Goal: Task Accomplishment & Management: Complete application form

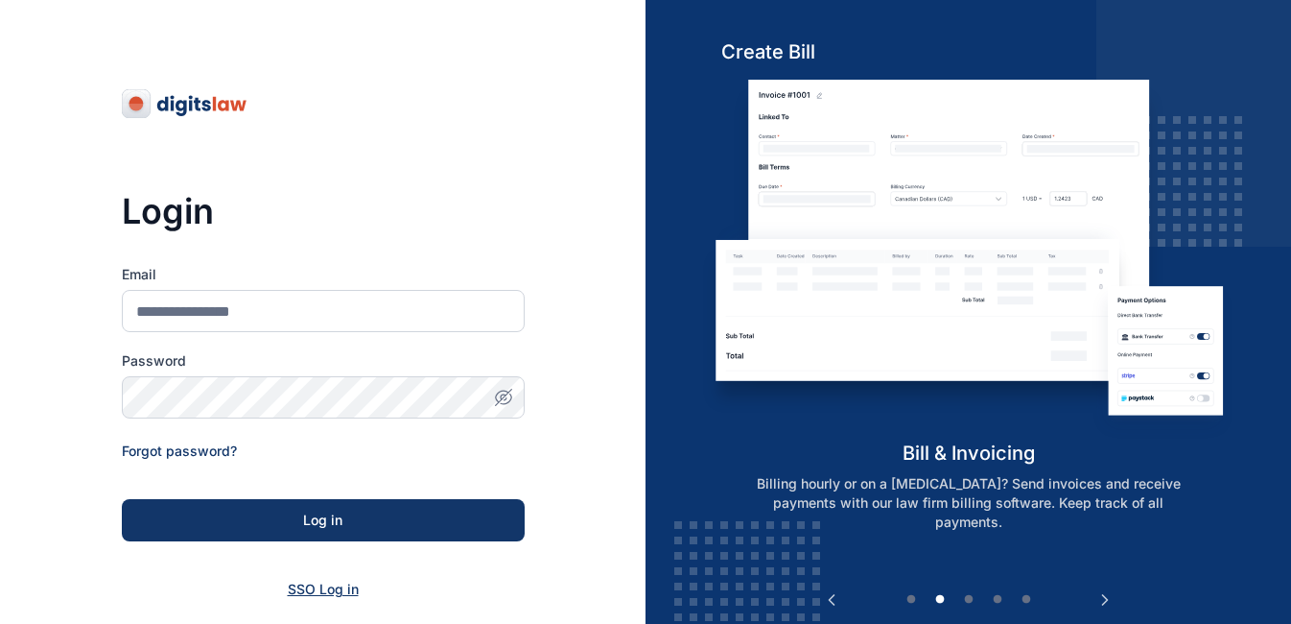
click at [332, 594] on span "SSO Log in" at bounding box center [323, 588] width 71 height 16
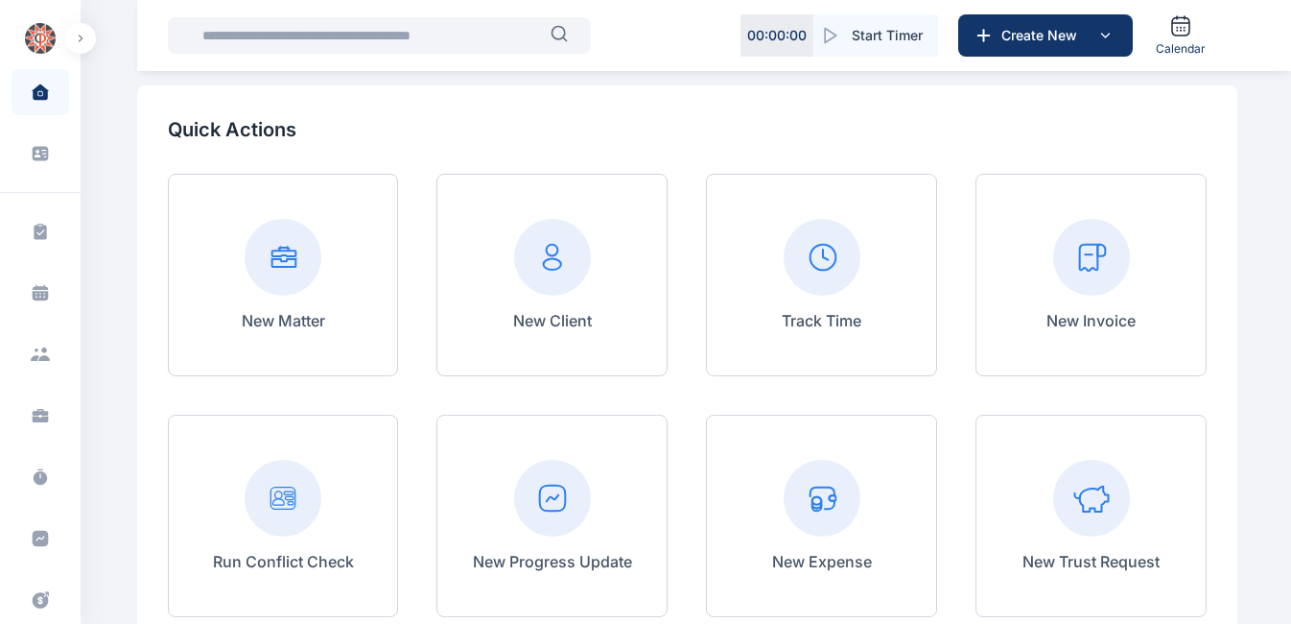
scroll to position [93, 0]
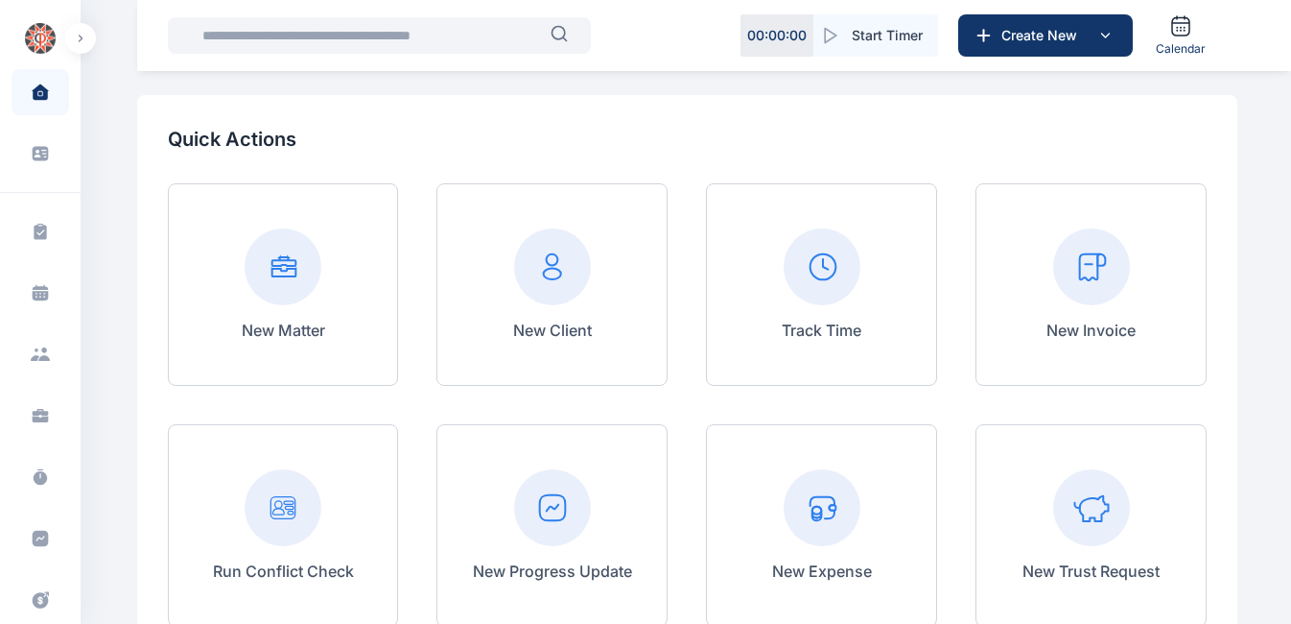
click at [1078, 272] on rect at bounding box center [1091, 266] width 77 height 77
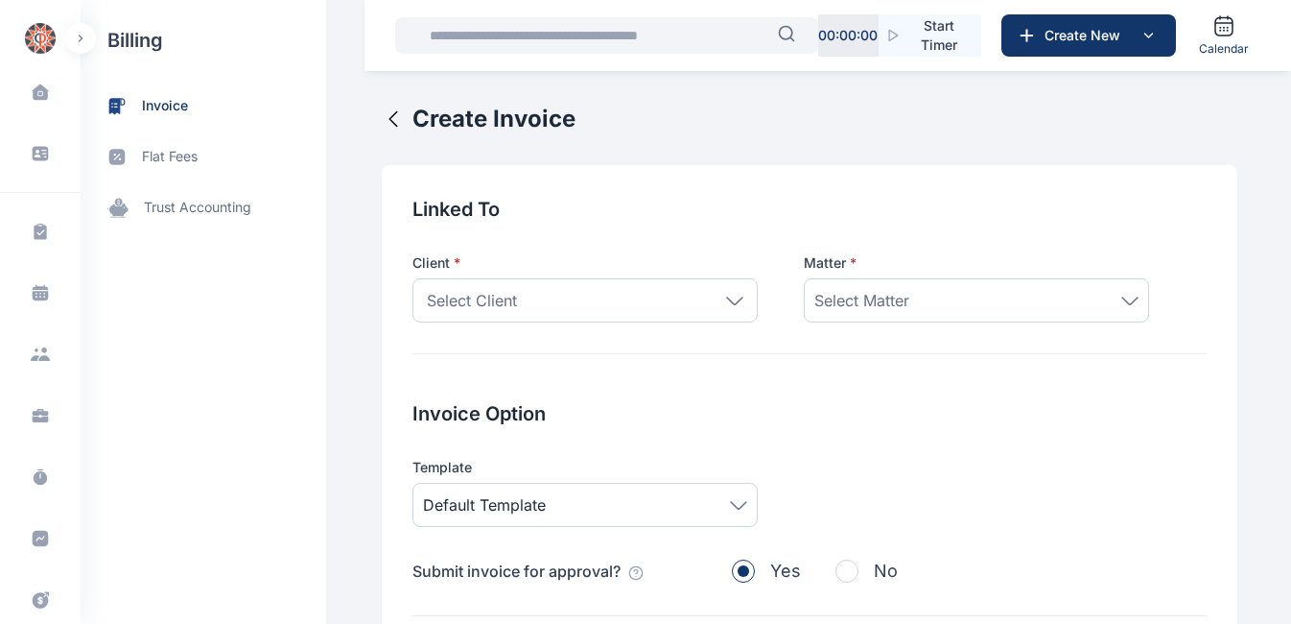
click at [727, 301] on icon at bounding box center [734, 299] width 15 height 7
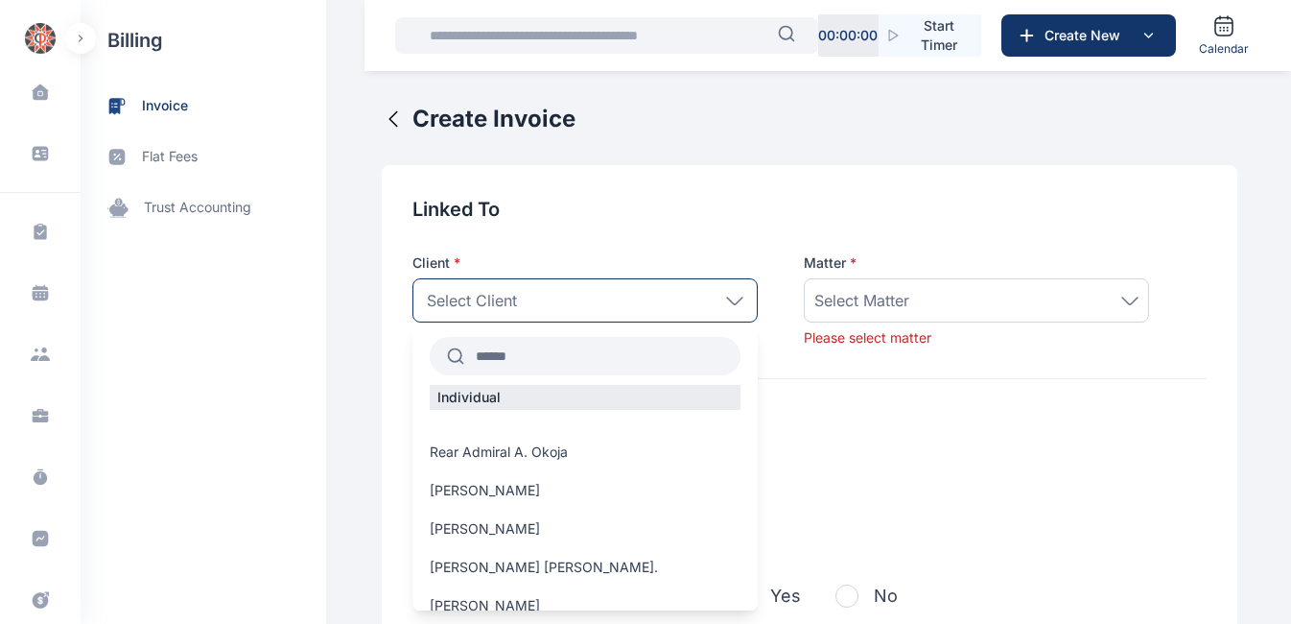
click at [560, 355] on input "text" at bounding box center [602, 356] width 276 height 35
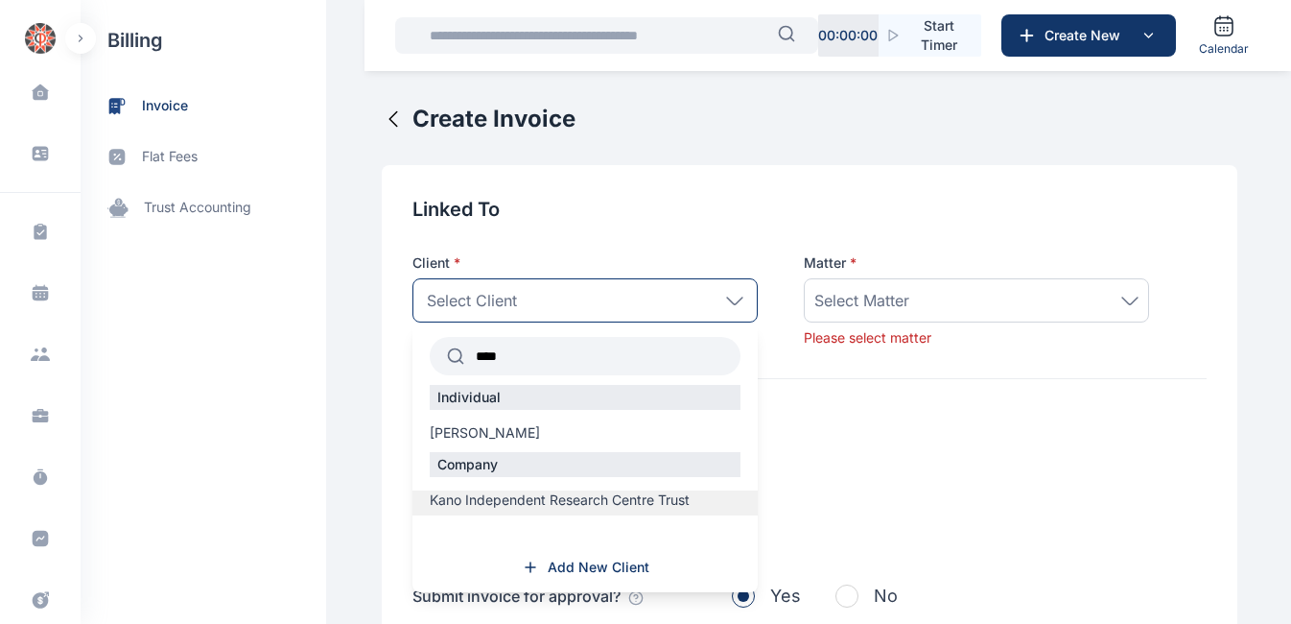
type input "****"
click at [522, 496] on span "Kano Independent Research Centre Trust" at bounding box center [560, 499] width 260 height 19
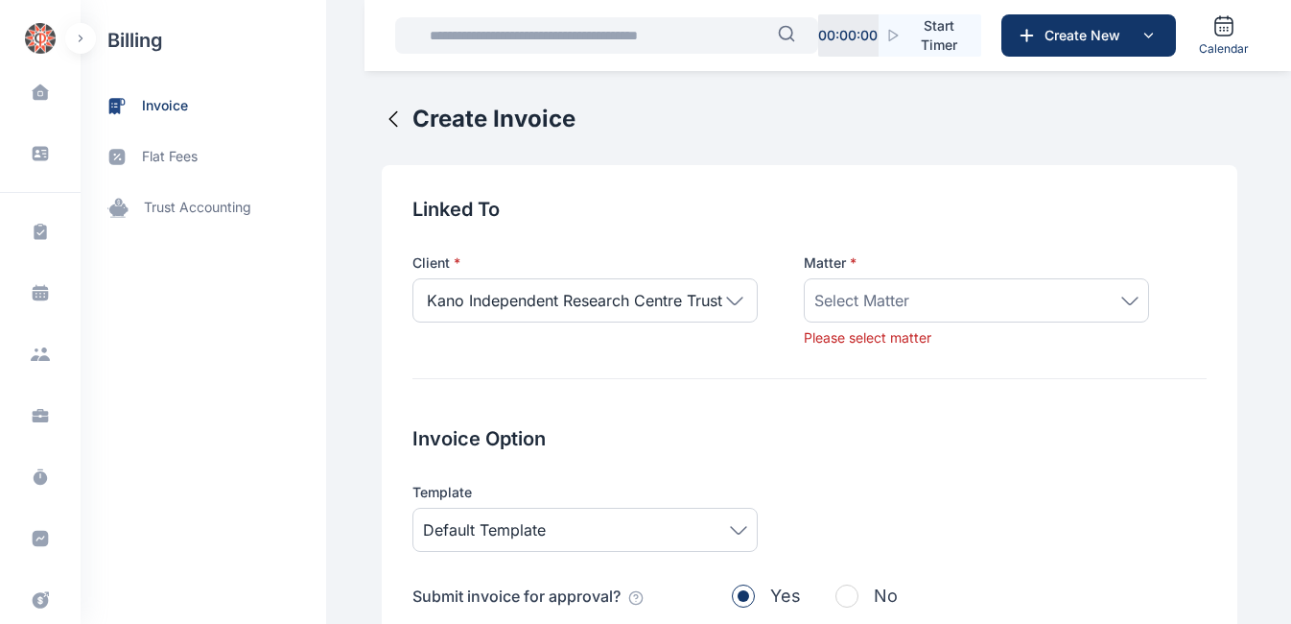
click at [1123, 304] on icon at bounding box center [1130, 300] width 17 height 9
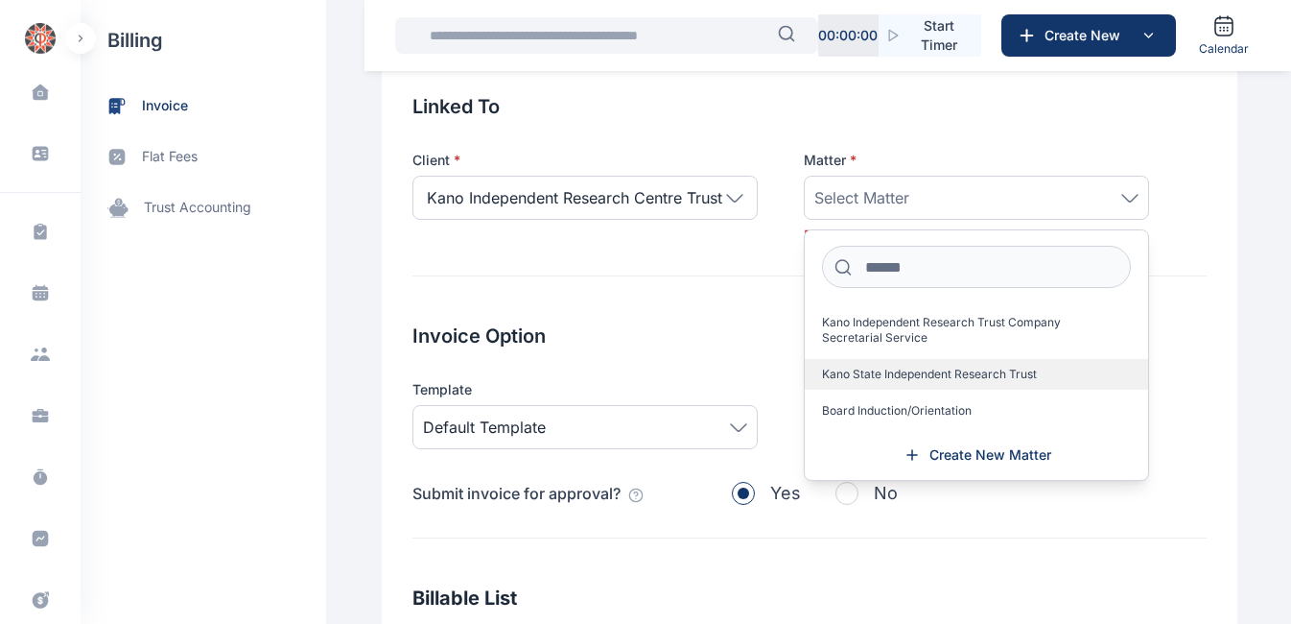
click at [929, 374] on span "Kano State Independent Research Trust" at bounding box center [929, 373] width 215 height 15
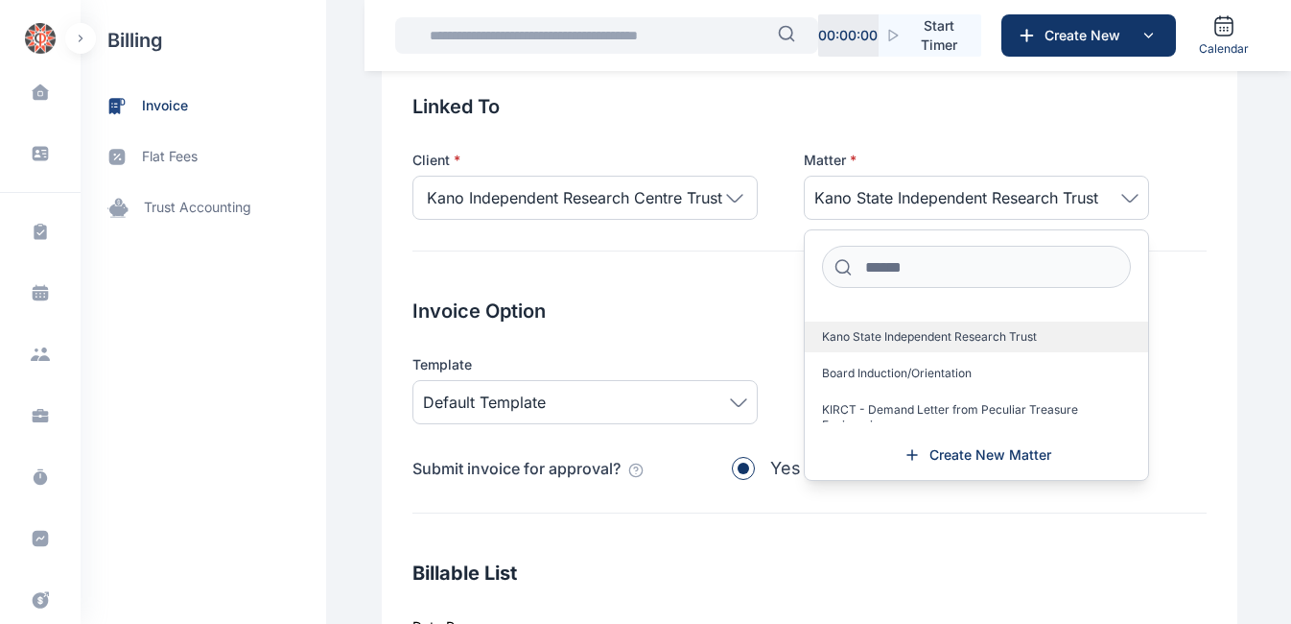
scroll to position [61, 0]
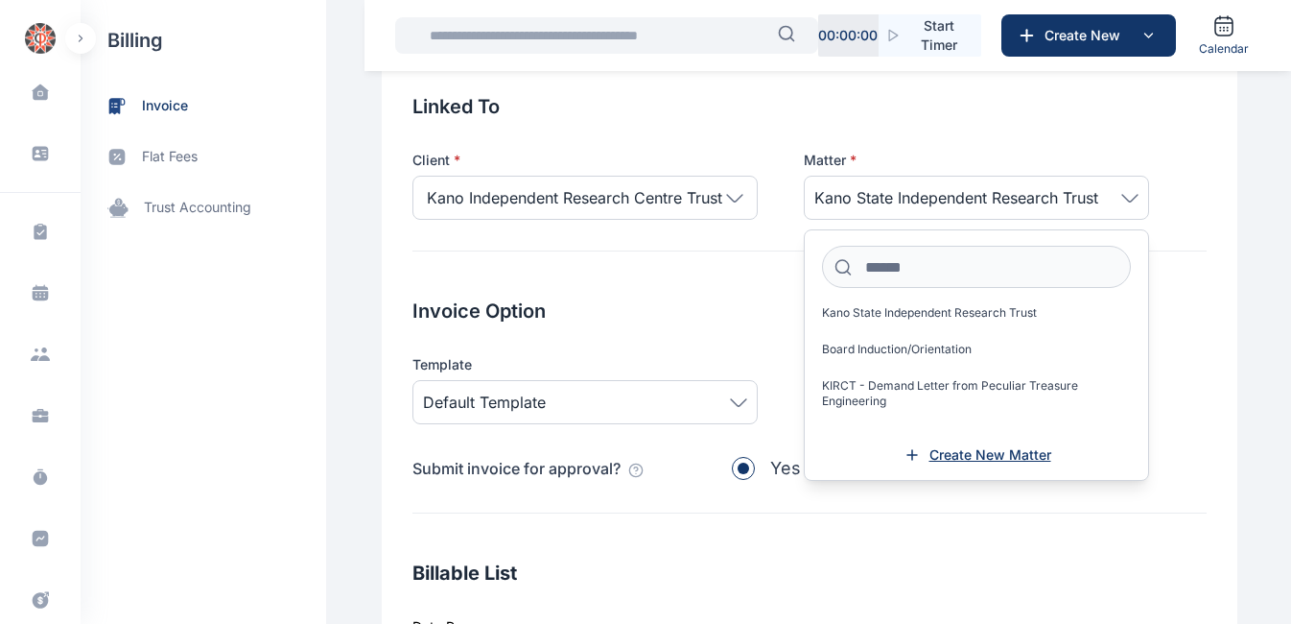
click at [963, 455] on span "Create New Matter" at bounding box center [991, 454] width 122 height 19
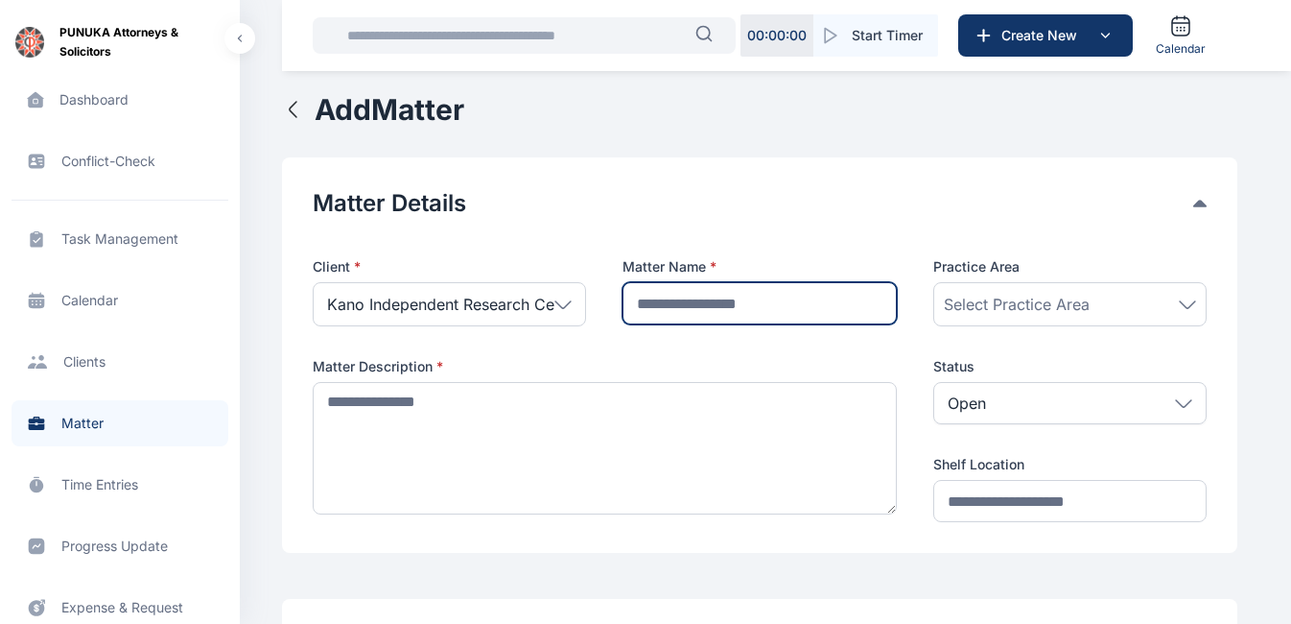
click at [771, 298] on input "text" at bounding box center [759, 303] width 273 height 42
type input "*"
type input "**********"
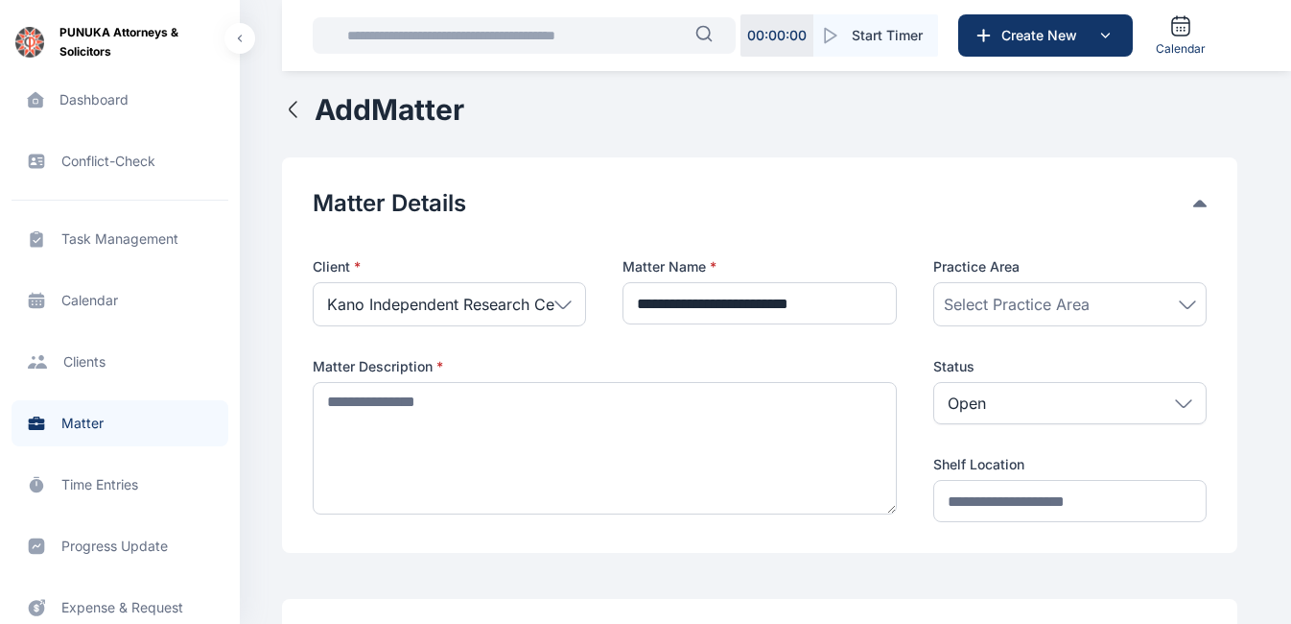
click at [1015, 298] on span "Select Practice Area" at bounding box center [1017, 304] width 146 height 23
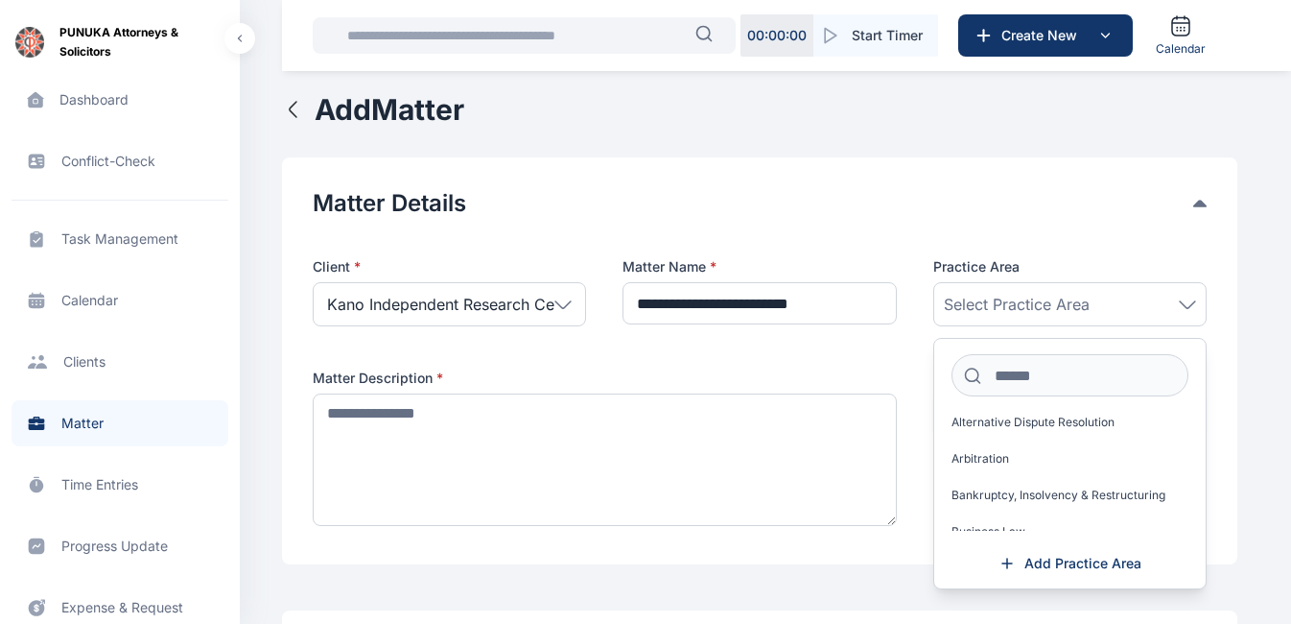
scroll to position [119, 0]
click at [1052, 378] on input at bounding box center [1070, 375] width 237 height 42
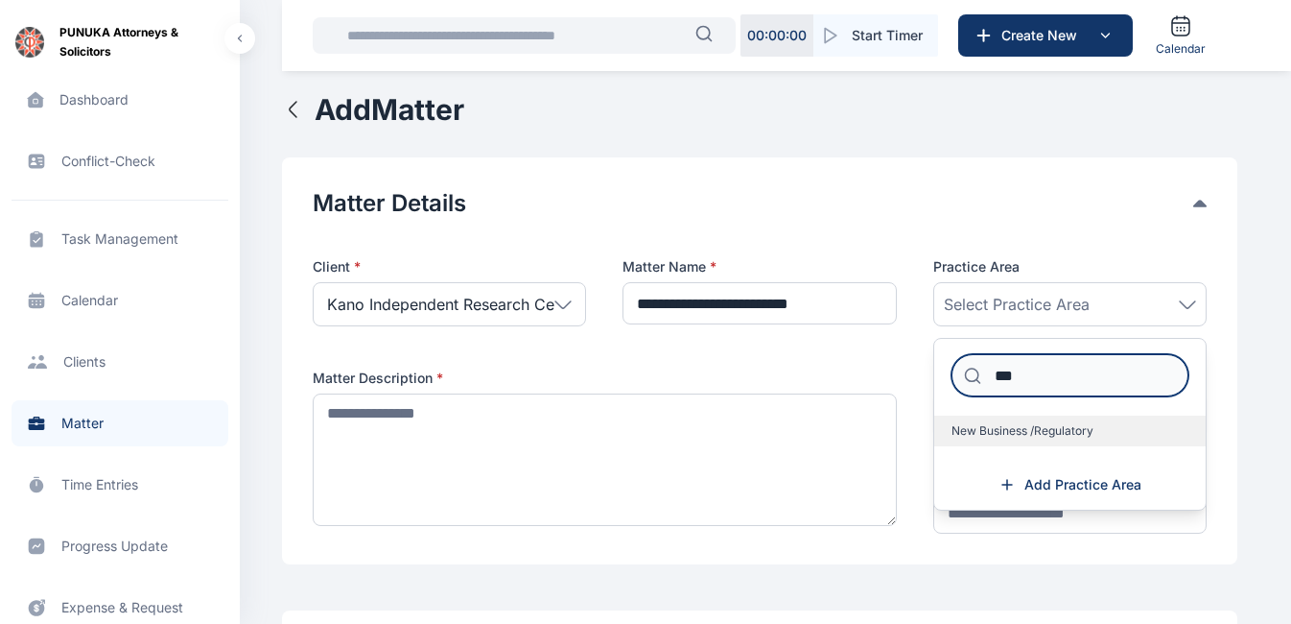
type input "***"
click at [1010, 433] on span "New Business /Regulatory" at bounding box center [1023, 430] width 142 height 15
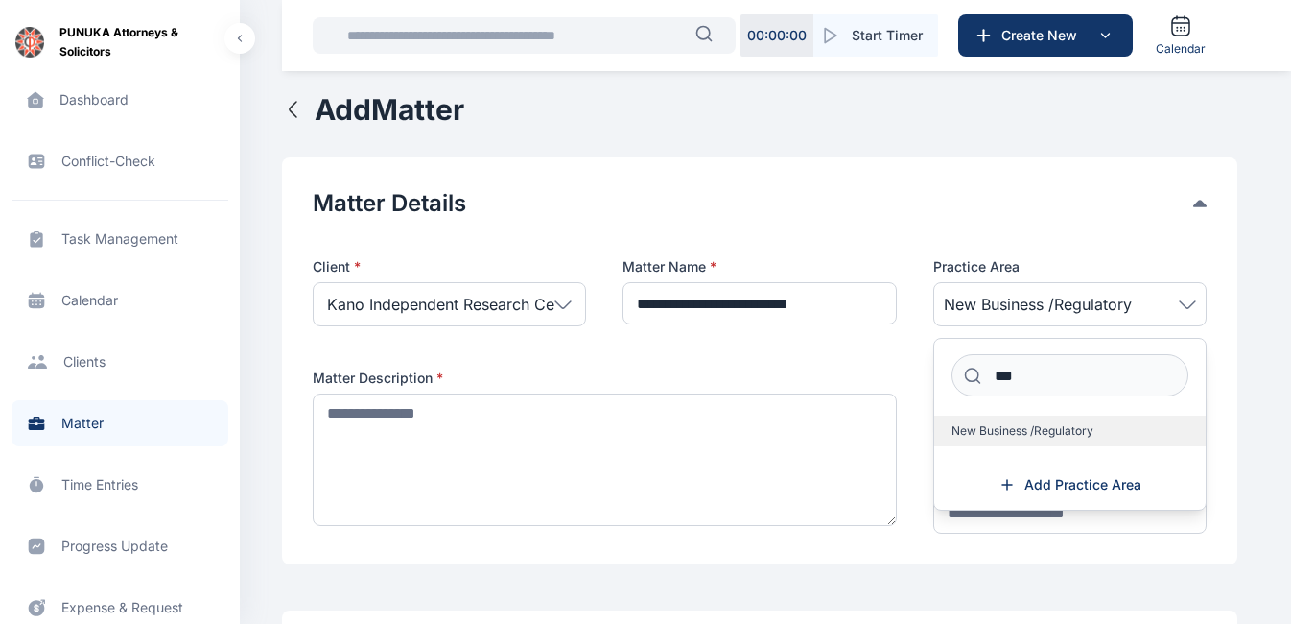
click at [1010, 433] on span "New Business /Regulatory" at bounding box center [1023, 430] width 142 height 15
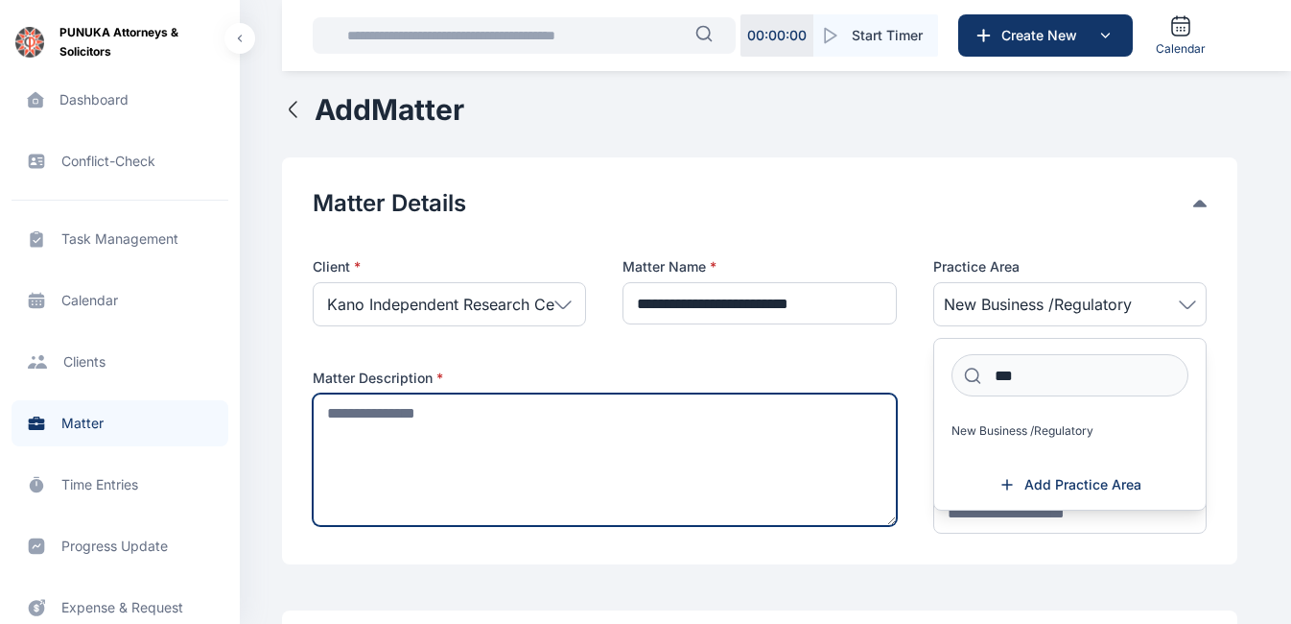
click at [781, 429] on textarea at bounding box center [605, 459] width 584 height 132
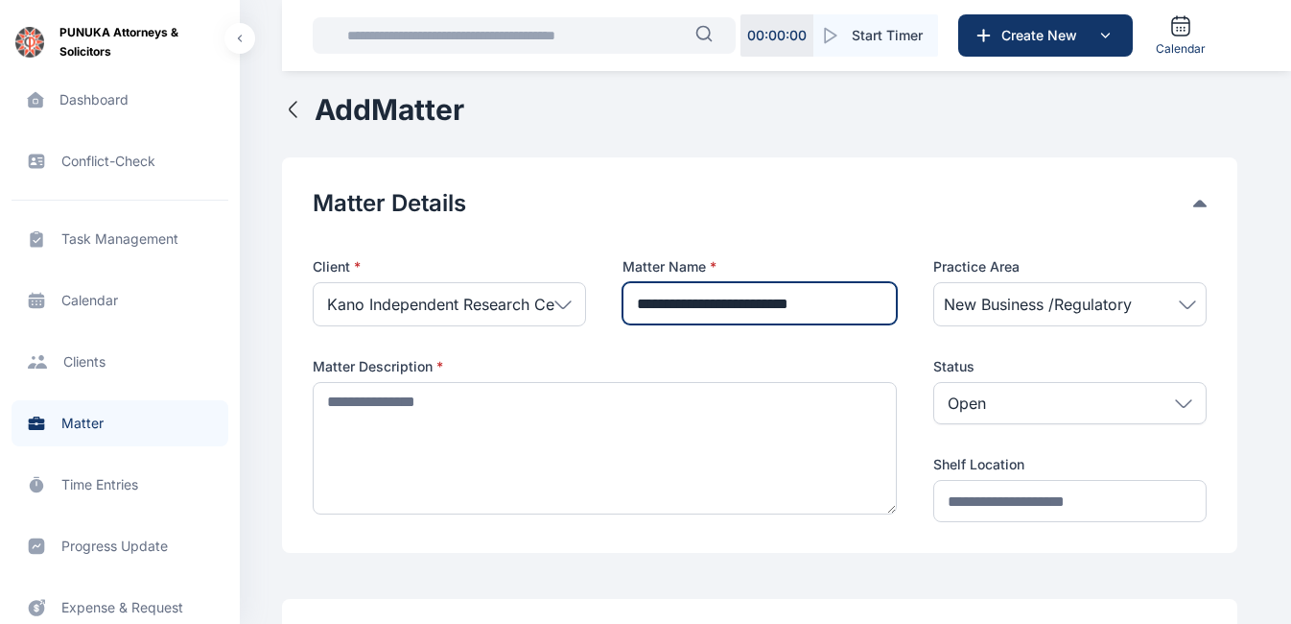
click at [852, 298] on input "**********" at bounding box center [759, 303] width 273 height 42
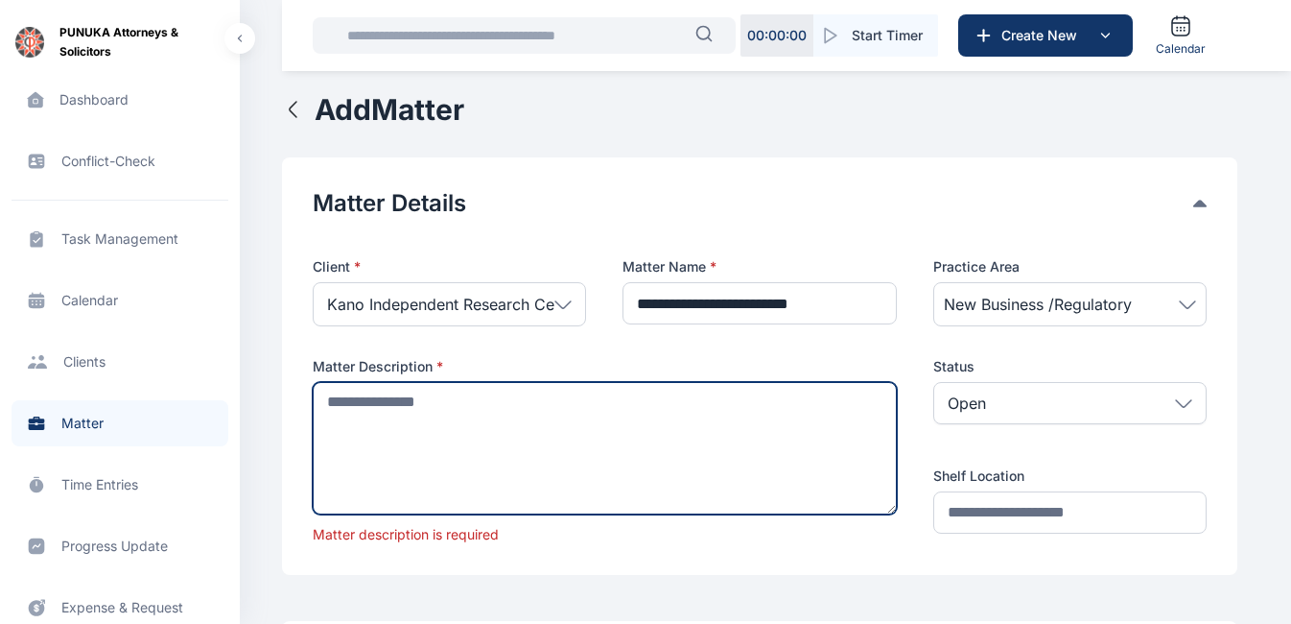
click at [629, 412] on textarea at bounding box center [605, 448] width 584 height 132
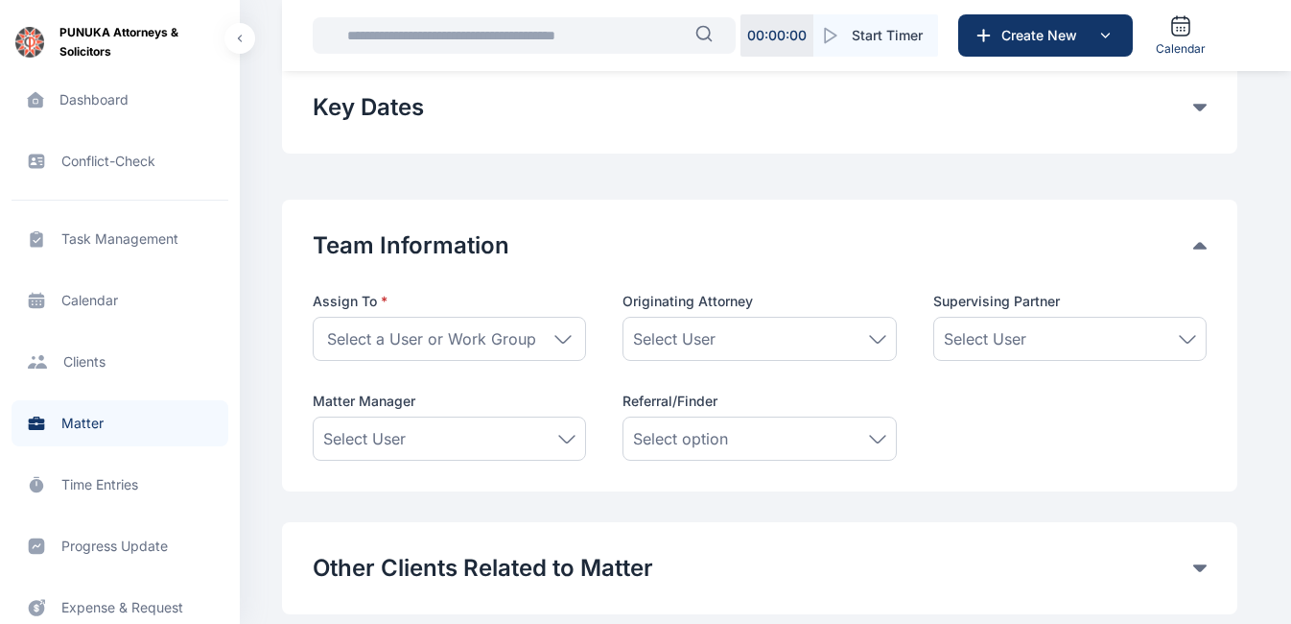
scroll to position [929, 0]
type textarea "**********"
click at [565, 339] on icon at bounding box center [562, 337] width 15 height 7
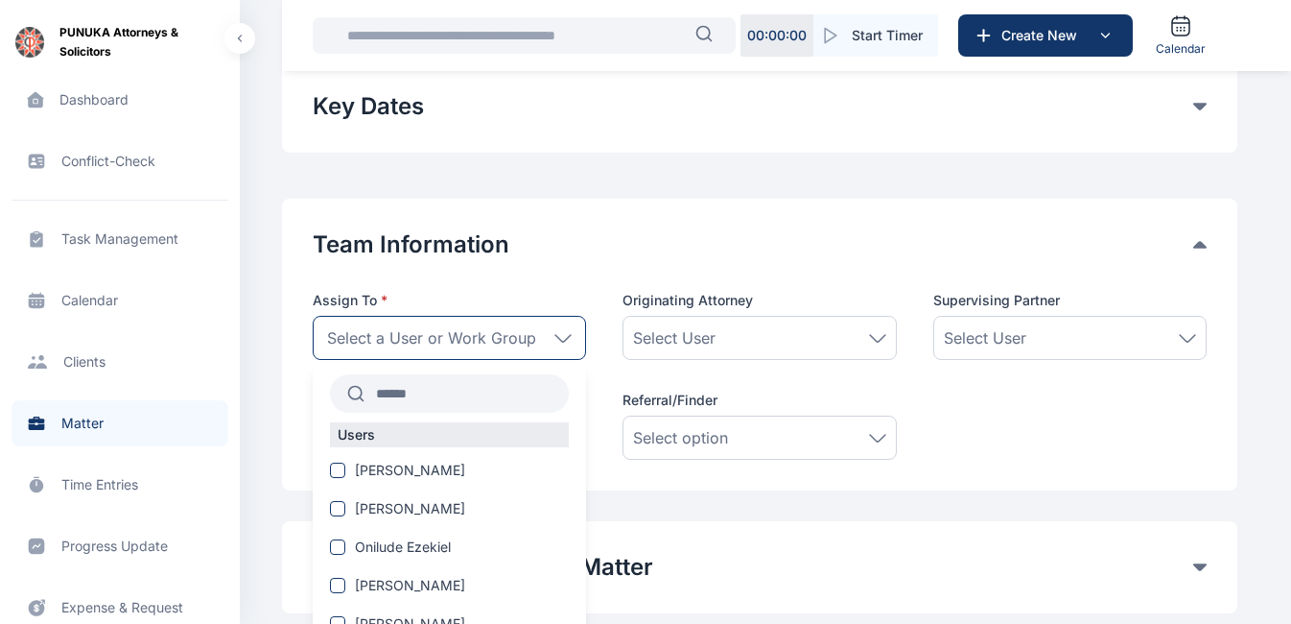
click at [469, 389] on input "text" at bounding box center [467, 393] width 204 height 35
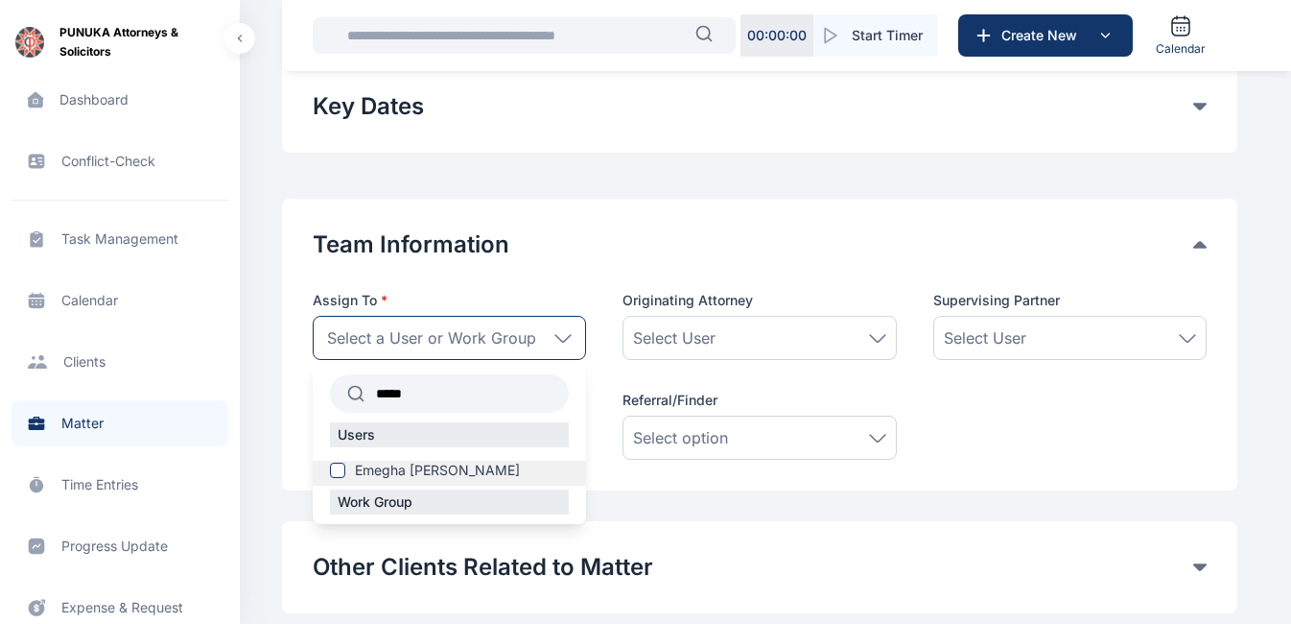
type input "*****"
click at [343, 470] on label "Emegha [PERSON_NAME]" at bounding box center [449, 470] width 273 height 19
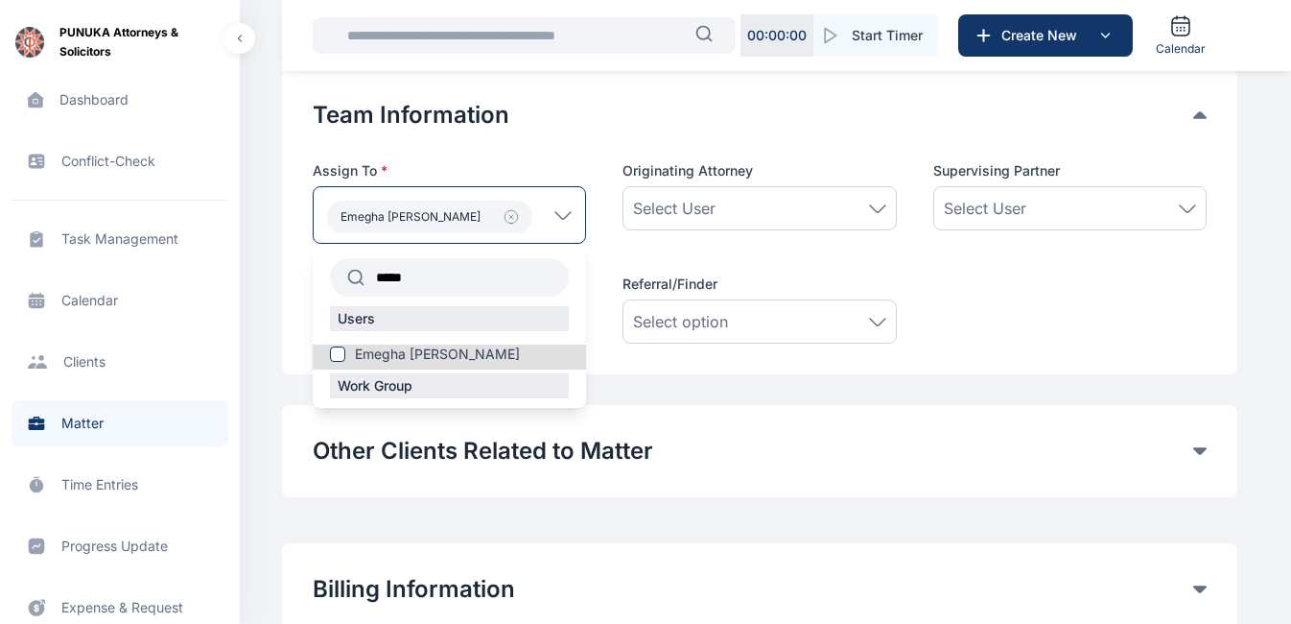
scroll to position [1057, 0]
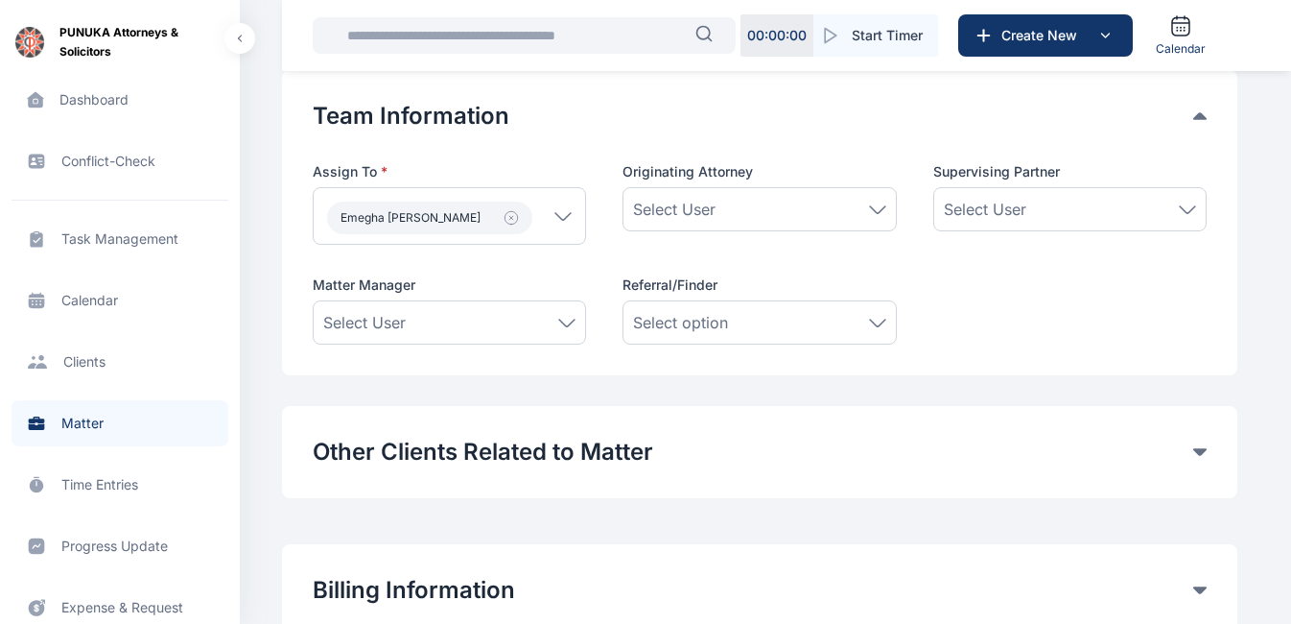
click at [935, 372] on div "Team Information Assign To * Emegha Anita ***** Users Emegha Anita Work Group O…" at bounding box center [760, 222] width 956 height 305
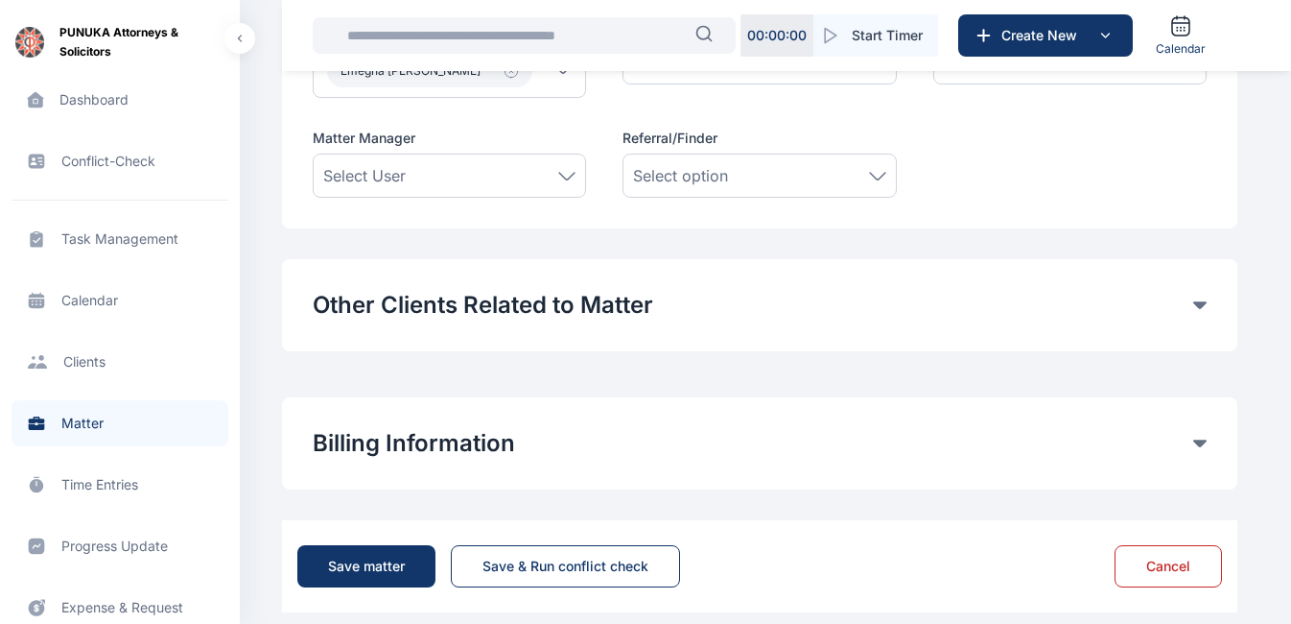
scroll to position [1223, 0]
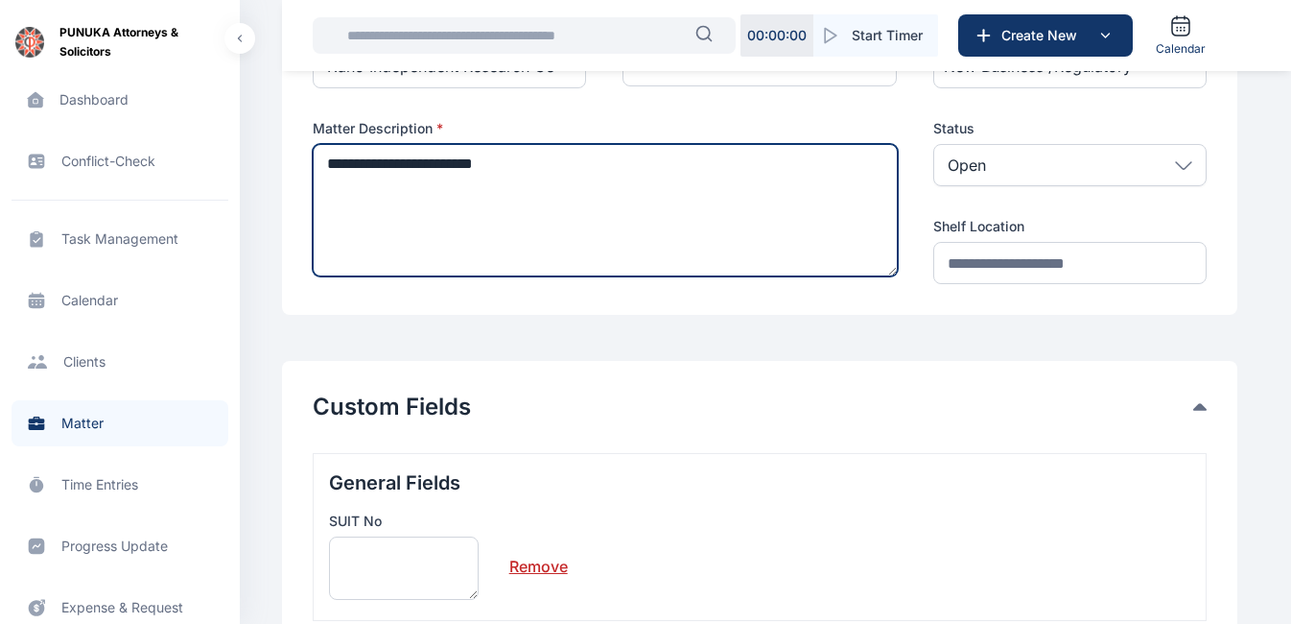
scroll to position [238, 0]
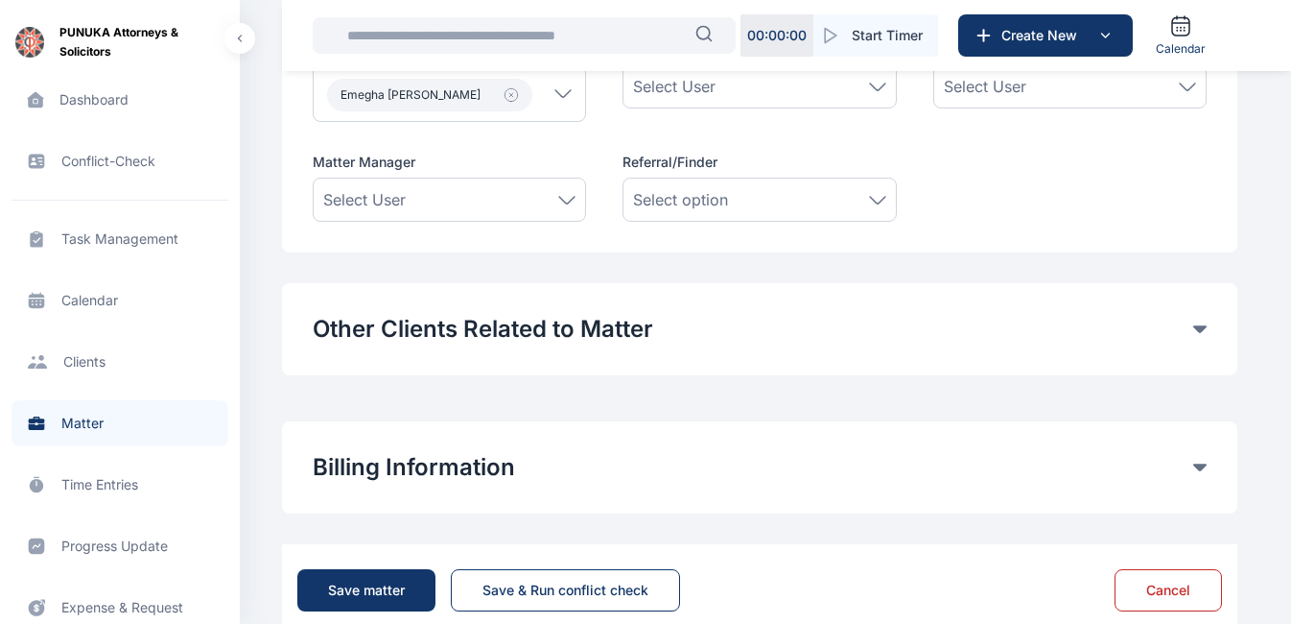
scroll to position [1223, 0]
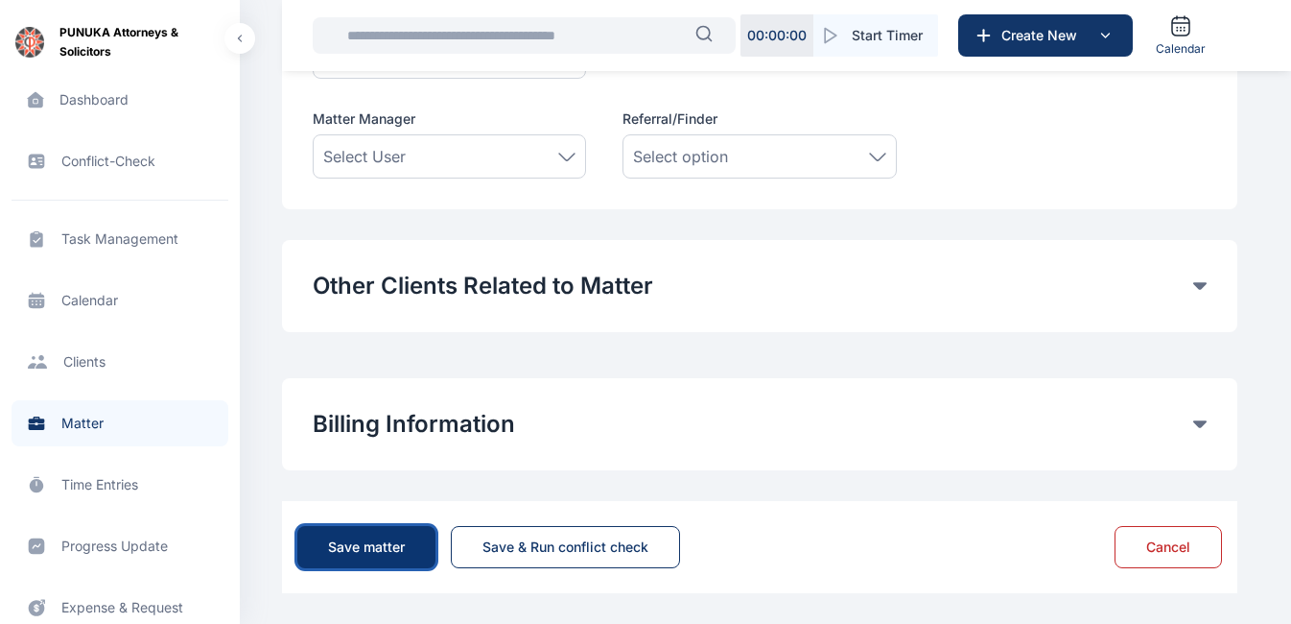
click at [375, 551] on div "Save matter" at bounding box center [366, 546] width 77 height 19
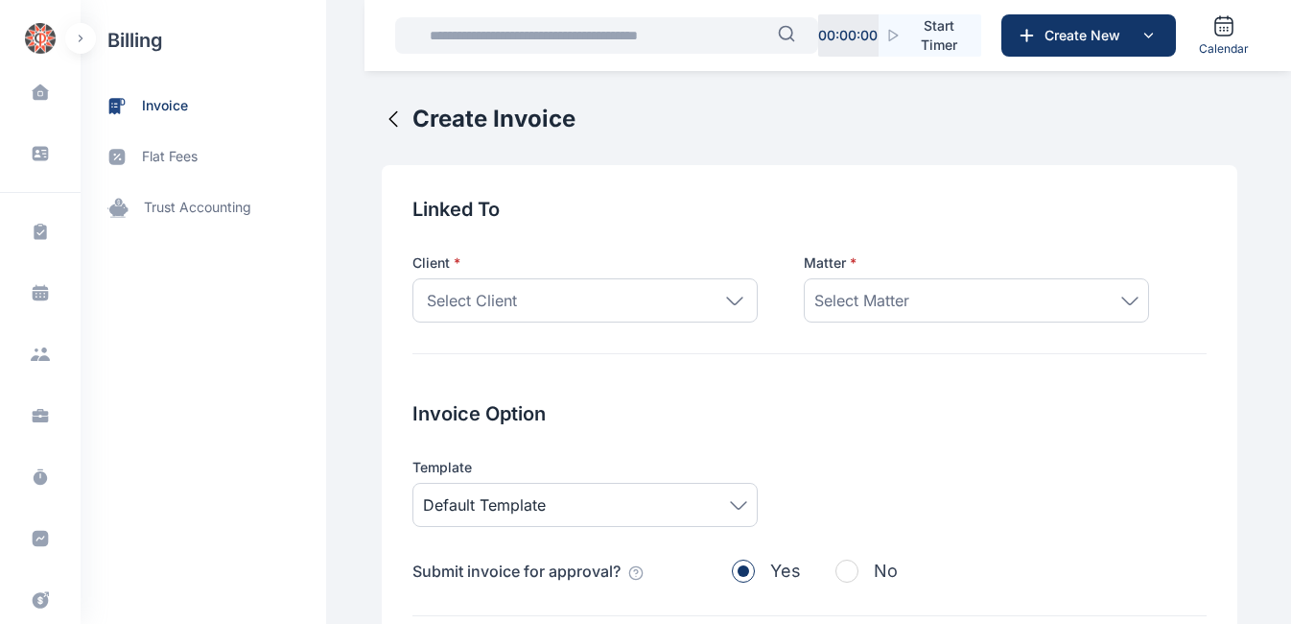
click at [677, 295] on div "Select Client" at bounding box center [585, 300] width 345 height 44
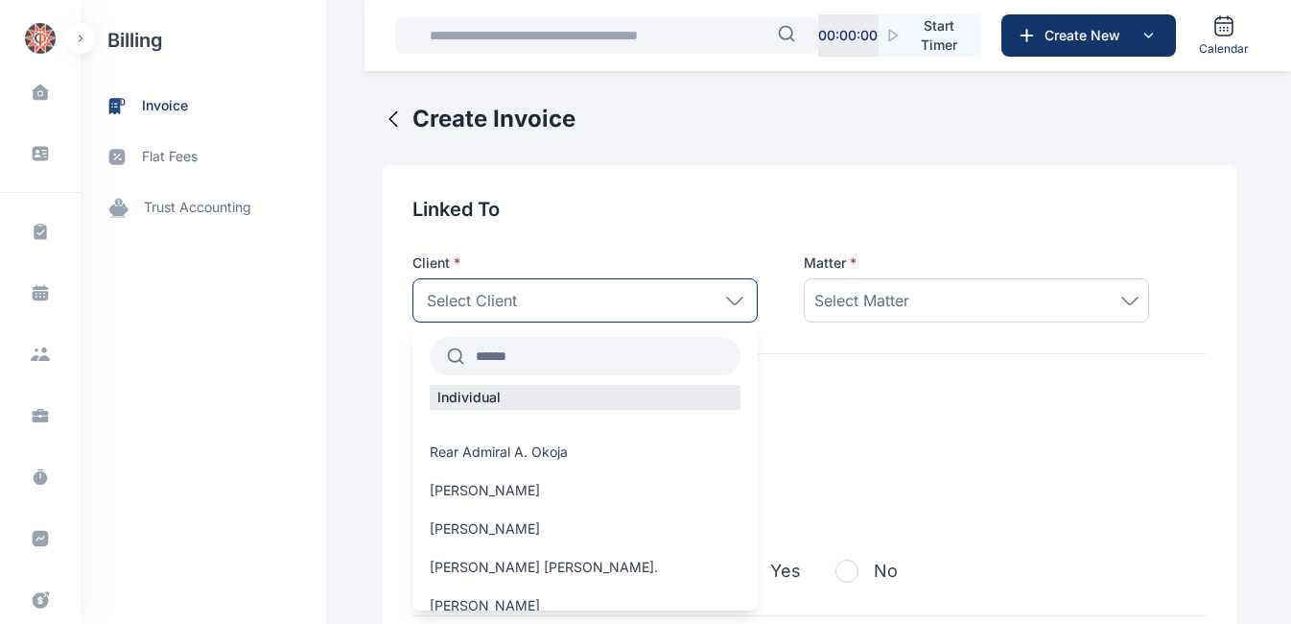
click at [538, 354] on input "text" at bounding box center [602, 356] width 276 height 35
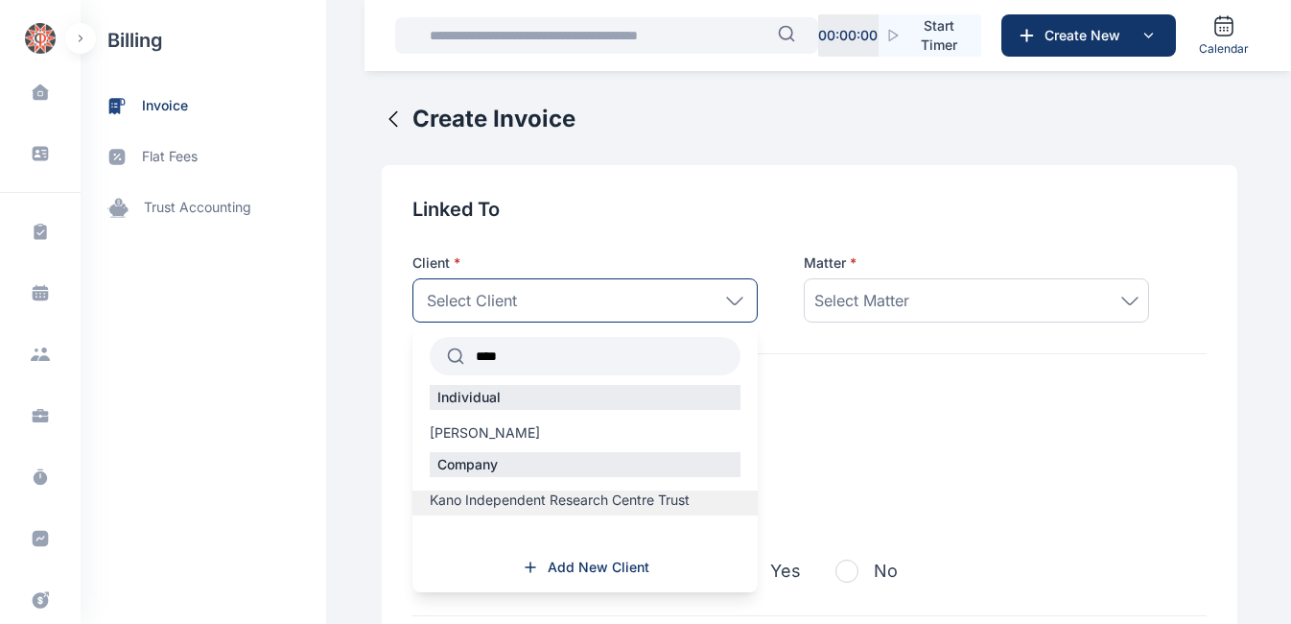
type input "****"
click at [480, 502] on span "Kano Independent Research Centre Trust" at bounding box center [560, 499] width 260 height 19
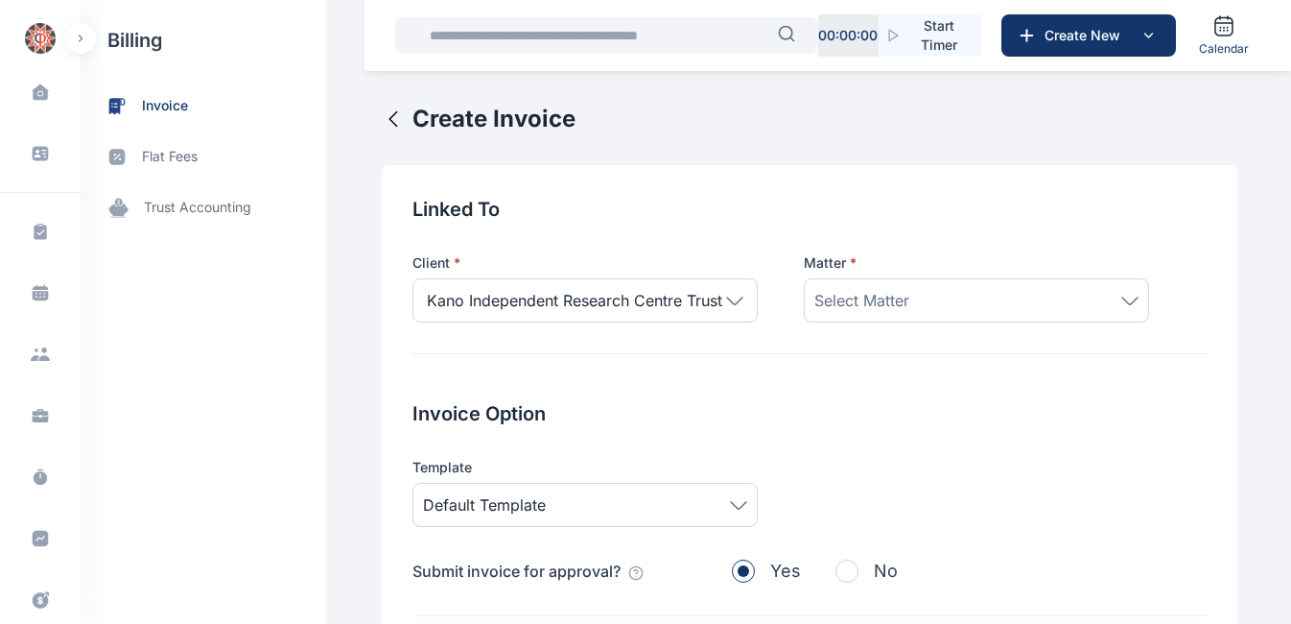
click at [1123, 301] on icon at bounding box center [1130, 300] width 17 height 9
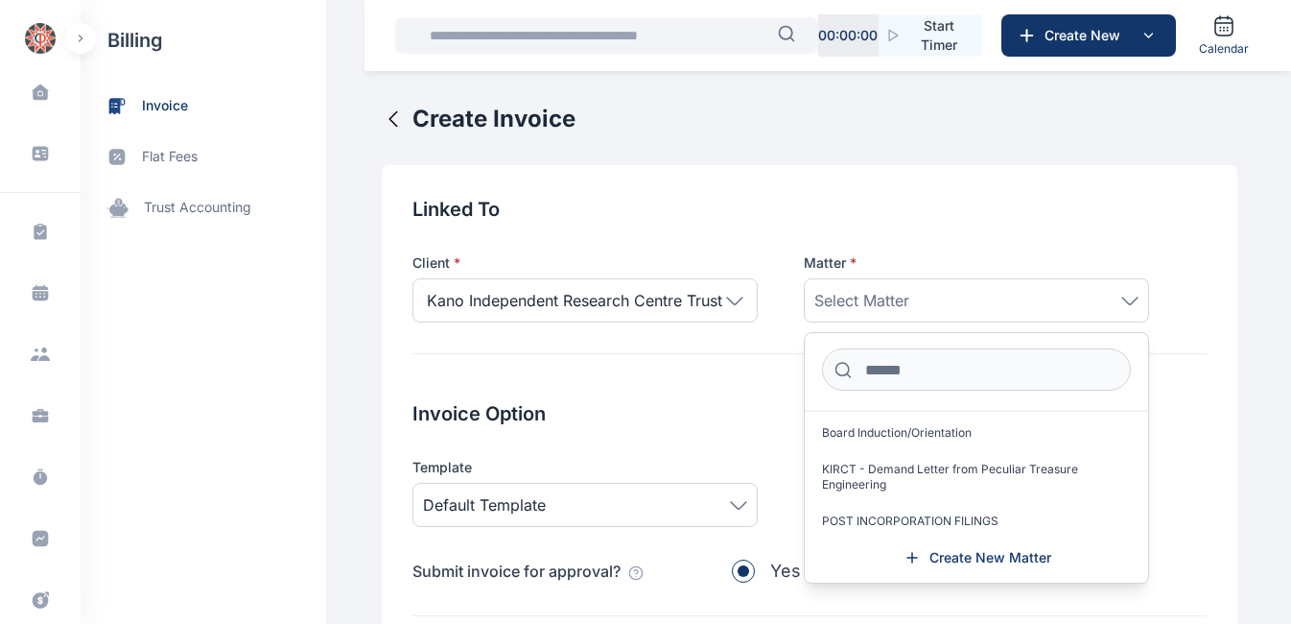
scroll to position [98, 0]
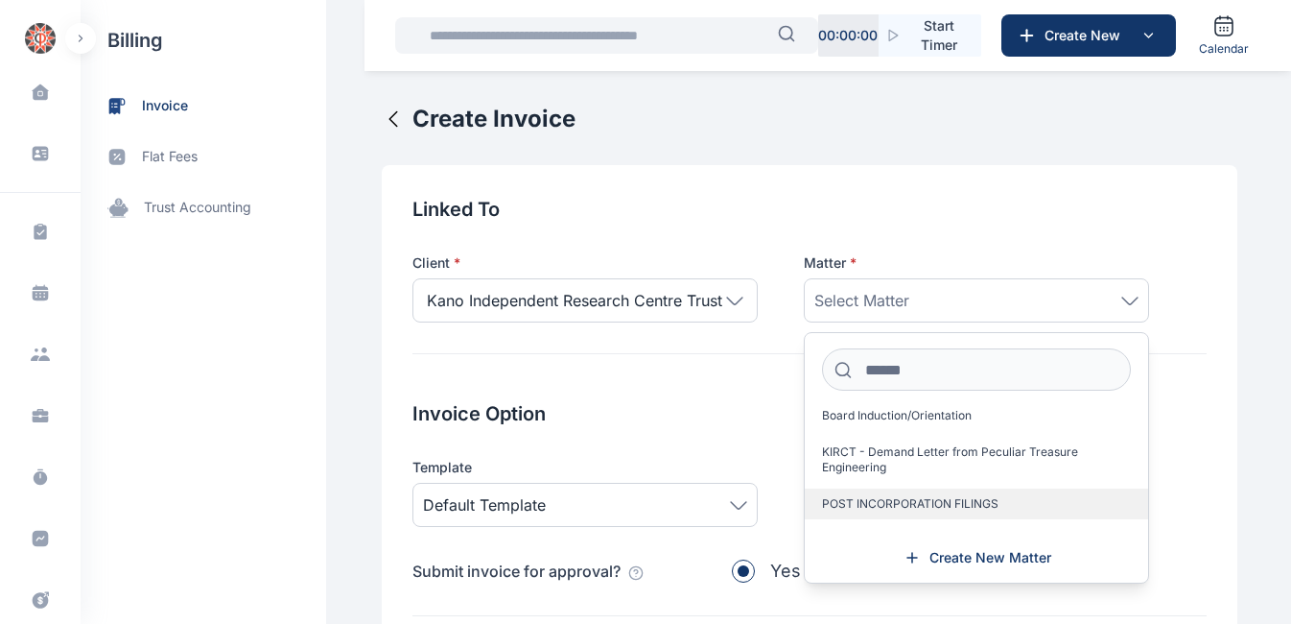
click at [882, 503] on span "POST INCORPORATION FILINGS" at bounding box center [910, 503] width 177 height 15
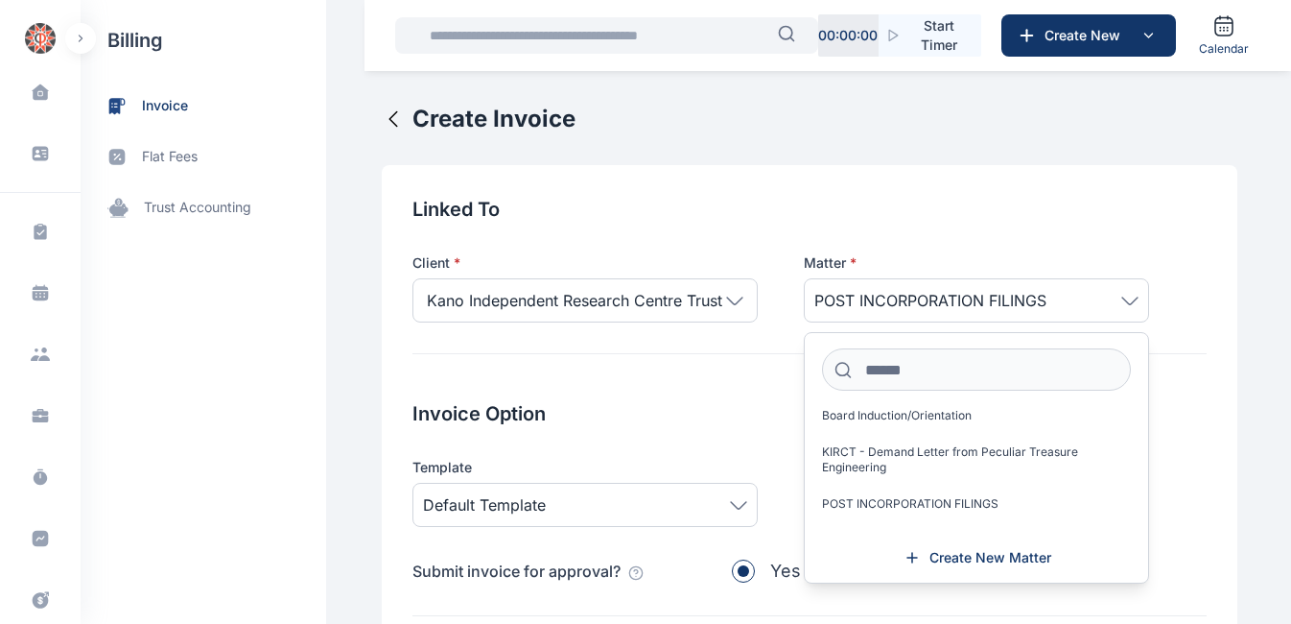
click at [685, 435] on div "Invoice Option Template Default Template Submit invoice for approval? Yes No" at bounding box center [810, 508] width 794 height 216
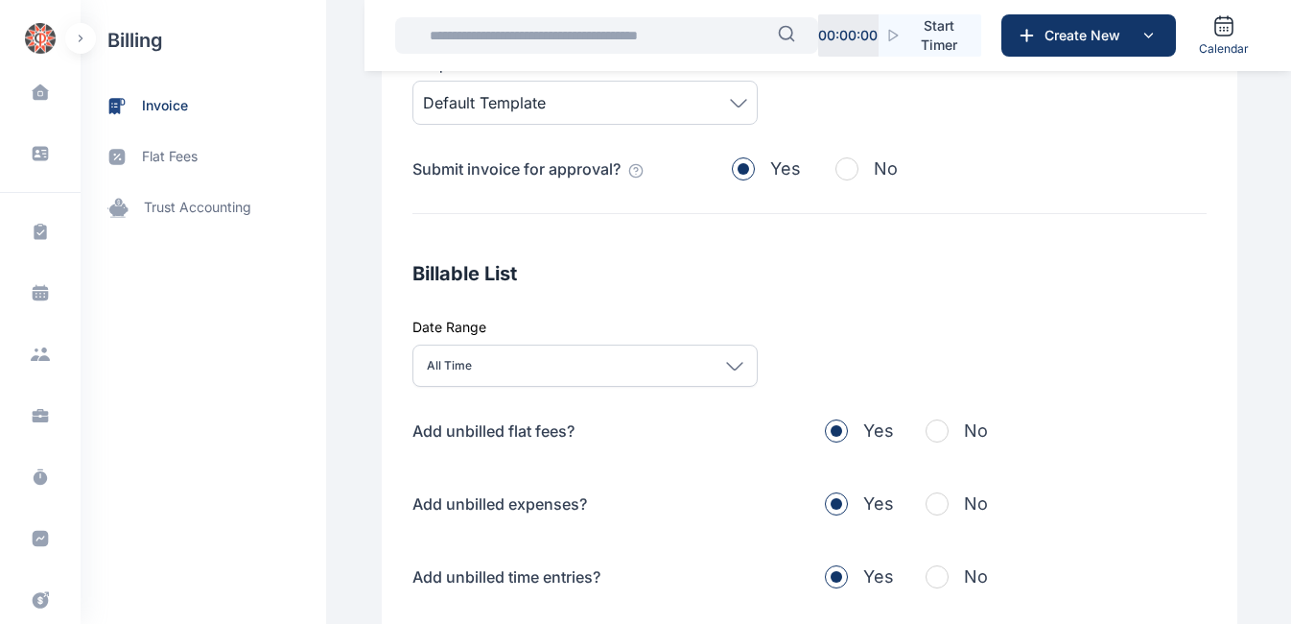
scroll to position [403, 0]
click at [927, 433] on span "button" at bounding box center [937, 429] width 23 height 23
click at [926, 500] on span "button" at bounding box center [937, 502] width 23 height 23
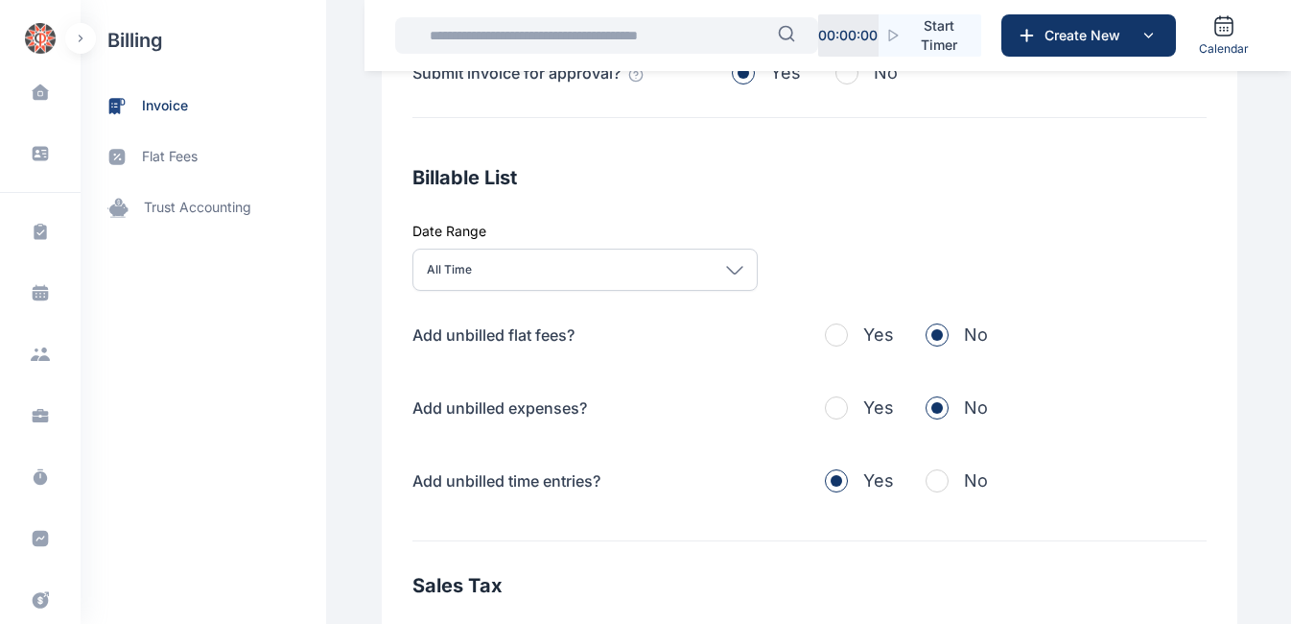
scroll to position [501, 0]
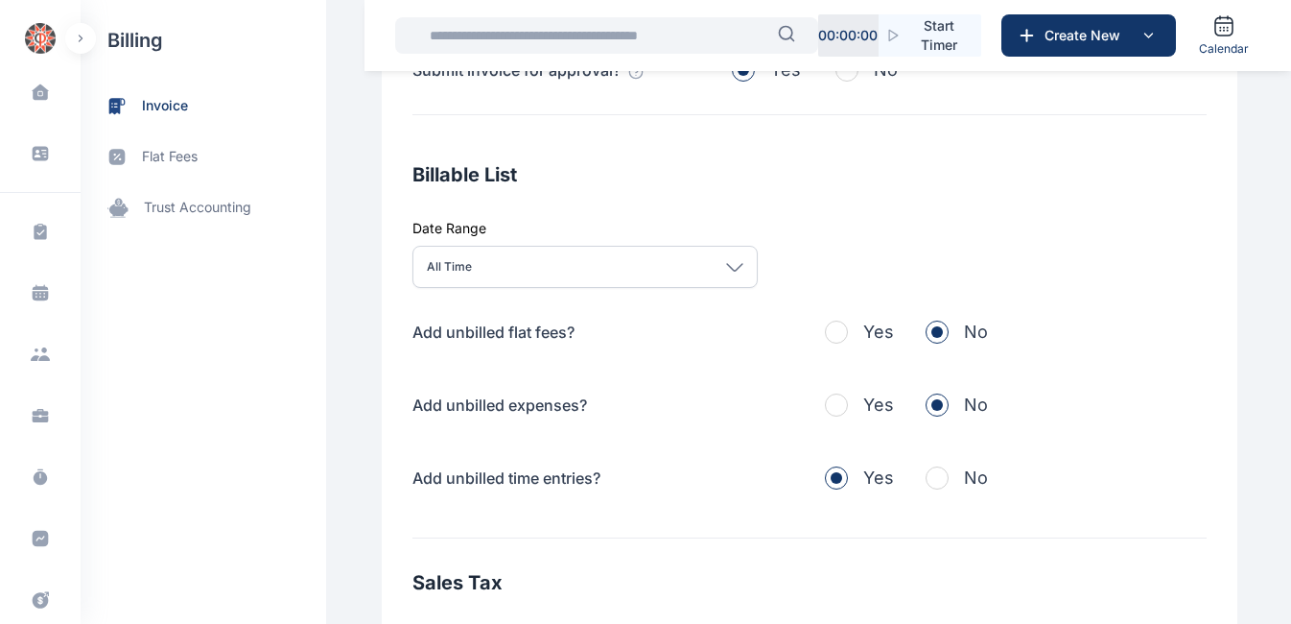
click at [934, 476] on span "button" at bounding box center [937, 477] width 23 height 23
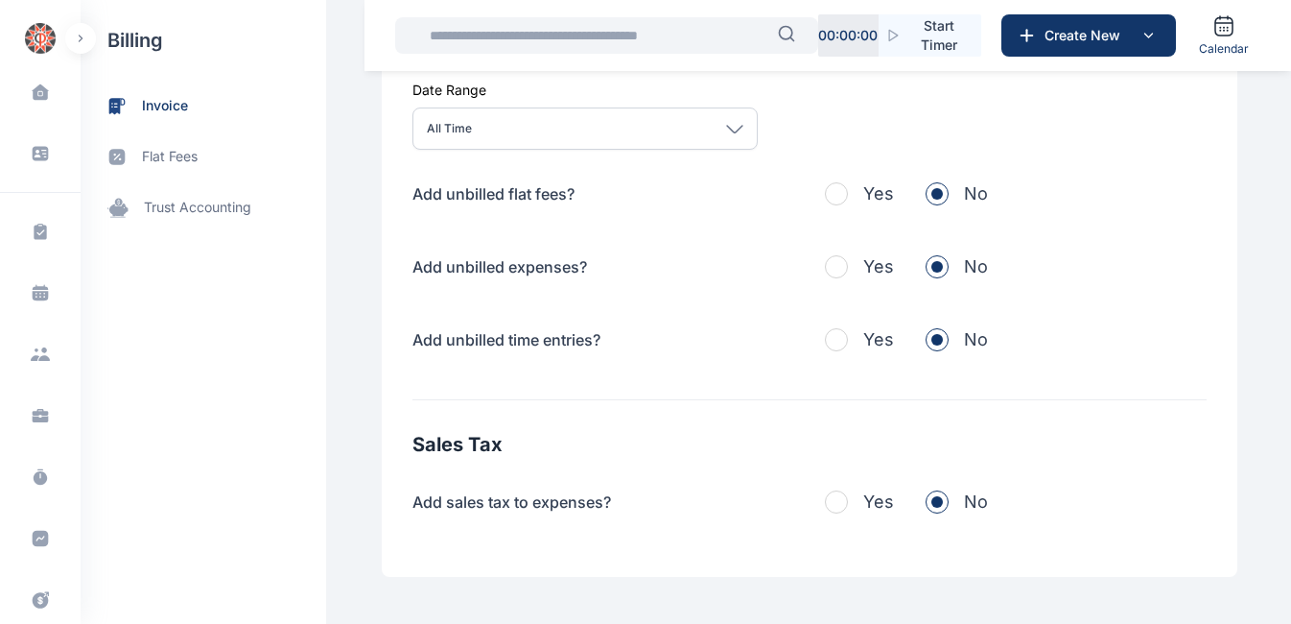
scroll to position [726, 0]
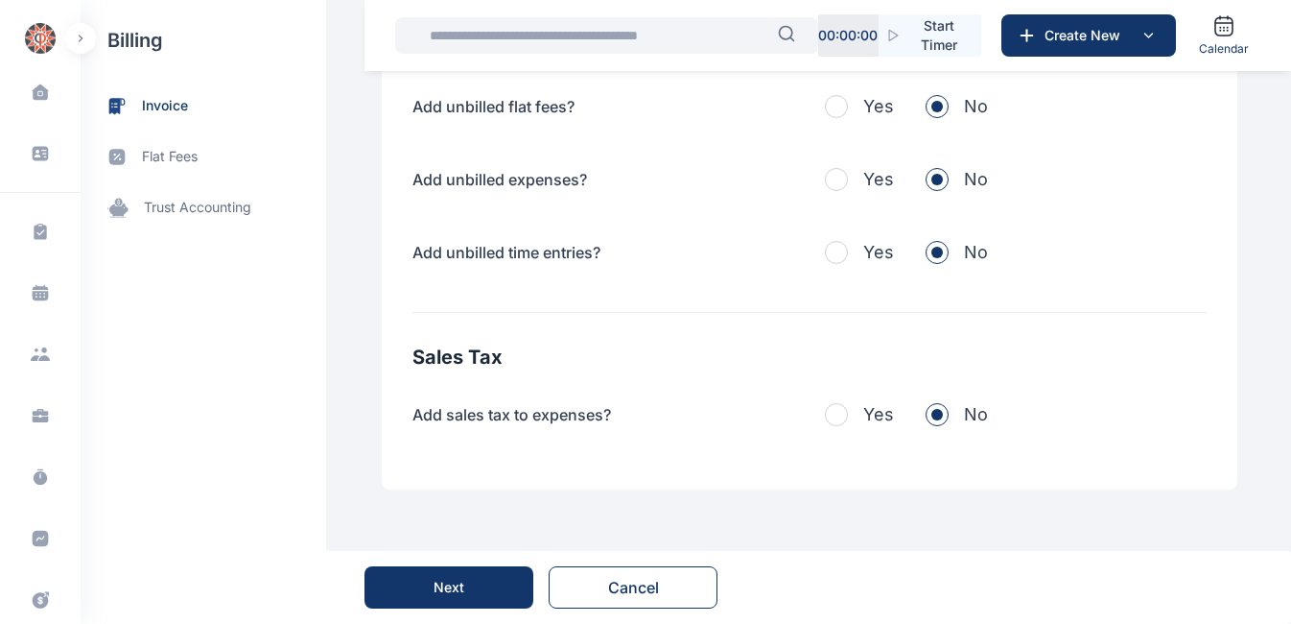
click at [430, 592] on button "Next" at bounding box center [449, 587] width 169 height 42
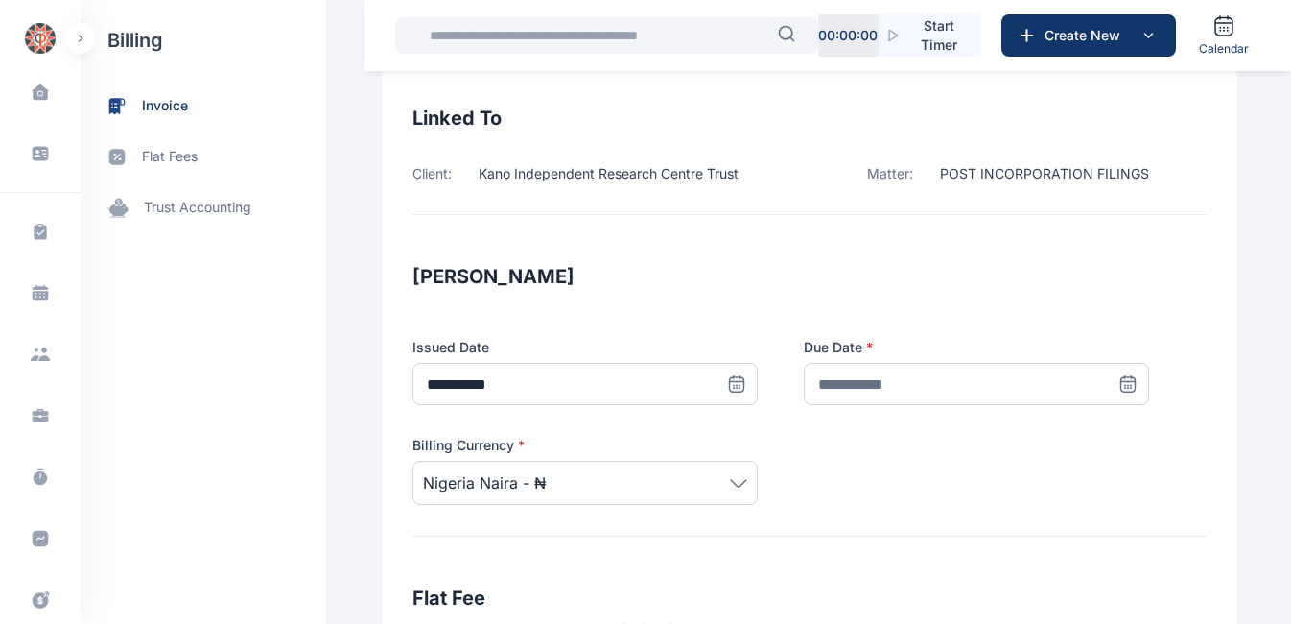
scroll to position [156, 0]
click at [1121, 383] on icon at bounding box center [1128, 381] width 19 height 19
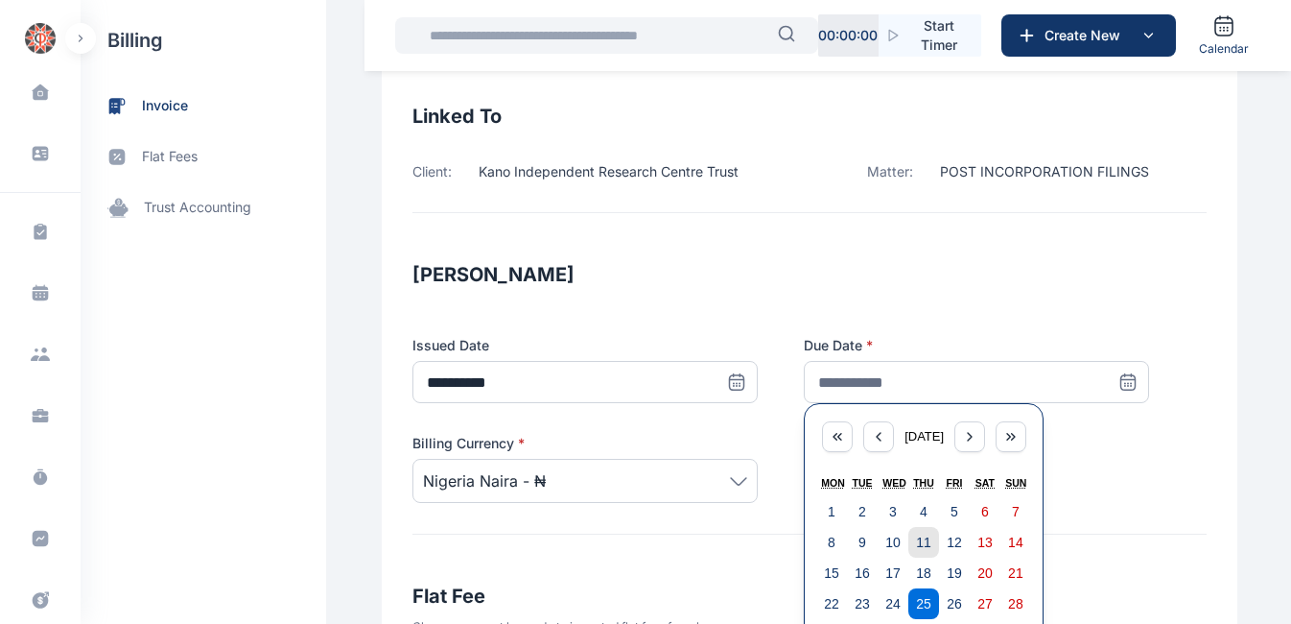
scroll to position [187, 0]
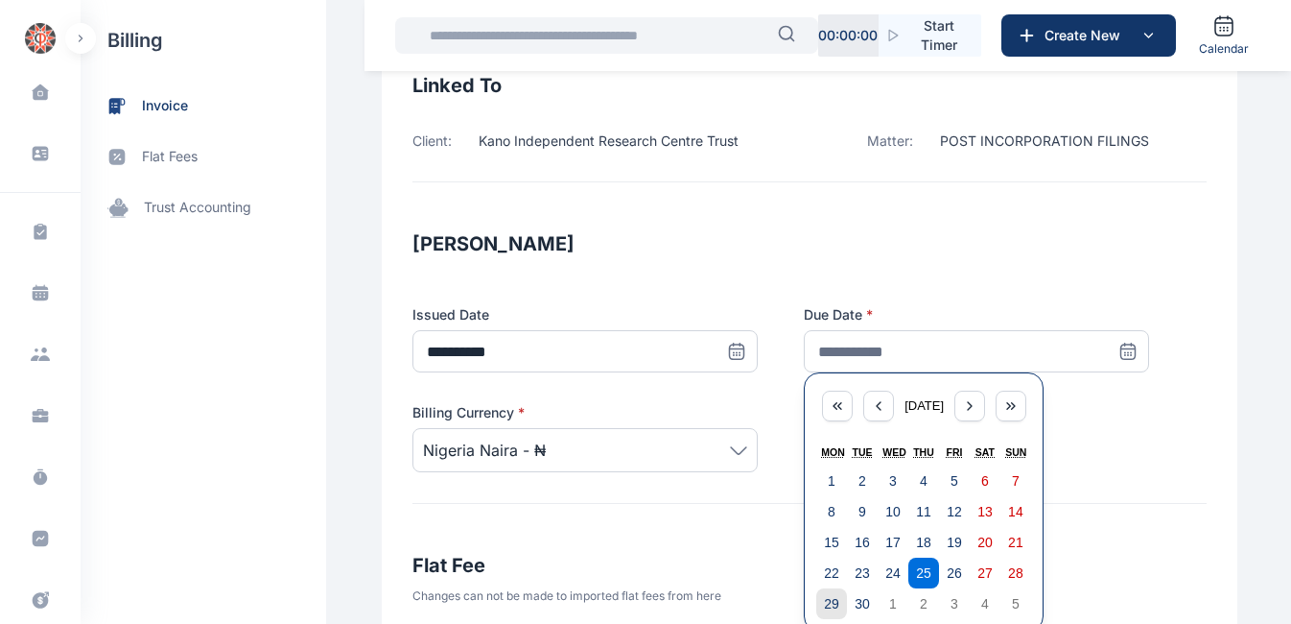
click at [824, 603] on abbr "29" at bounding box center [831, 603] width 15 height 15
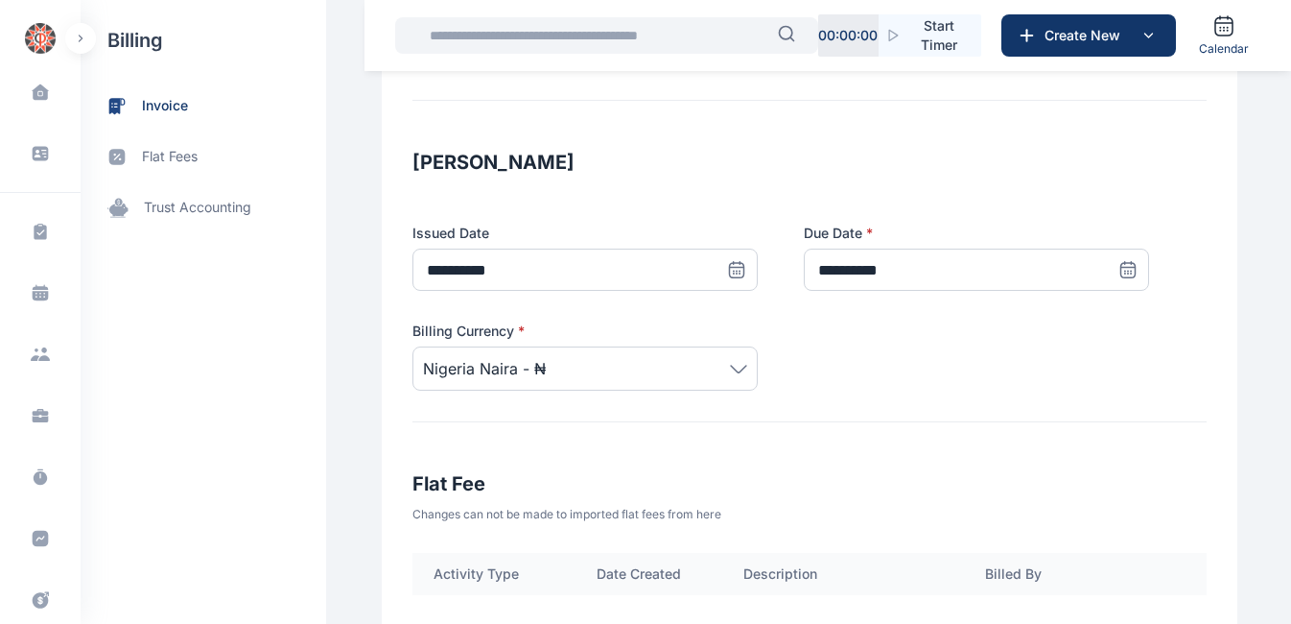
scroll to position [268, 0]
click at [1003, 339] on div "Billing Currency * [GEOGRAPHIC_DATA] Naira - ₦" at bounding box center [810, 356] width 794 height 69
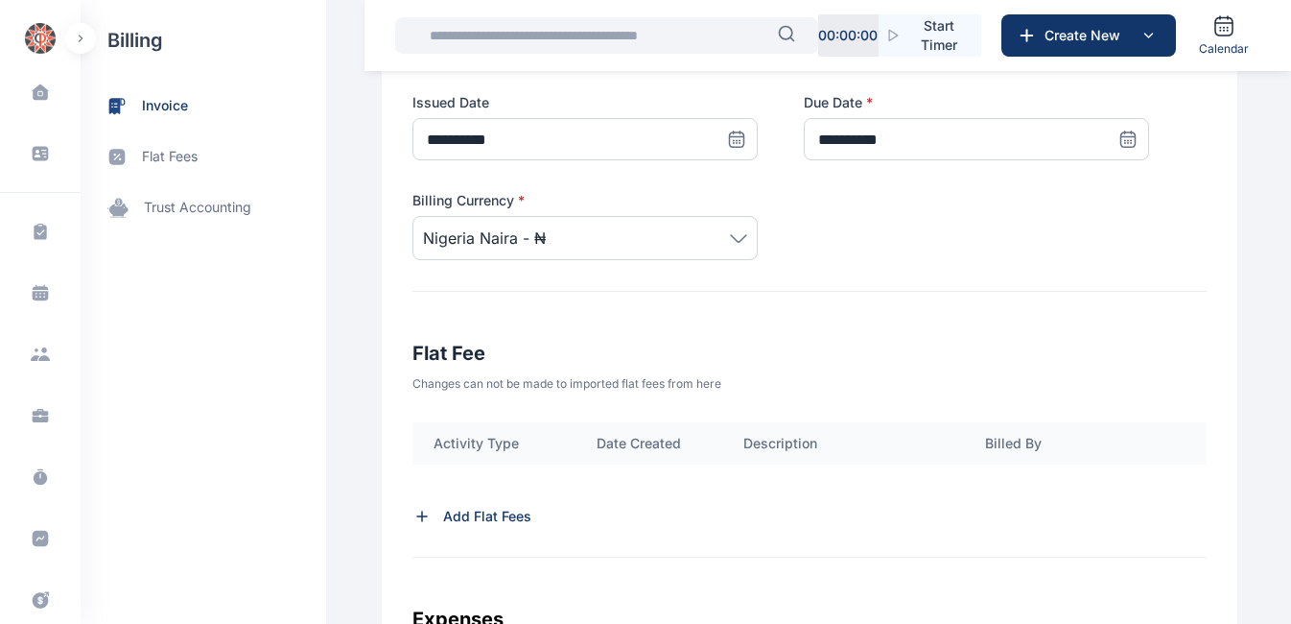
scroll to position [400, 0]
click at [1128, 142] on icon at bounding box center [1128, 142] width 0 height 0
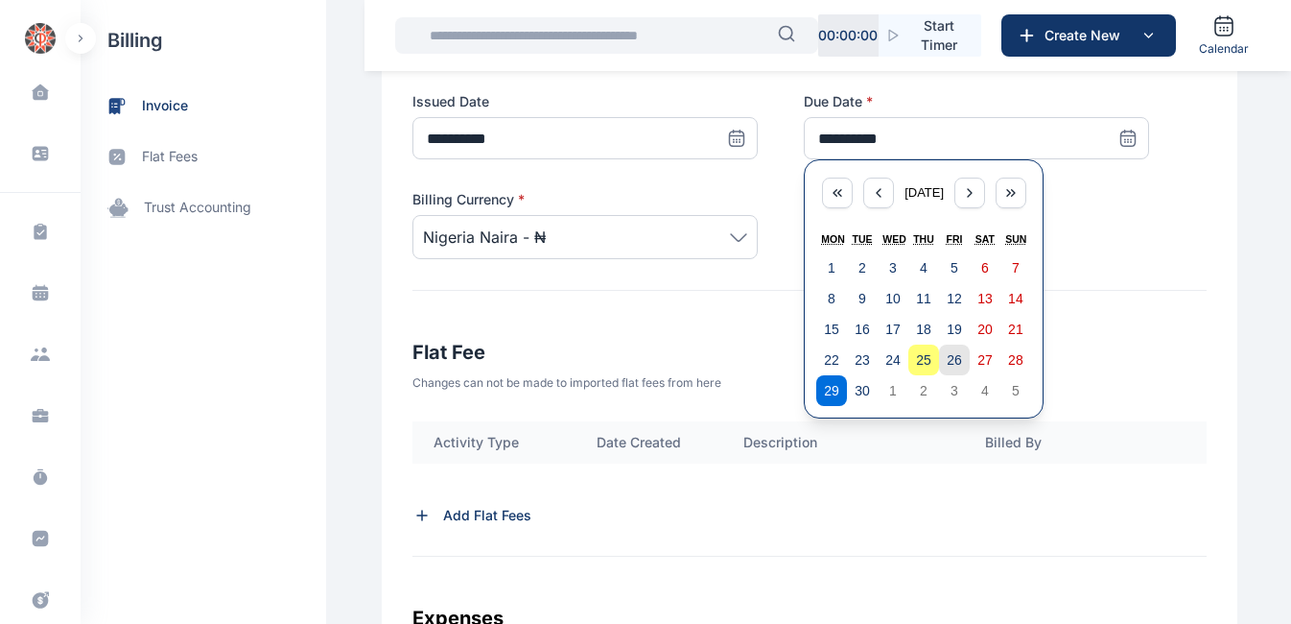
click at [947, 356] on abbr "26" at bounding box center [954, 359] width 15 height 15
type input "**********"
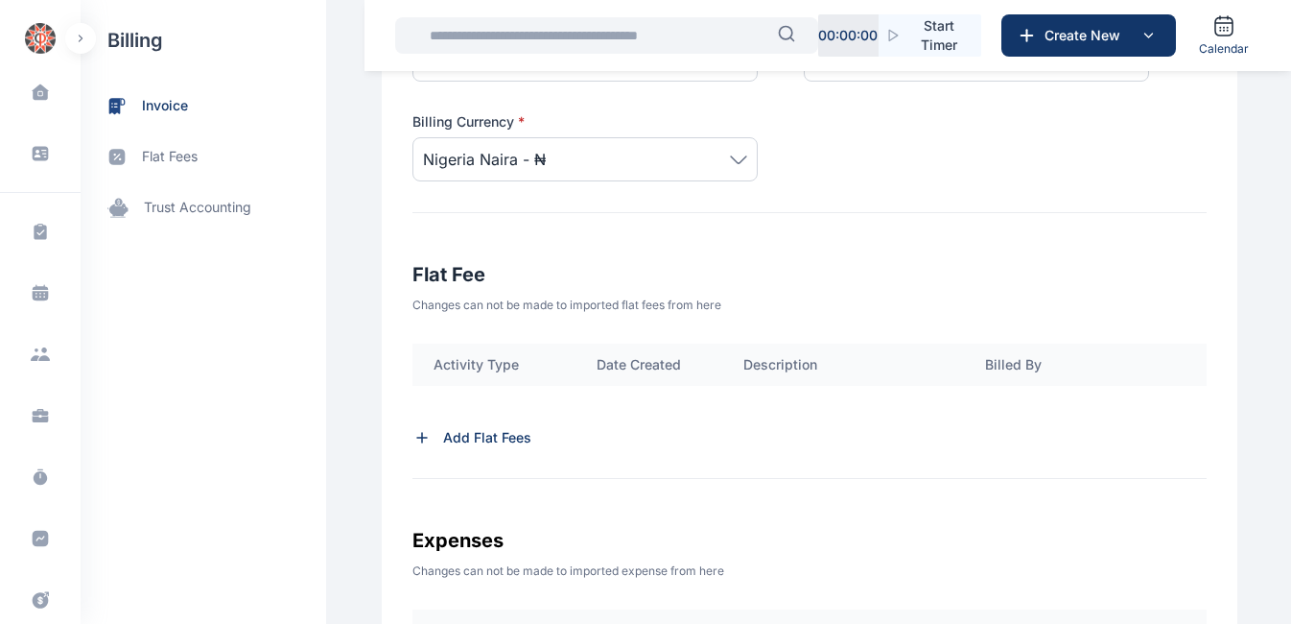
scroll to position [479, 0]
click at [413, 435] on icon at bounding box center [422, 436] width 19 height 19
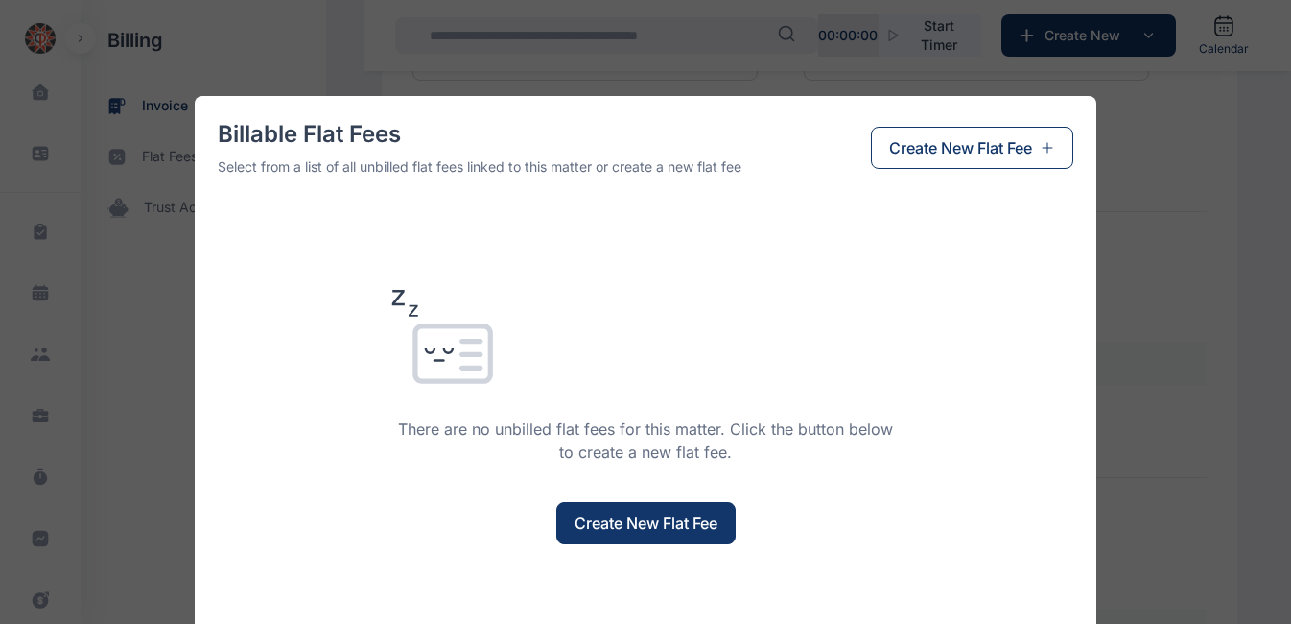
click at [645, 521] on span "Create New Flat Fee" at bounding box center [646, 522] width 143 height 23
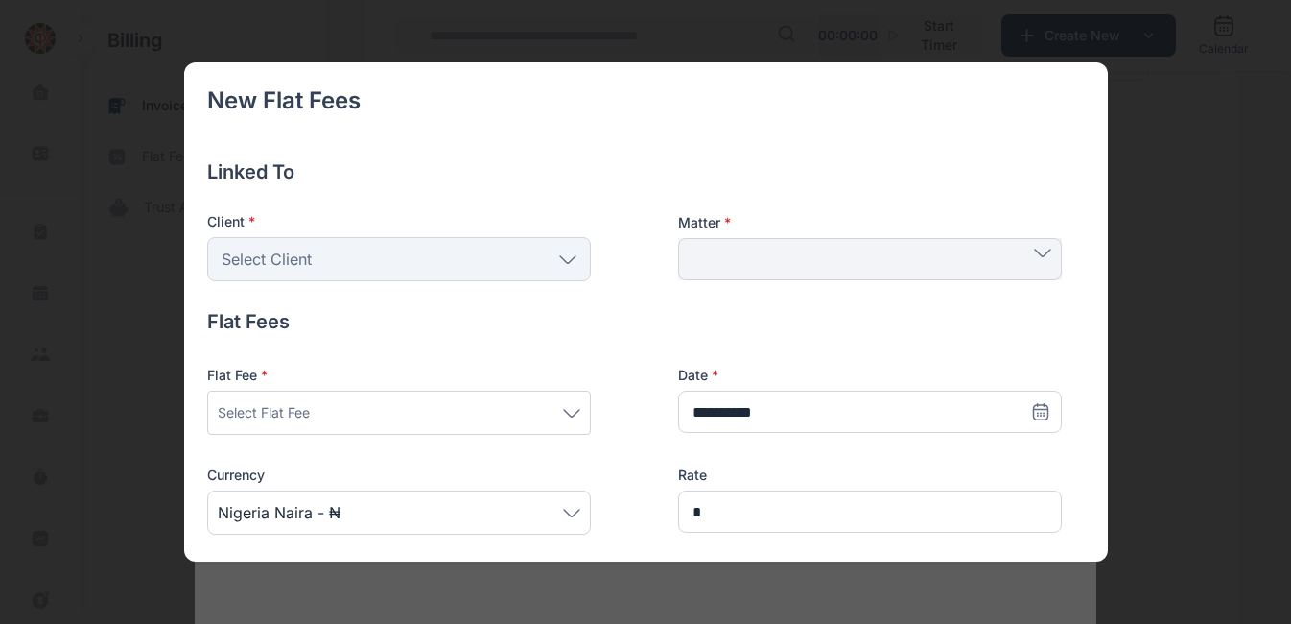
scroll to position [108, 0]
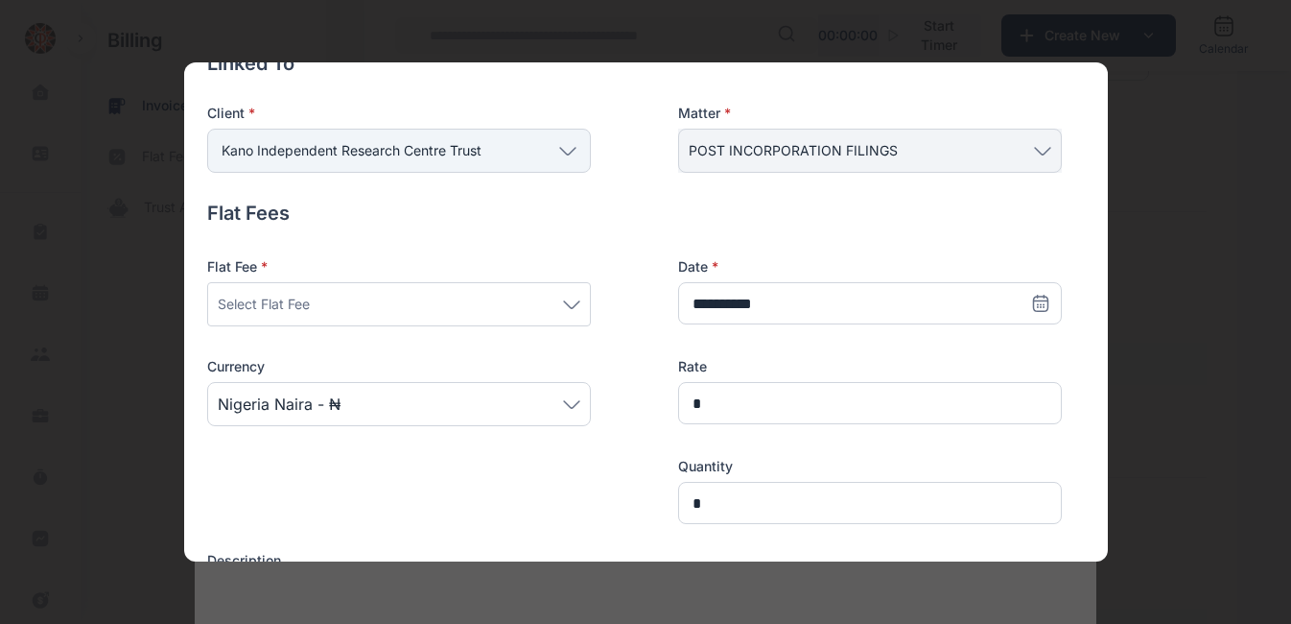
click at [405, 303] on div "Select Flat Fee" at bounding box center [399, 304] width 363 height 23
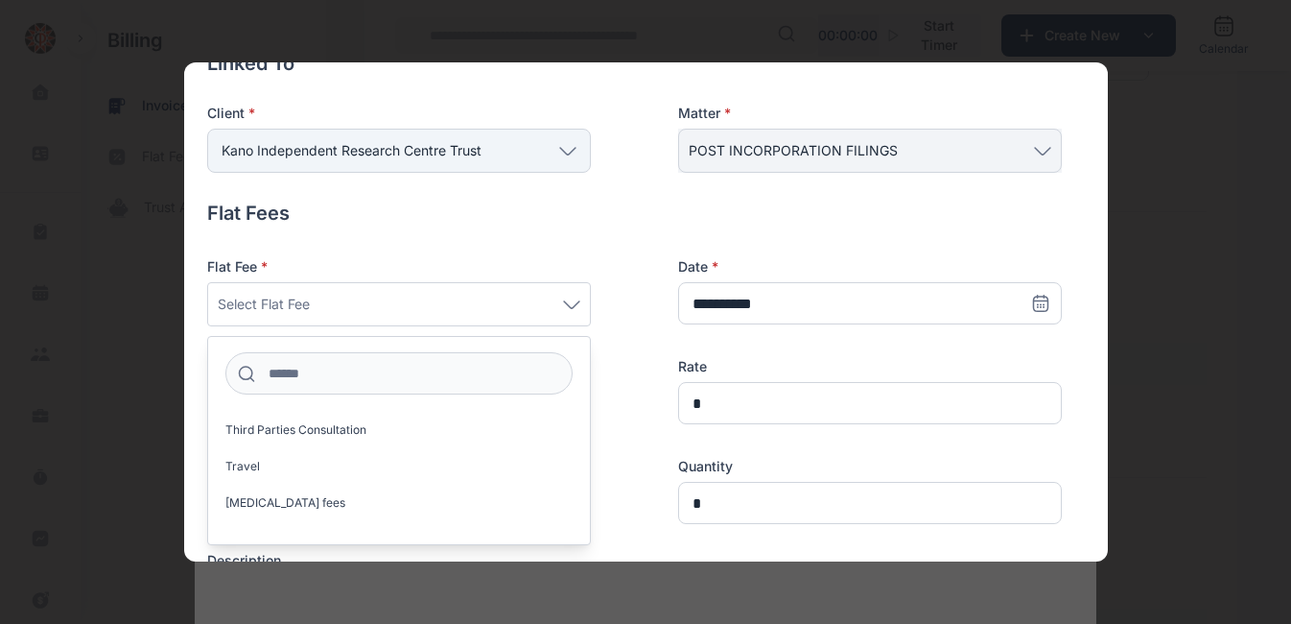
scroll to position [1744, 0]
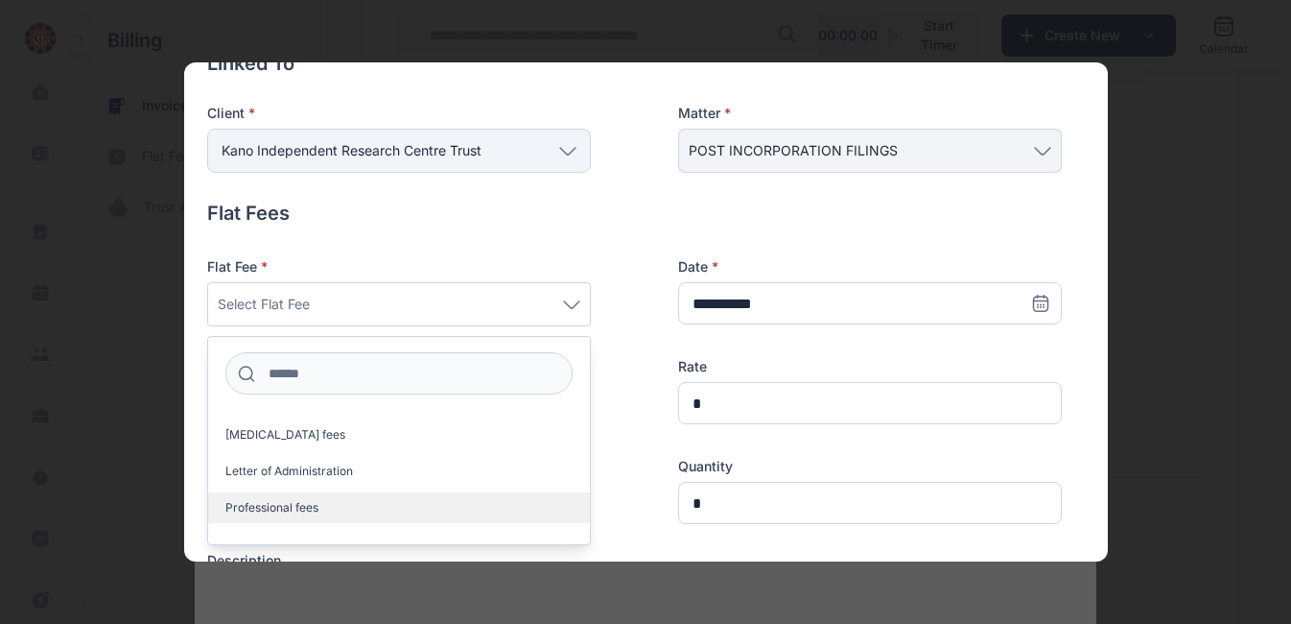
click at [319, 508] on span "Professional fees" at bounding box center [271, 507] width 93 height 15
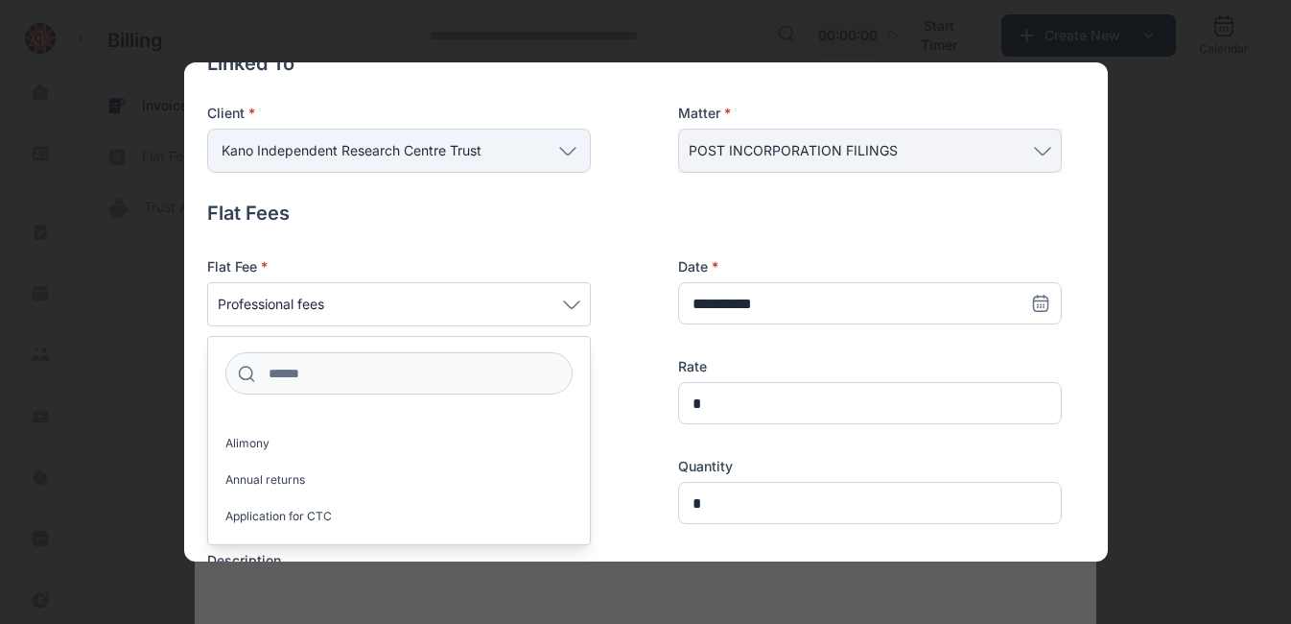
scroll to position [96, 0]
click at [553, 241] on div "Flat Fees Flat Fee * Professional fees Acknowledgment of Service Acquisition Ag…" at bounding box center [634, 433] width 855 height 466
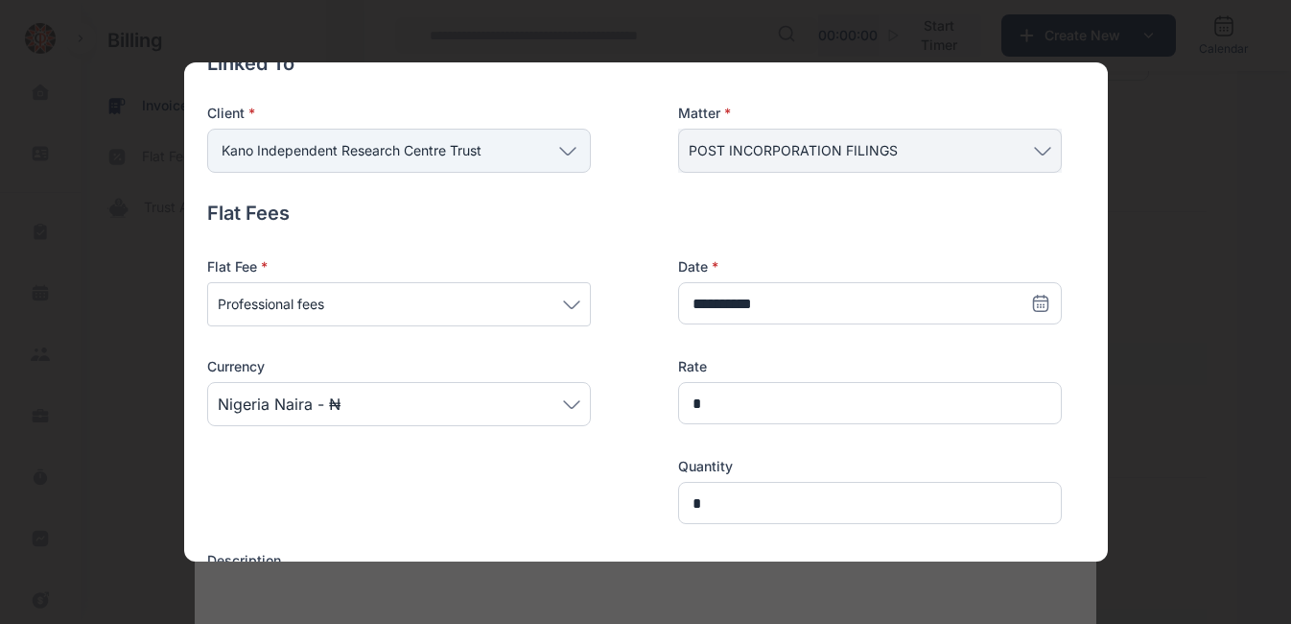
scroll to position [193, 0]
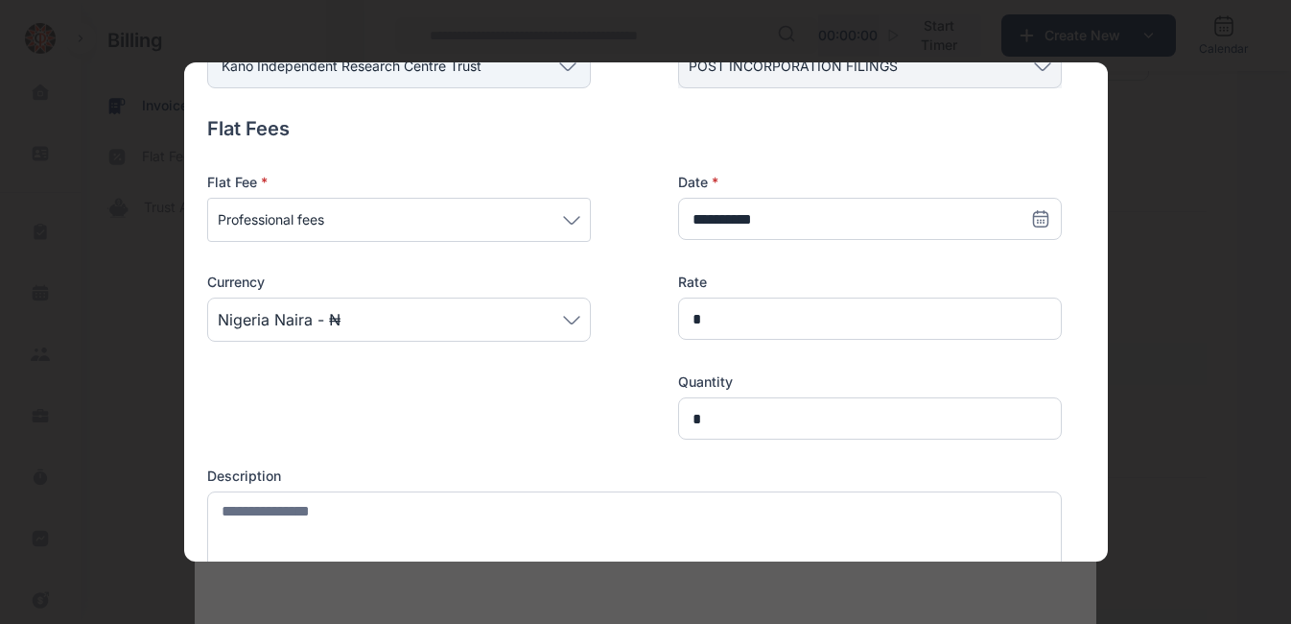
click at [569, 224] on icon at bounding box center [571, 220] width 17 height 9
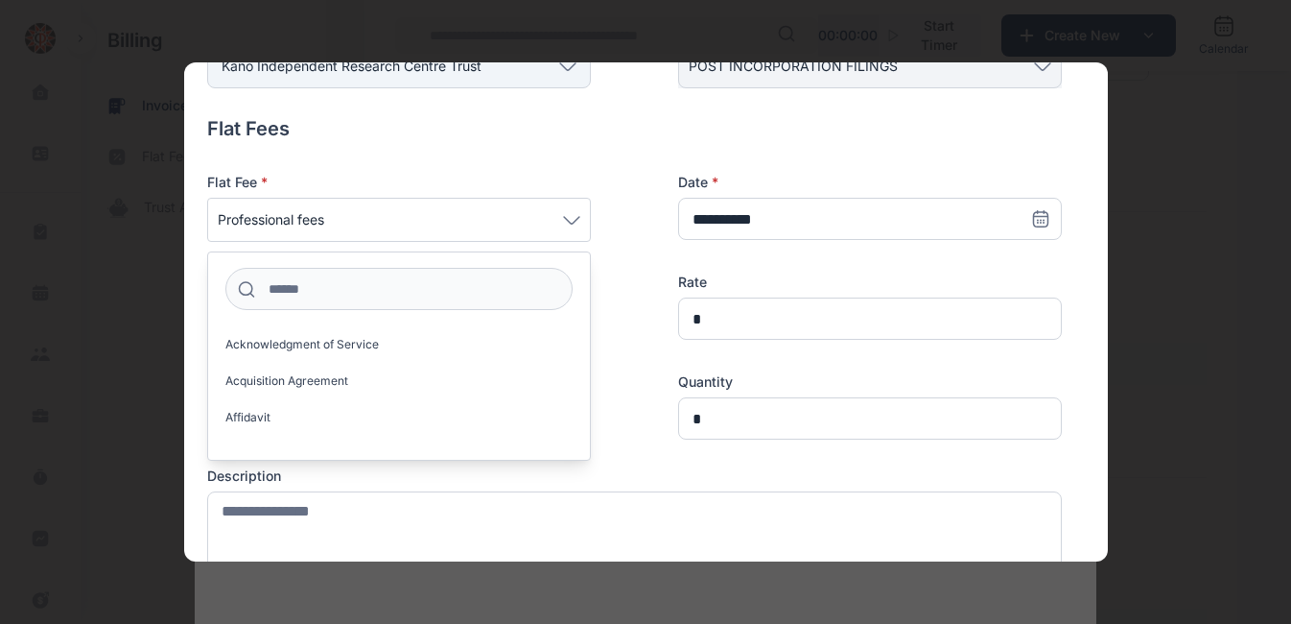
click at [708, 471] on label "Description" at bounding box center [634, 475] width 855 height 19
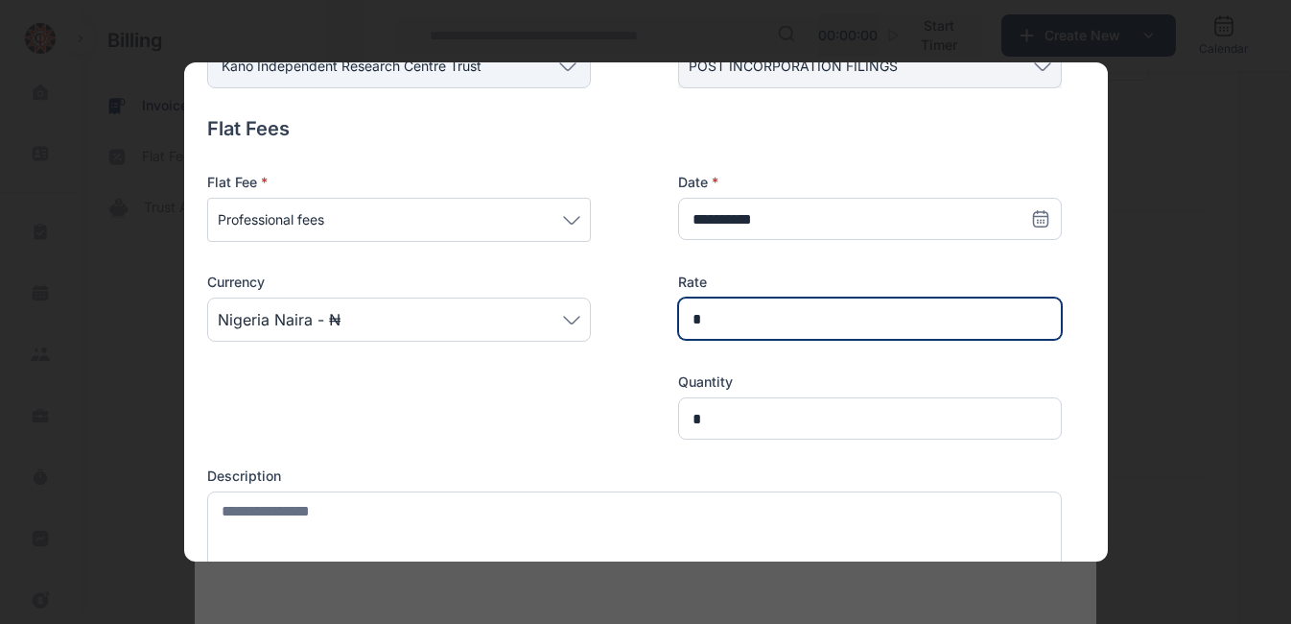
click at [737, 315] on input "*" at bounding box center [870, 318] width 384 height 42
type input "******"
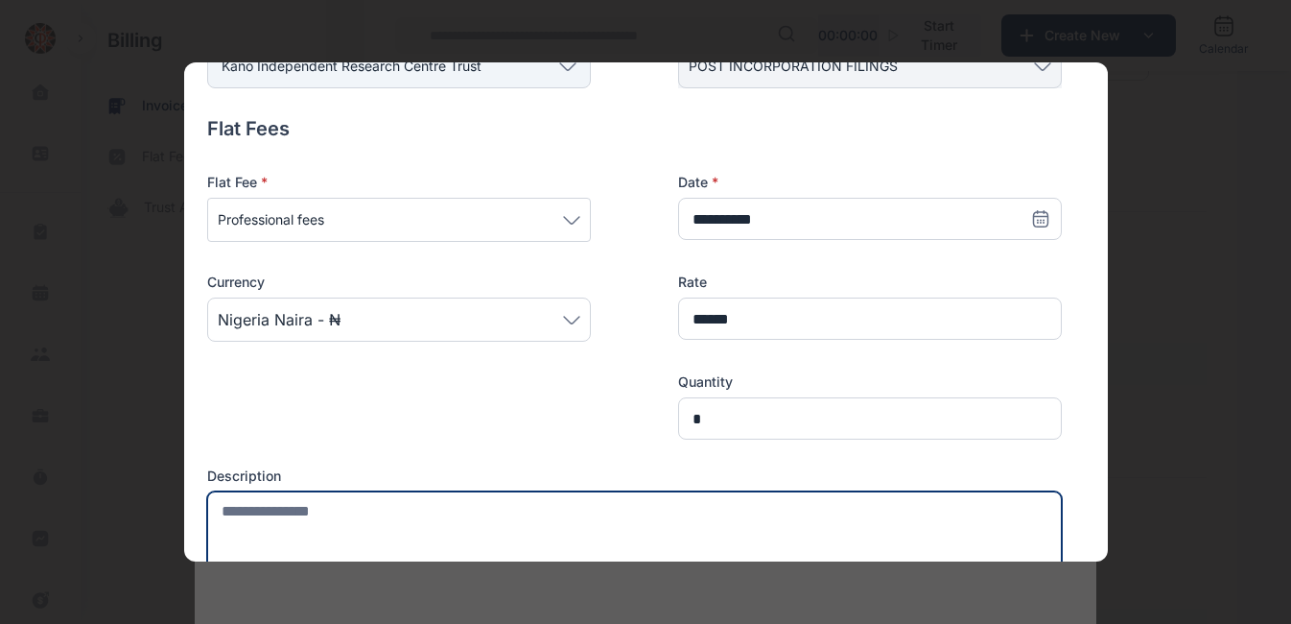
click at [431, 507] on textarea at bounding box center [634, 533] width 855 height 85
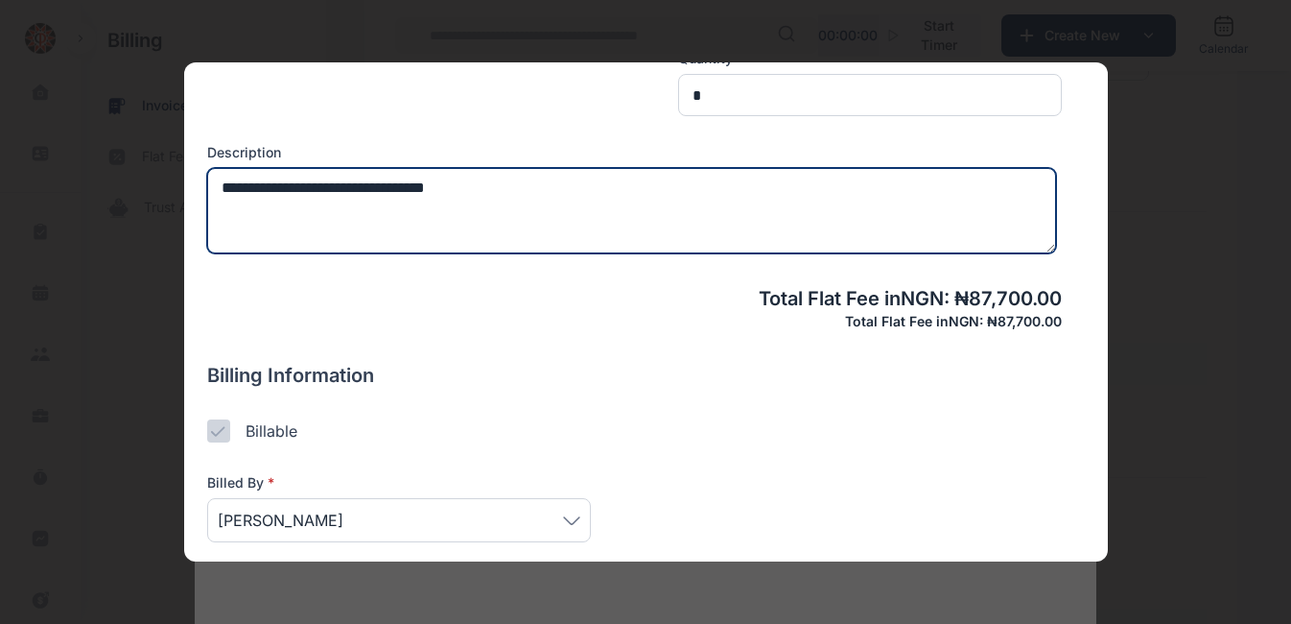
scroll to position [593, 0]
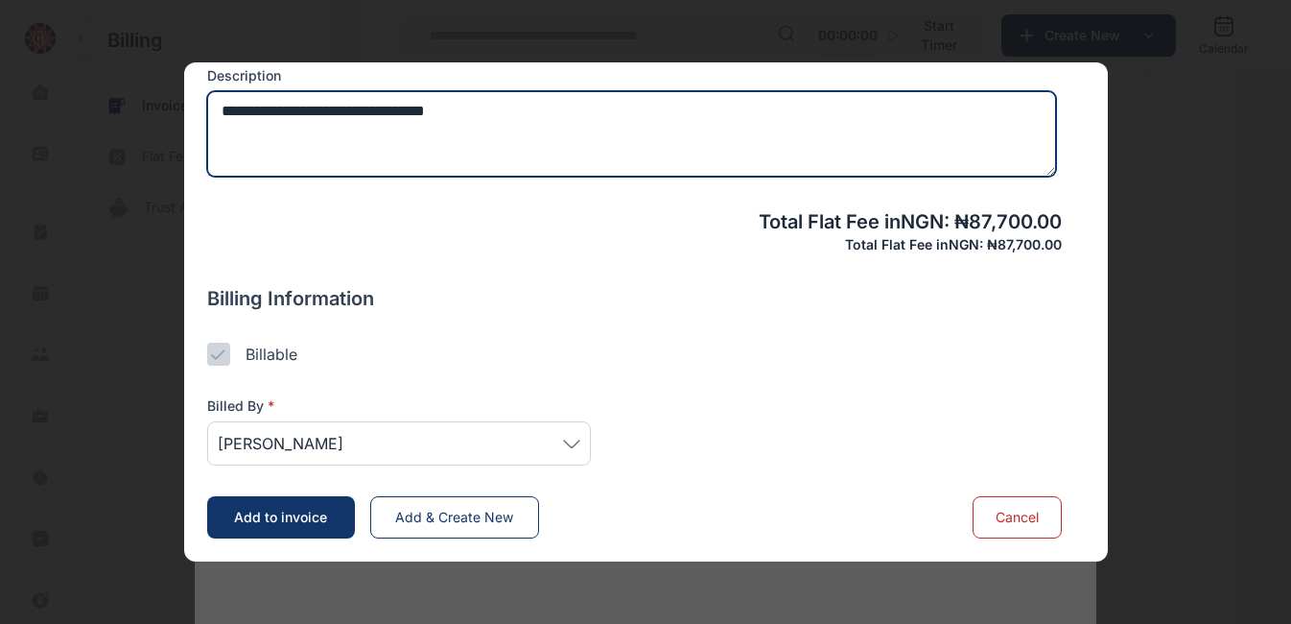
type textarea "**********"
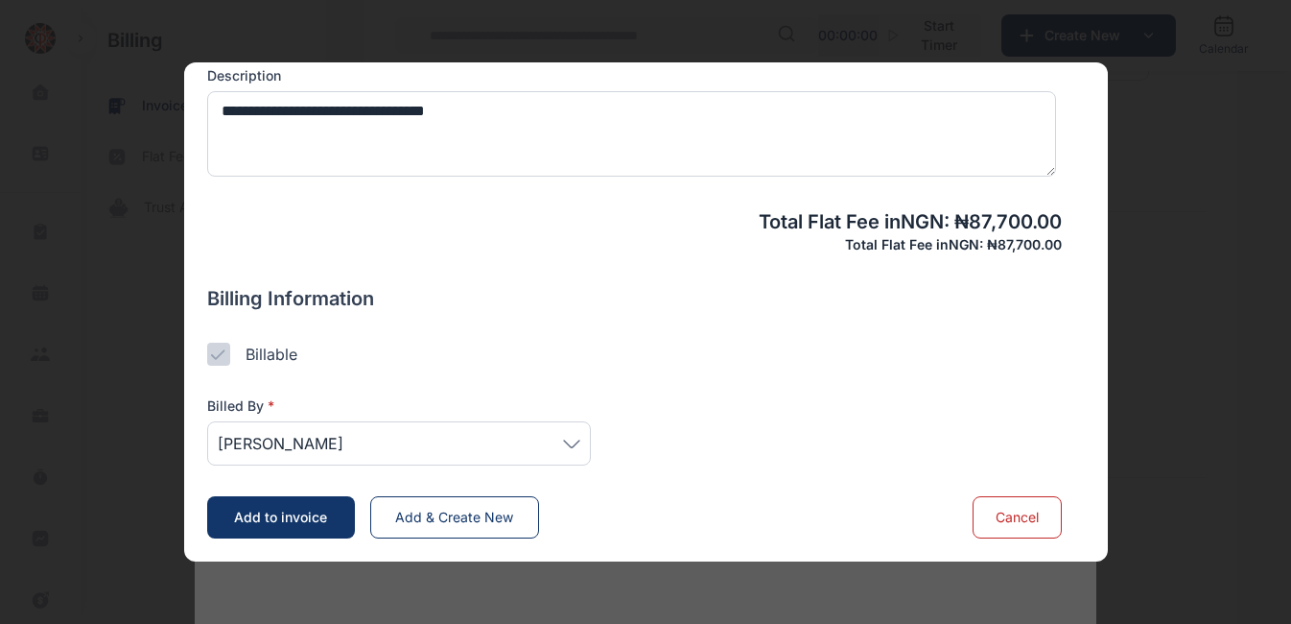
click at [567, 446] on icon at bounding box center [571, 443] width 17 height 9
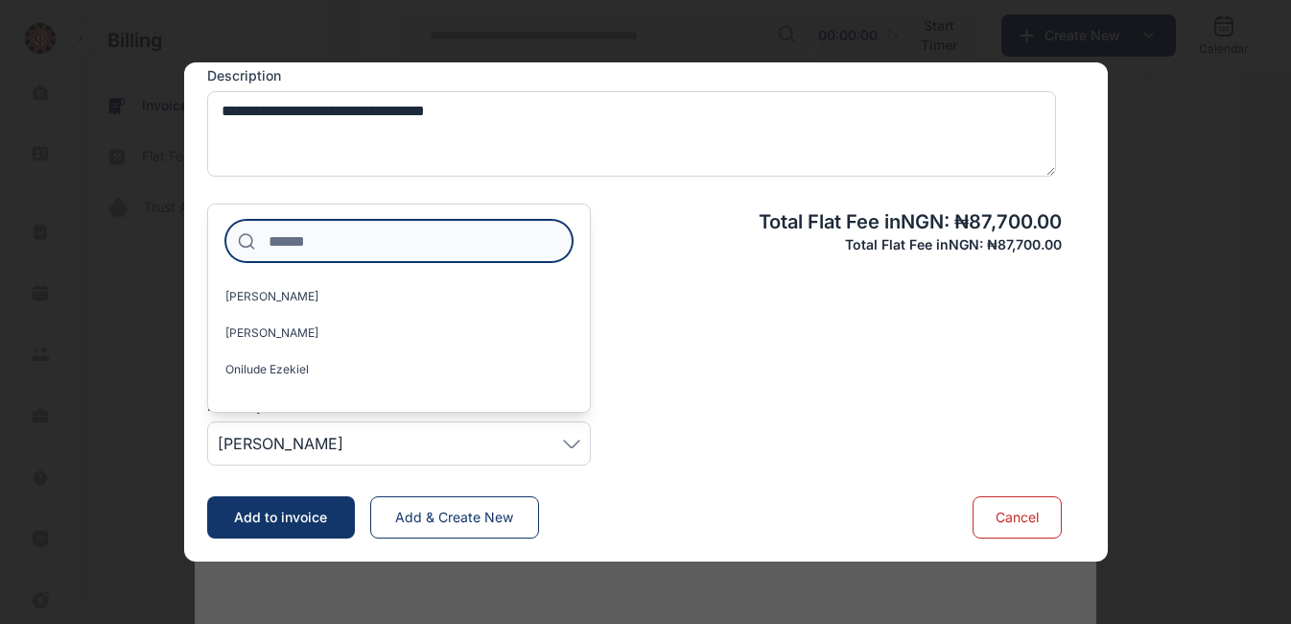
click at [341, 243] on input at bounding box center [398, 241] width 347 height 42
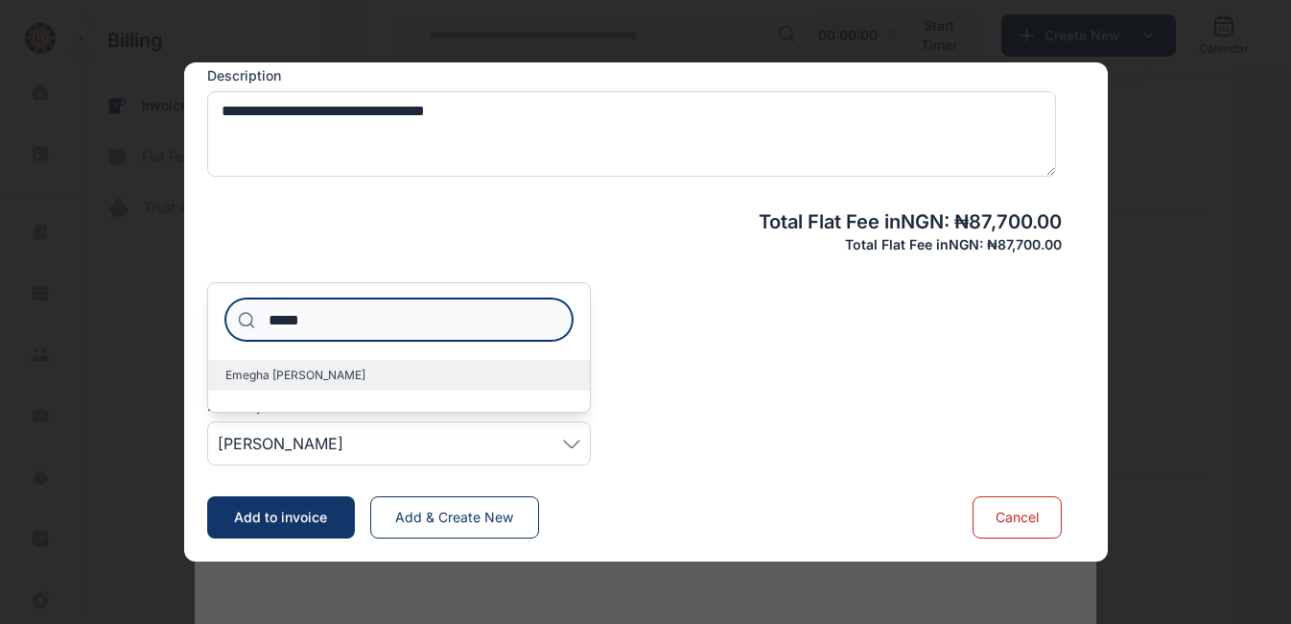
type input "*****"
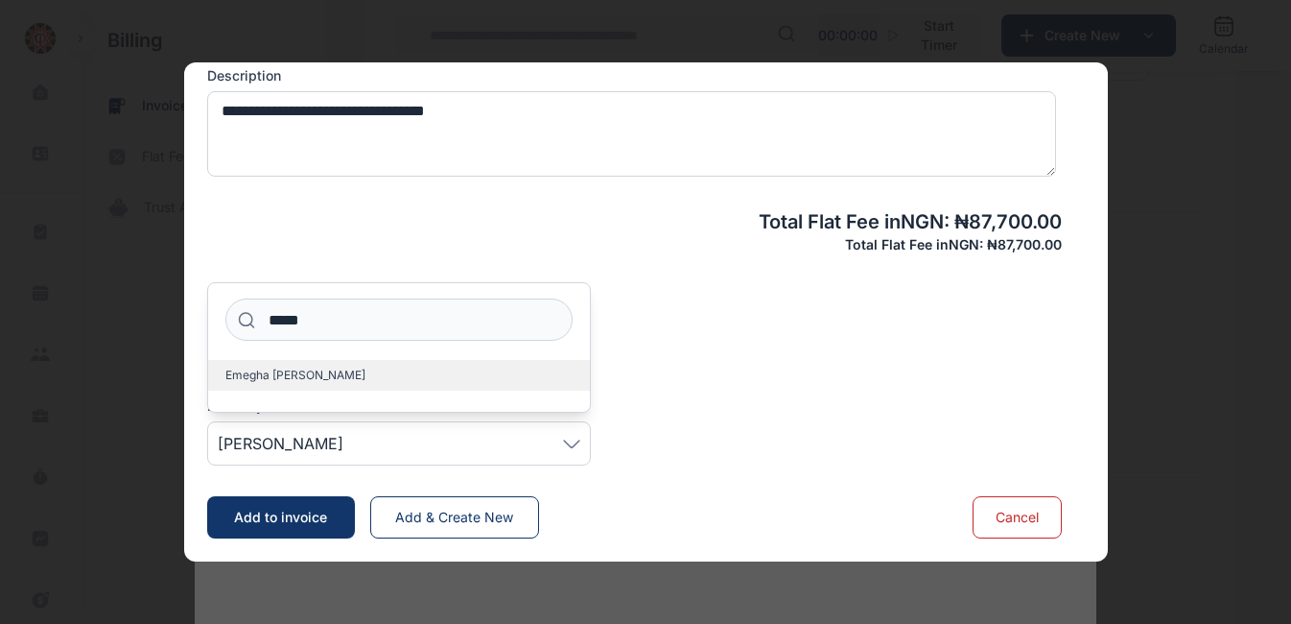
click at [241, 381] on span "Emegha [PERSON_NAME]" at bounding box center [295, 374] width 140 height 15
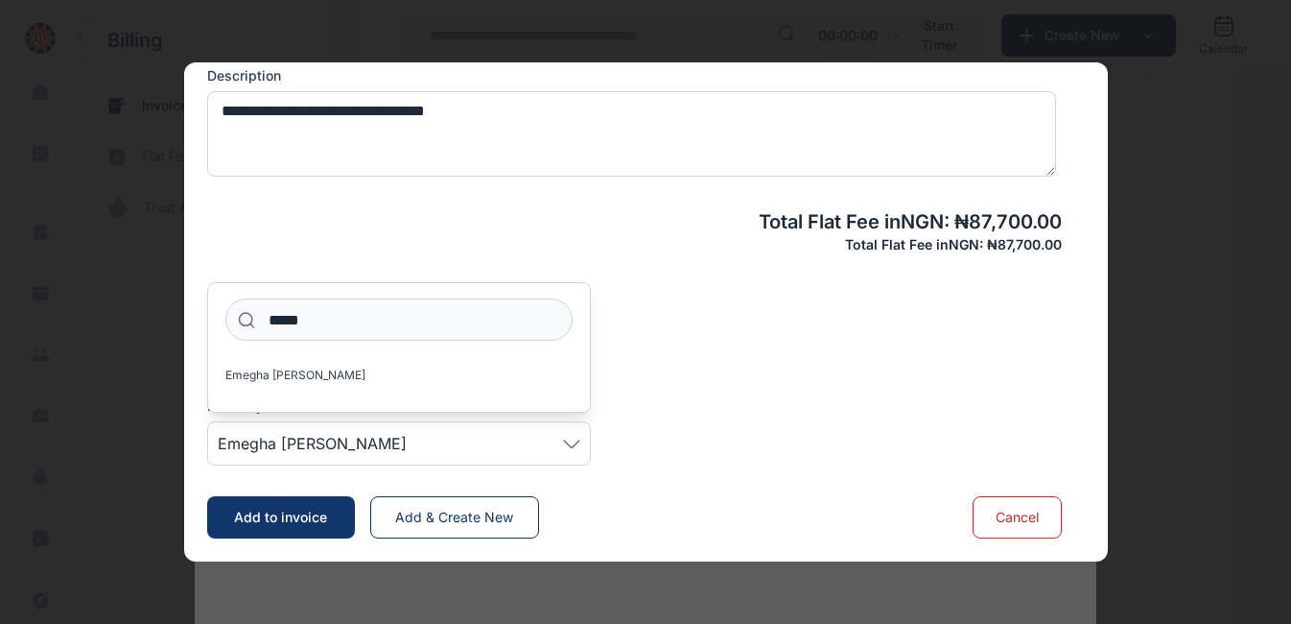
click at [636, 353] on div "Billable" at bounding box center [634, 354] width 855 height 23
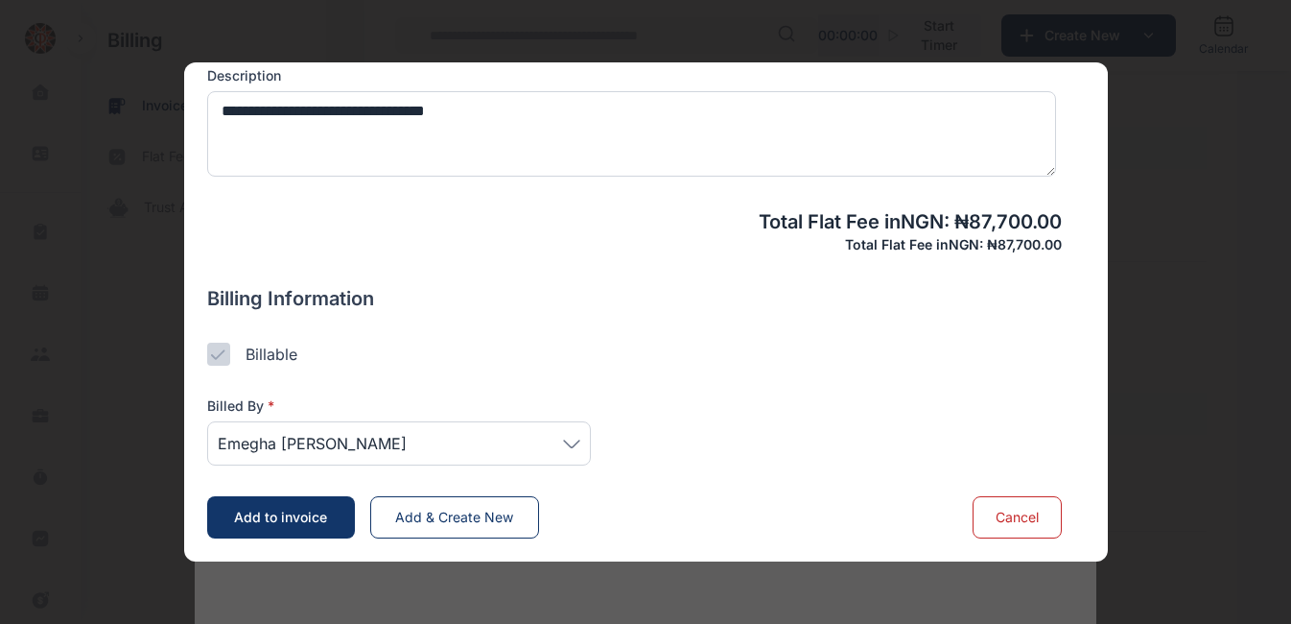
click at [314, 512] on span "Add to invoice" at bounding box center [280, 516] width 93 height 16
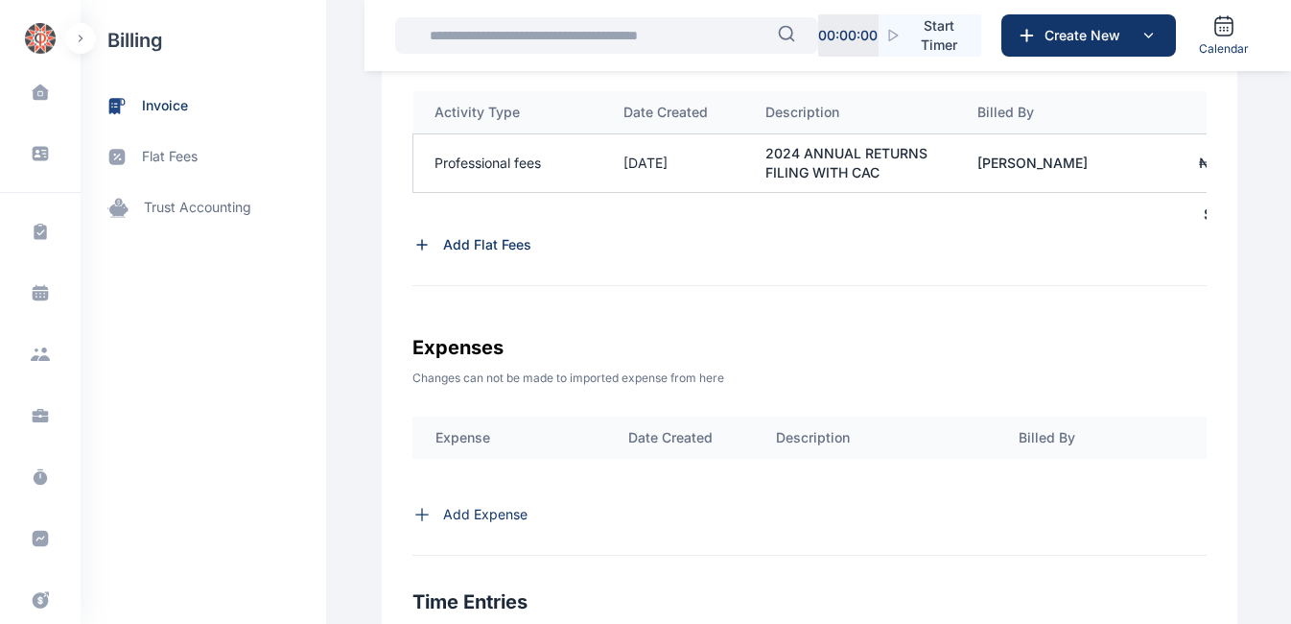
scroll to position [734, 0]
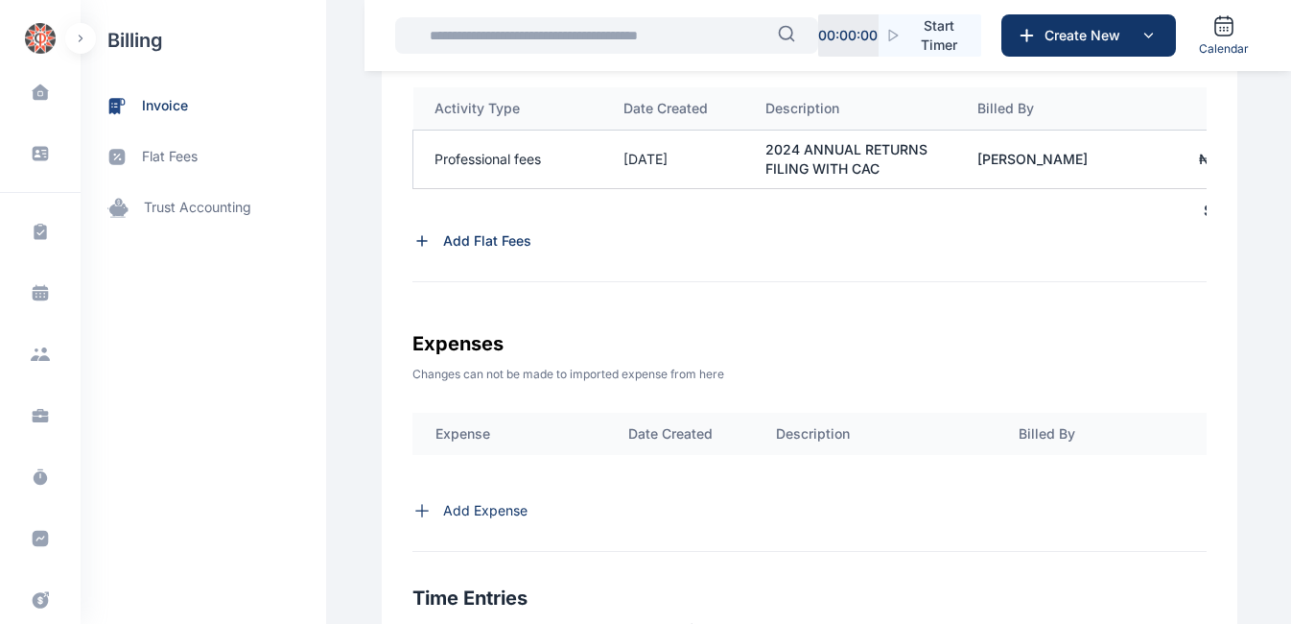
click at [509, 519] on p "Add Expense" at bounding box center [485, 510] width 84 height 19
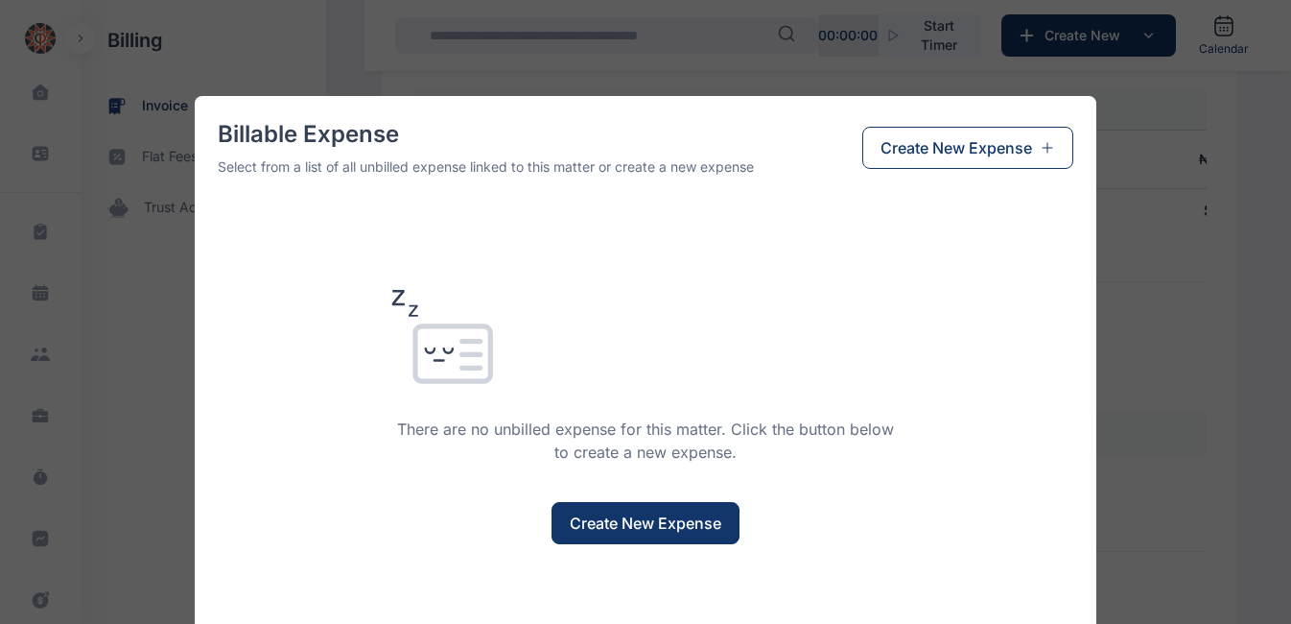
click at [643, 515] on span "Create New Expense" at bounding box center [646, 522] width 152 height 23
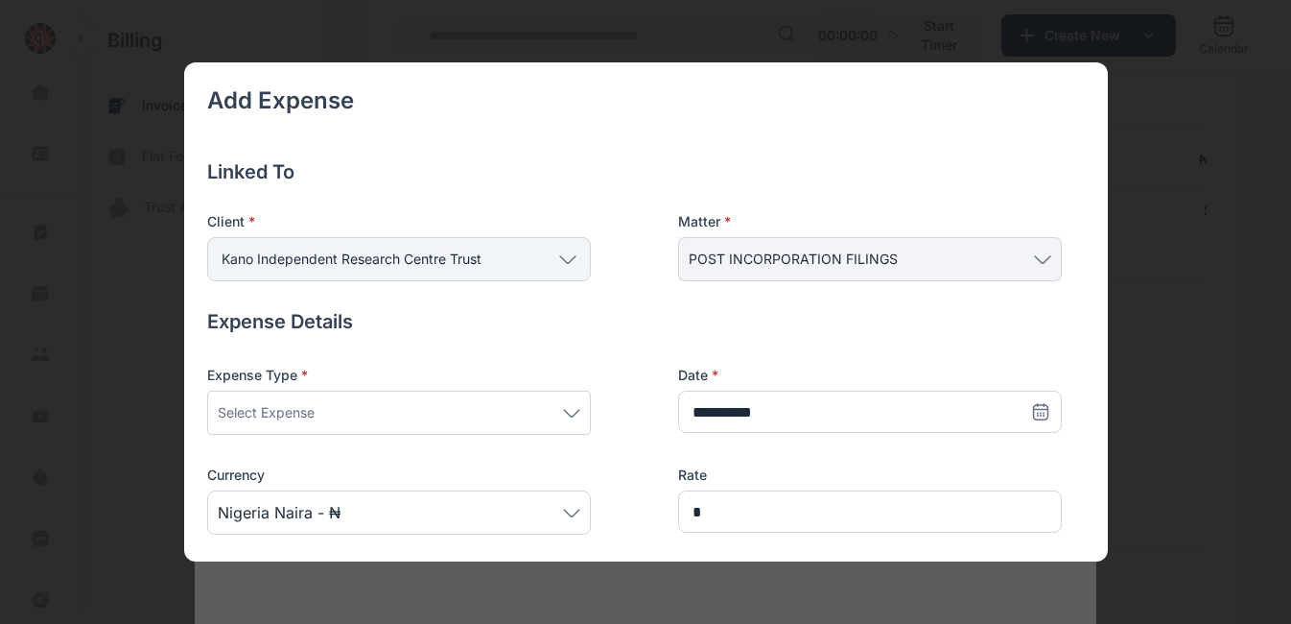
click at [571, 413] on icon at bounding box center [571, 413] width 17 height 9
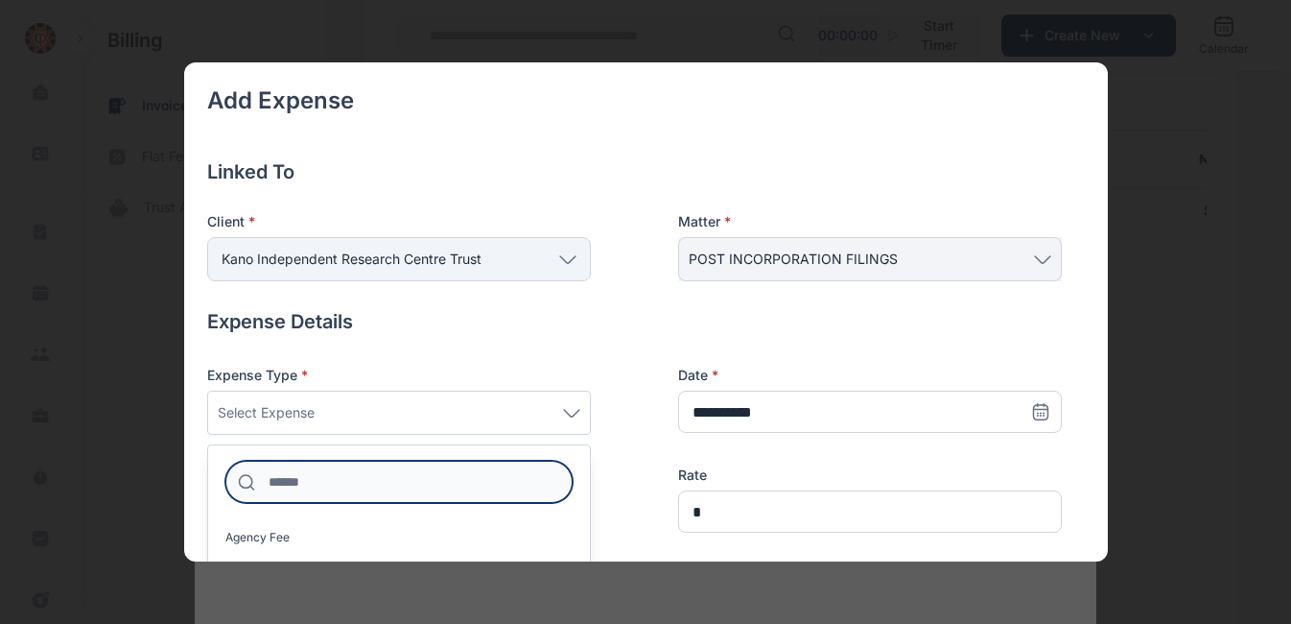
click at [461, 482] on input at bounding box center [398, 482] width 347 height 42
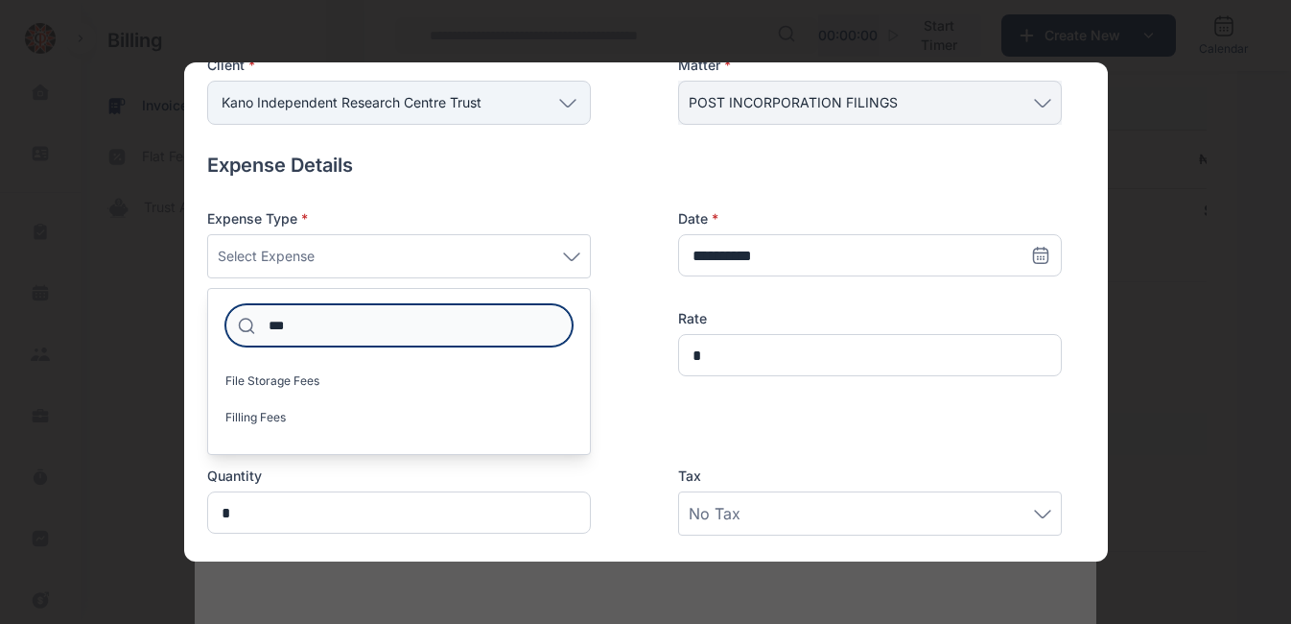
scroll to position [157, 0]
type input "***"
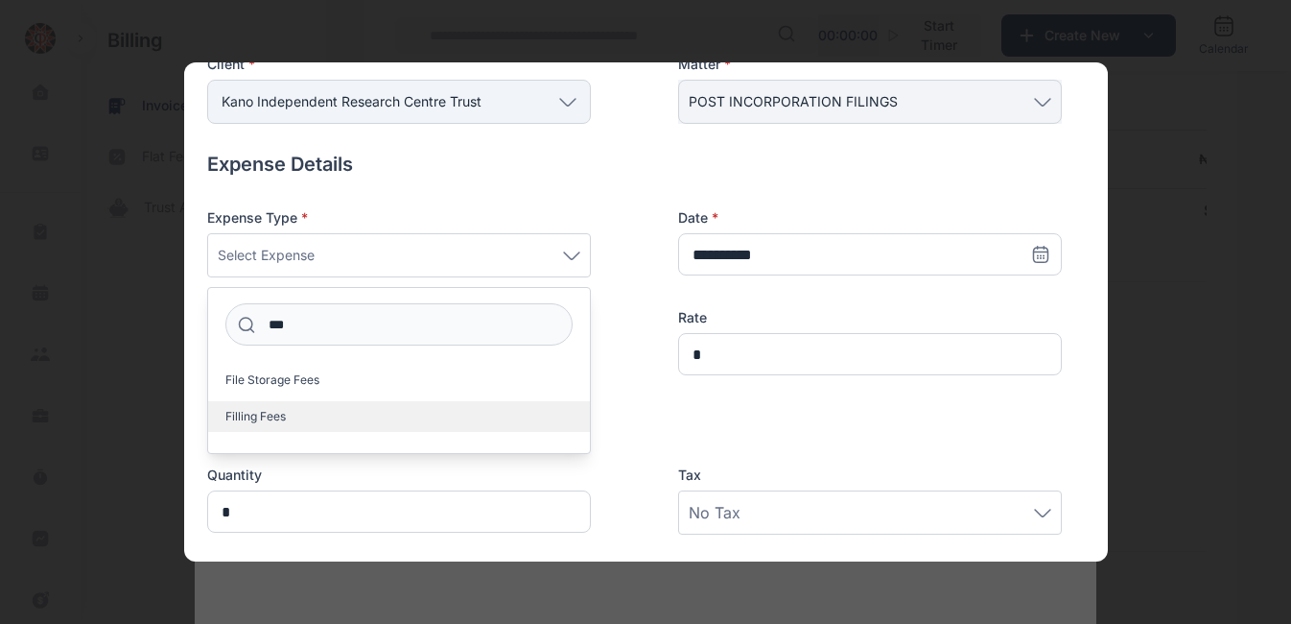
click at [290, 431] on label "Filling Fees" at bounding box center [399, 416] width 382 height 31
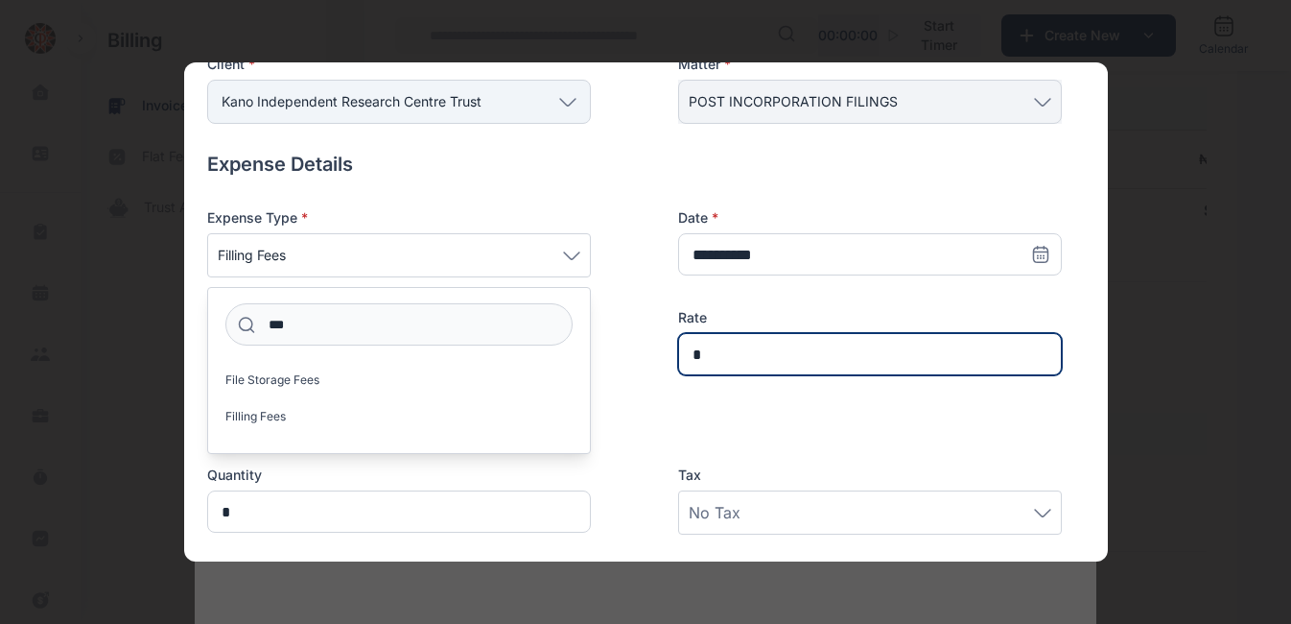
click at [752, 358] on input "*" at bounding box center [870, 354] width 384 height 42
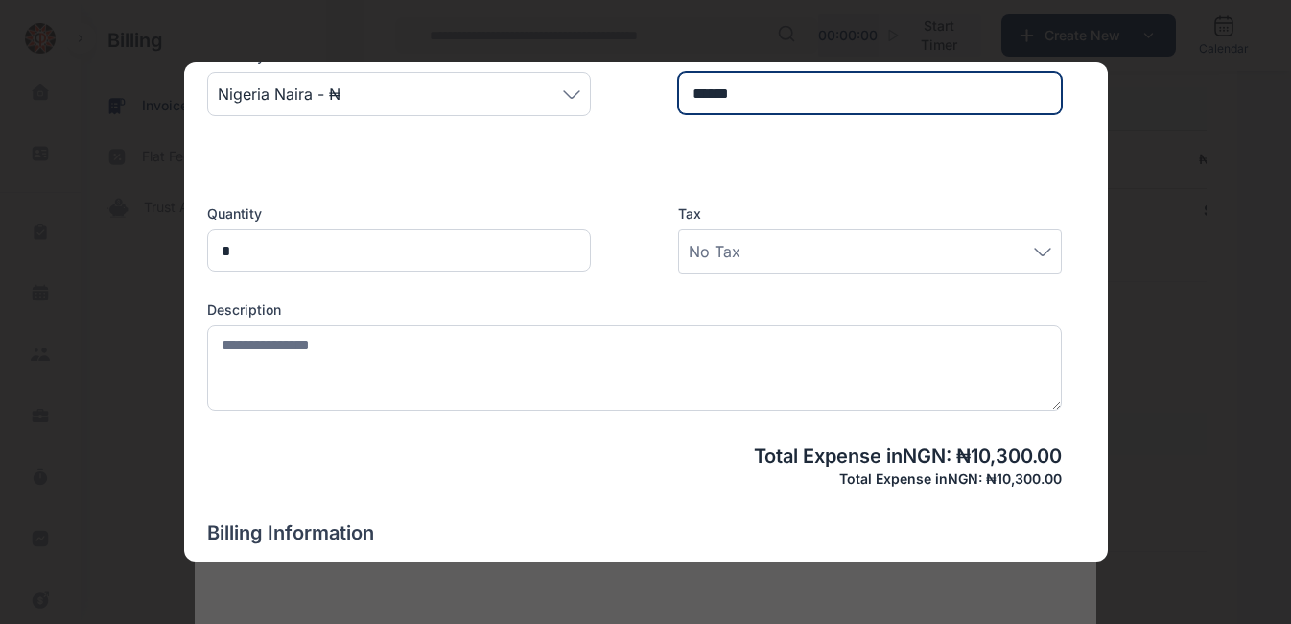
scroll to position [419, 0]
type input "******"
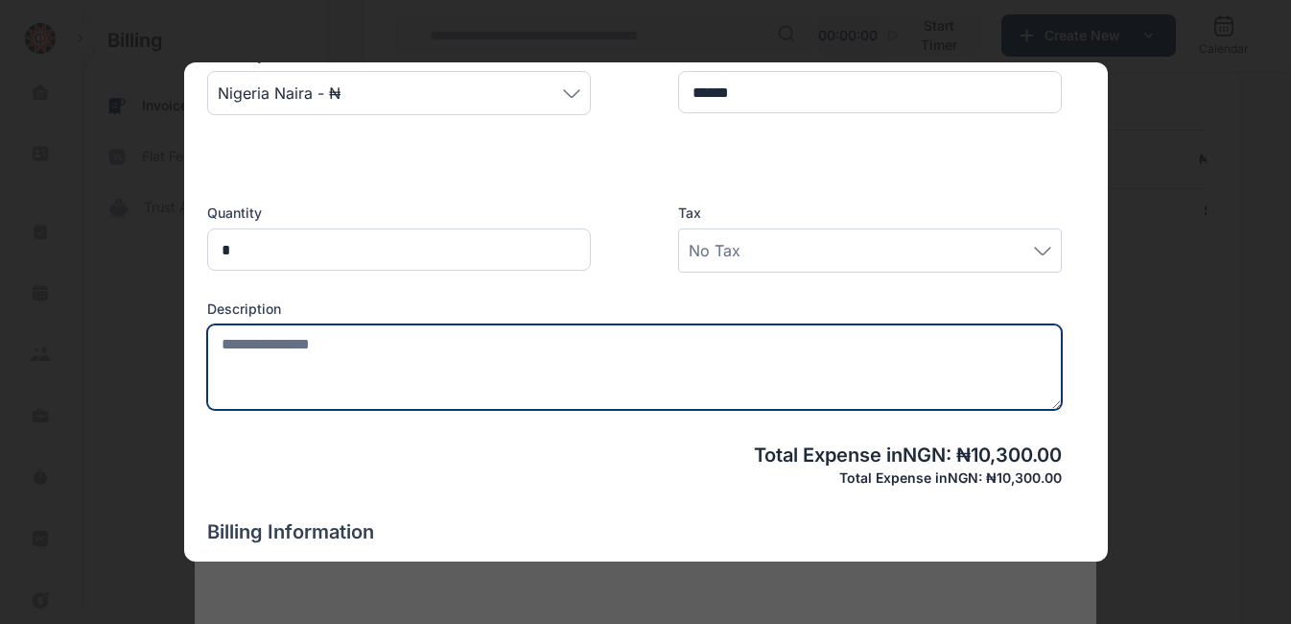
click at [451, 366] on textarea at bounding box center [634, 366] width 855 height 85
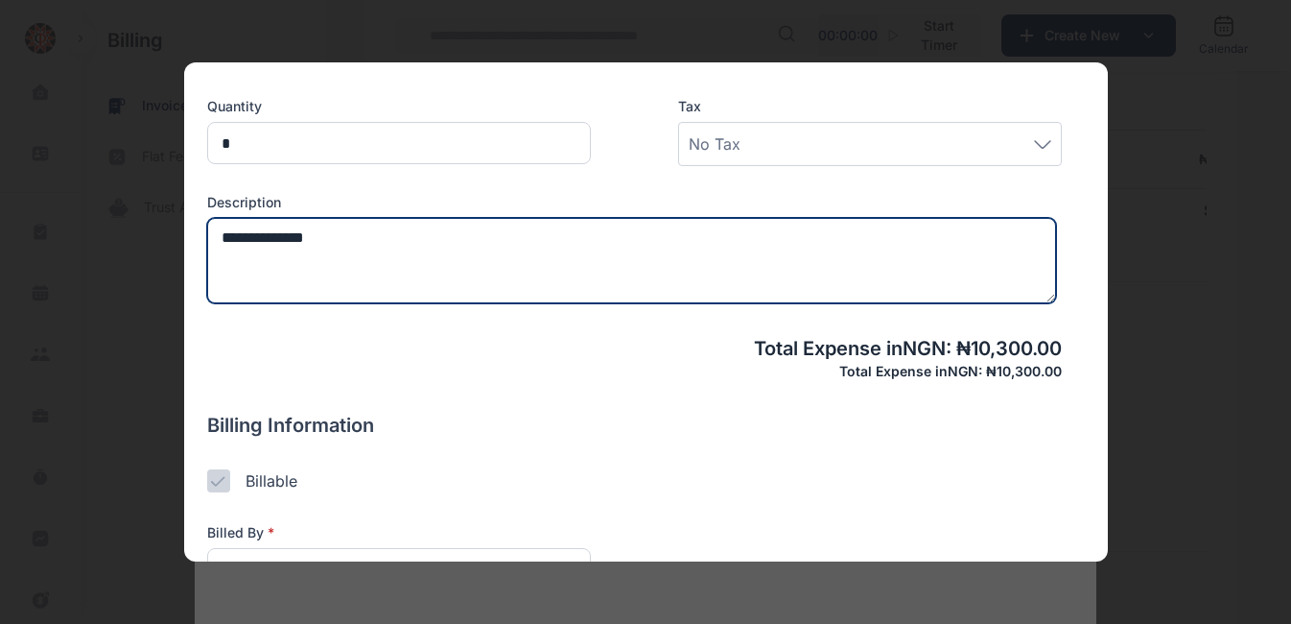
scroll to position [652, 0]
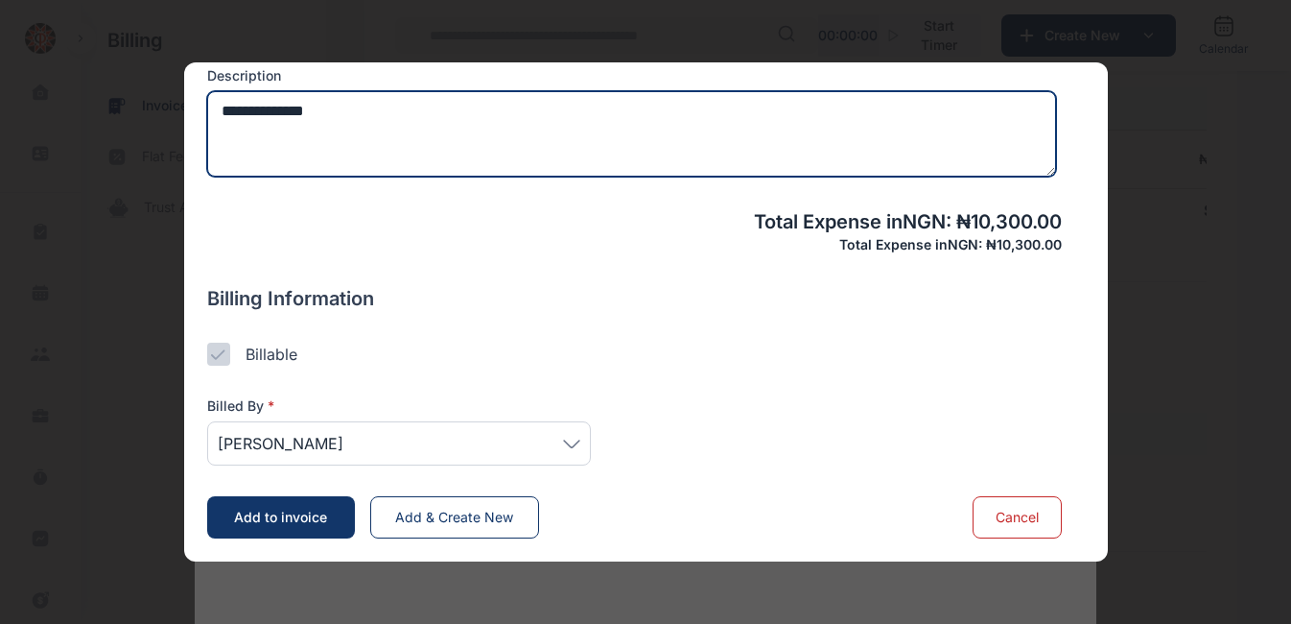
type textarea "**********"
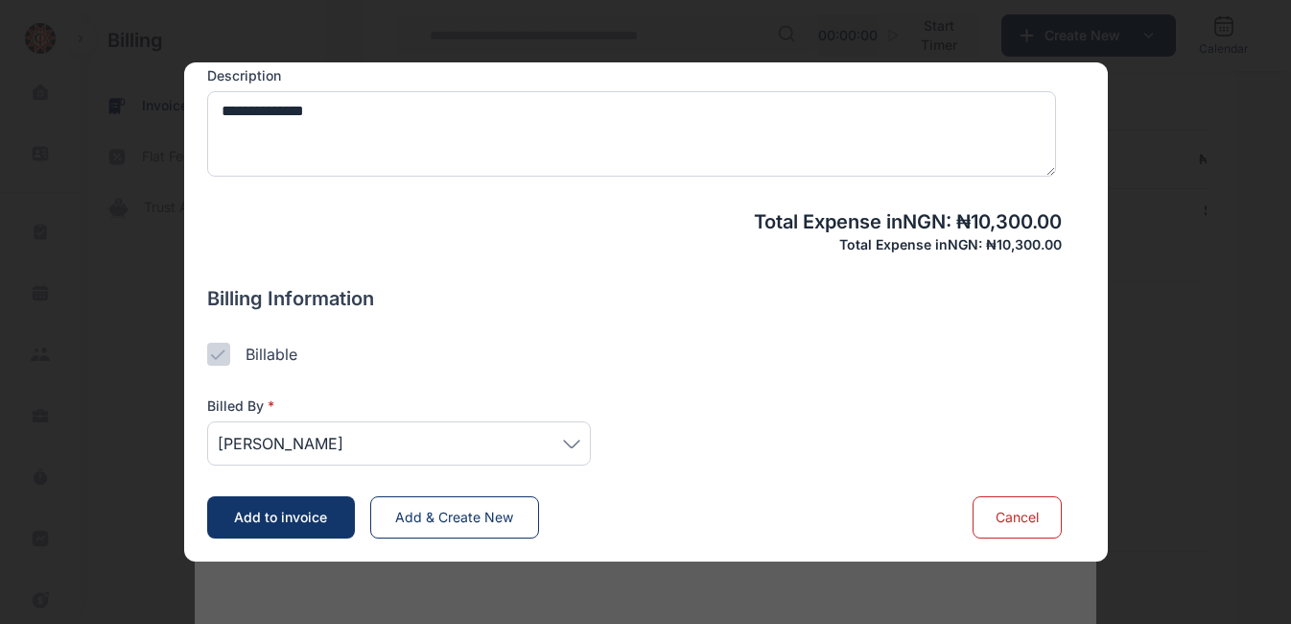
click at [576, 442] on icon at bounding box center [571, 442] width 15 height 7
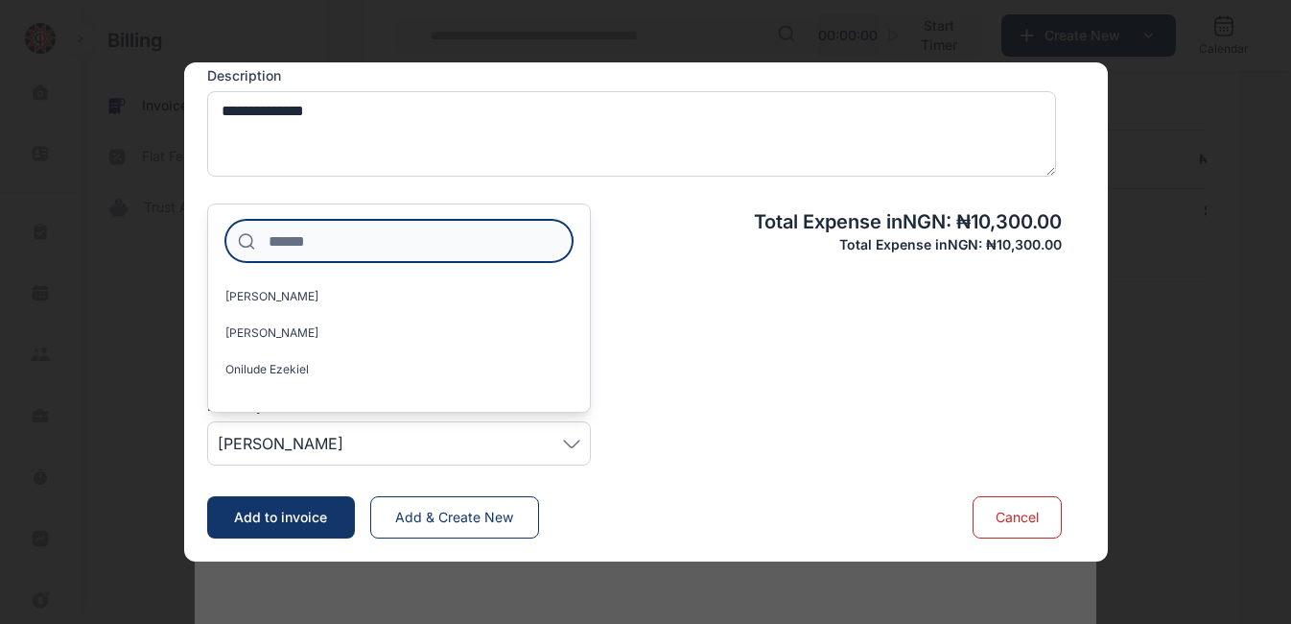
click at [343, 246] on input at bounding box center [398, 241] width 347 height 42
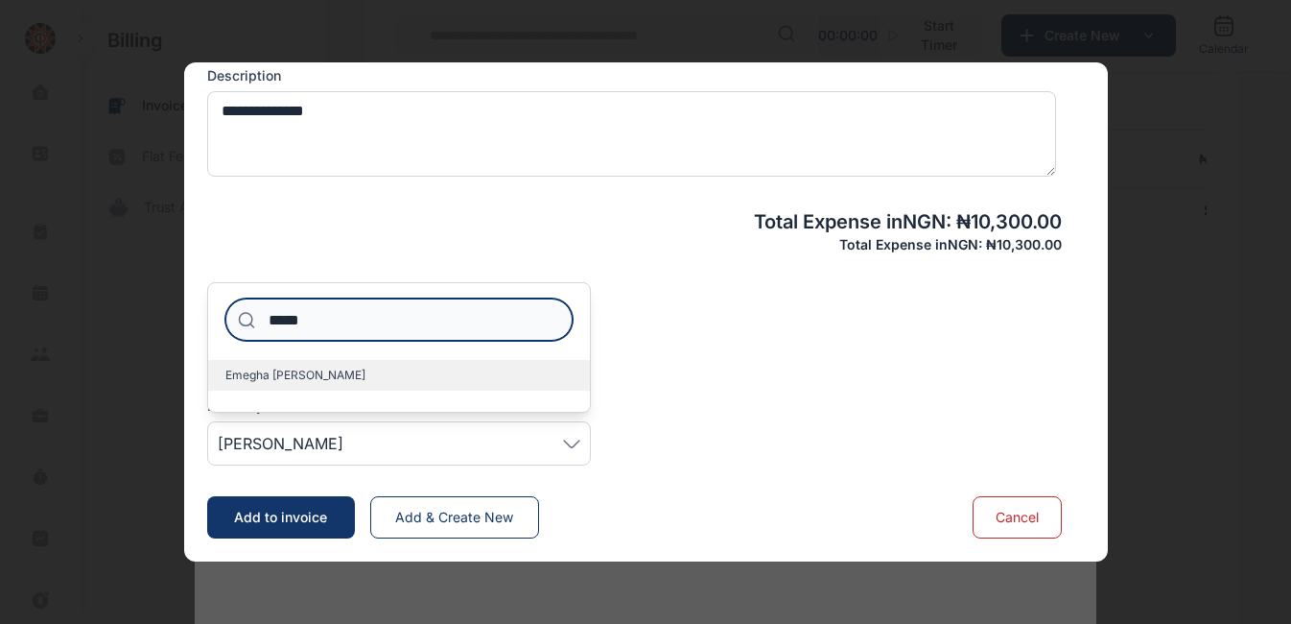
type input "*****"
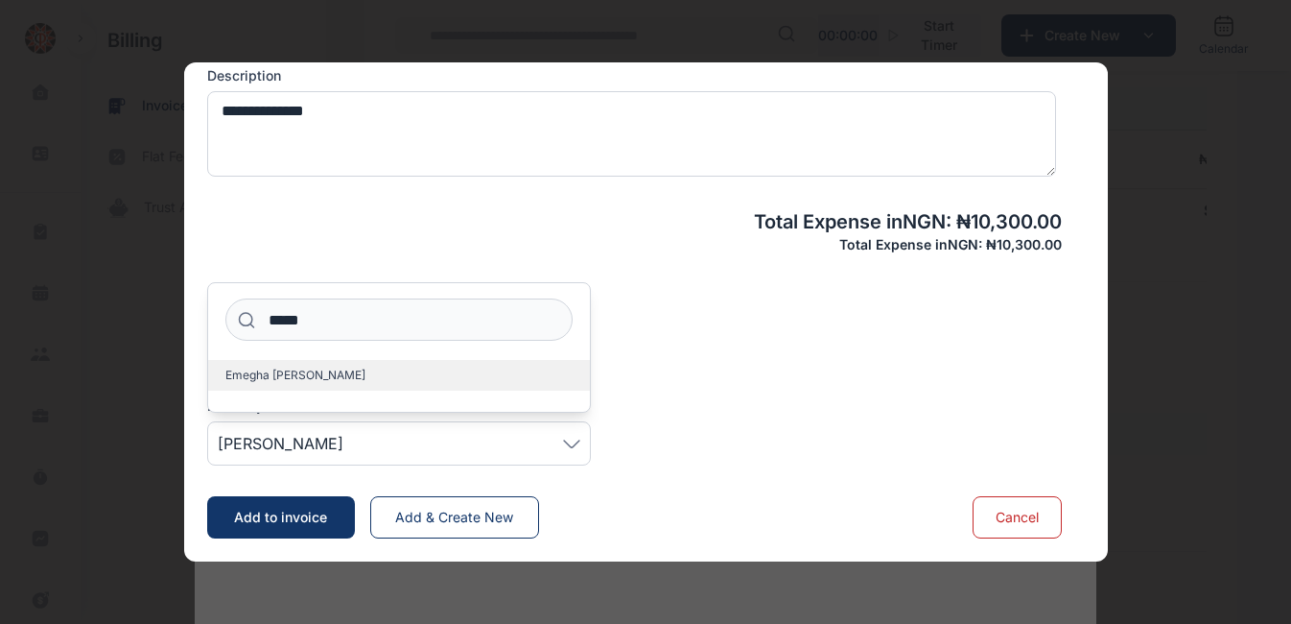
click at [304, 370] on label "Emegha [PERSON_NAME]" at bounding box center [399, 375] width 382 height 31
click at [303, 380] on label "Emegha [PERSON_NAME]" at bounding box center [399, 375] width 382 height 31
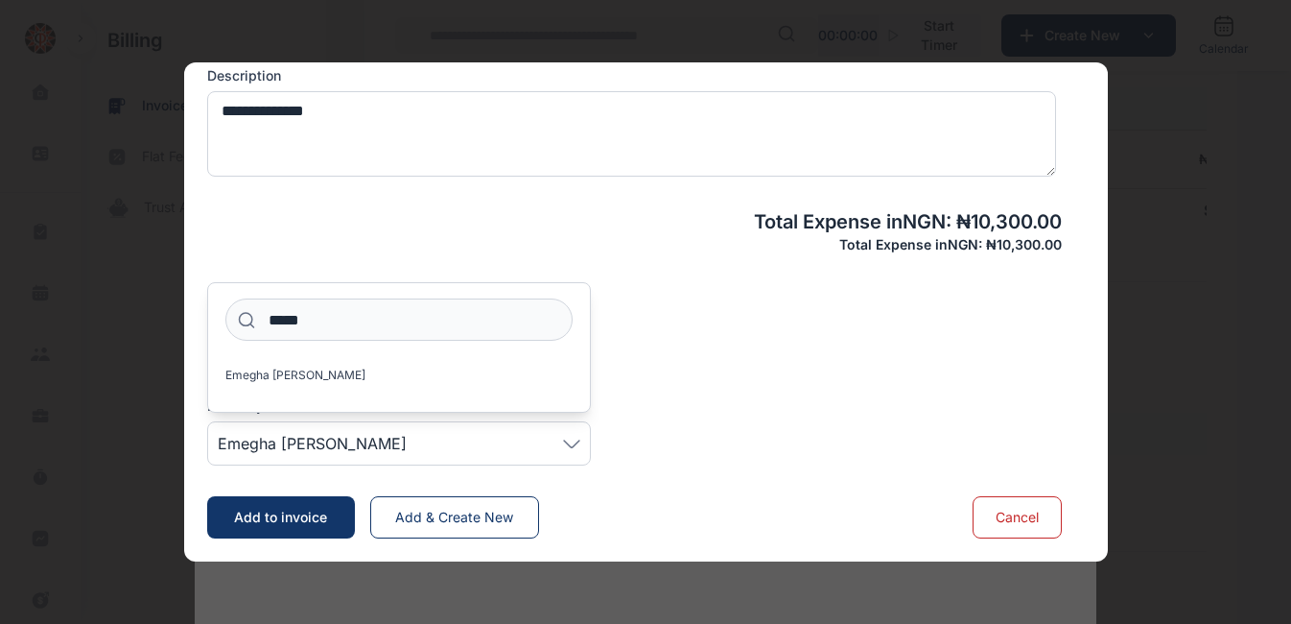
click at [286, 445] on span "Emegha [PERSON_NAME]" at bounding box center [312, 443] width 189 height 23
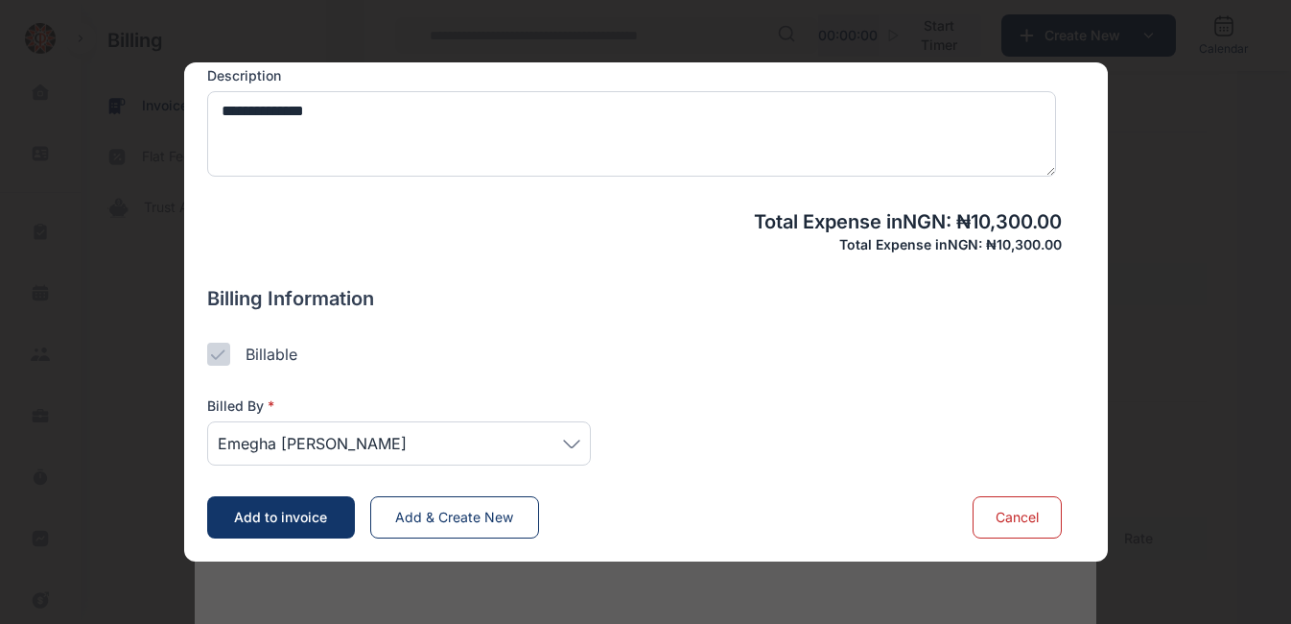
click at [287, 519] on span "Add to invoice" at bounding box center [280, 516] width 93 height 16
click at [307, 521] on span "Add to invoice" at bounding box center [280, 516] width 93 height 16
click at [295, 512] on span "Add to invoice" at bounding box center [280, 516] width 93 height 16
click at [217, 351] on icon at bounding box center [218, 354] width 14 height 11
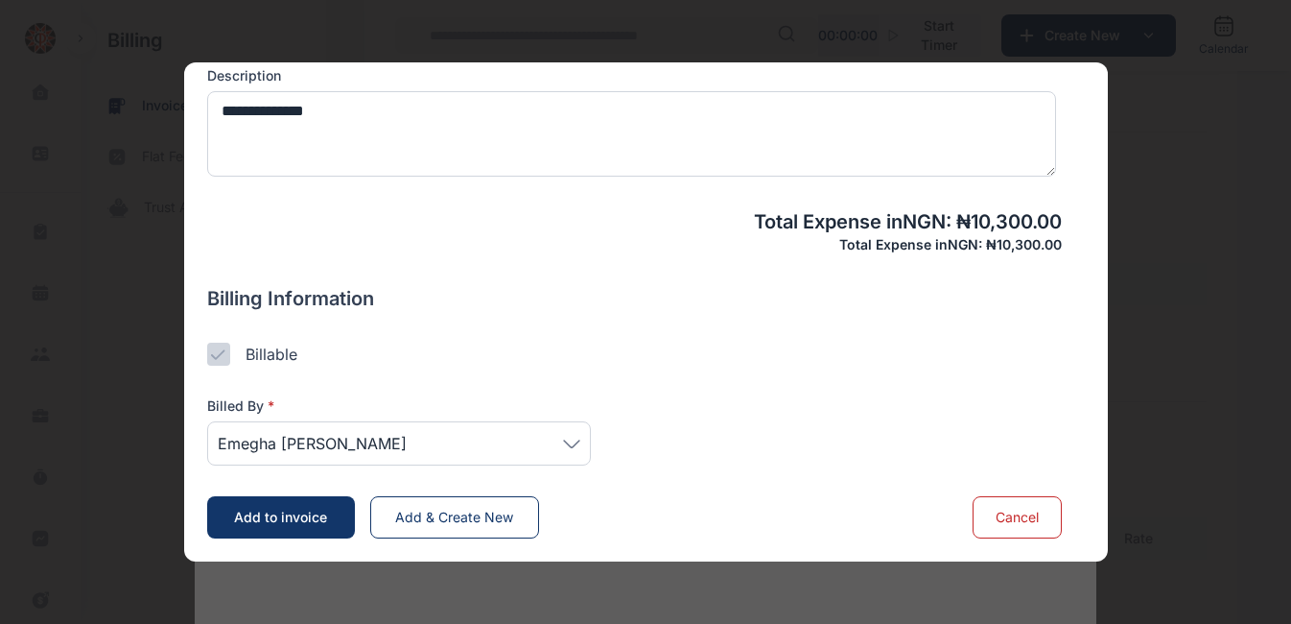
click at [575, 441] on icon at bounding box center [571, 443] width 17 height 9
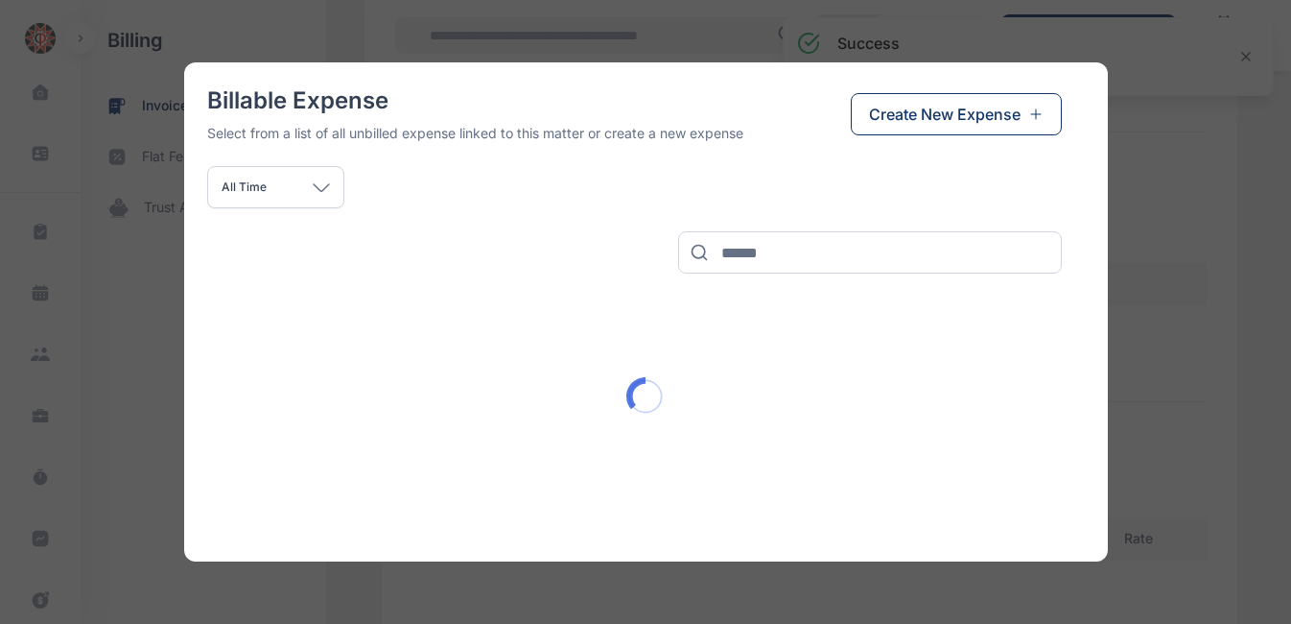
click at [575, 441] on div at bounding box center [646, 396] width 878 height 246
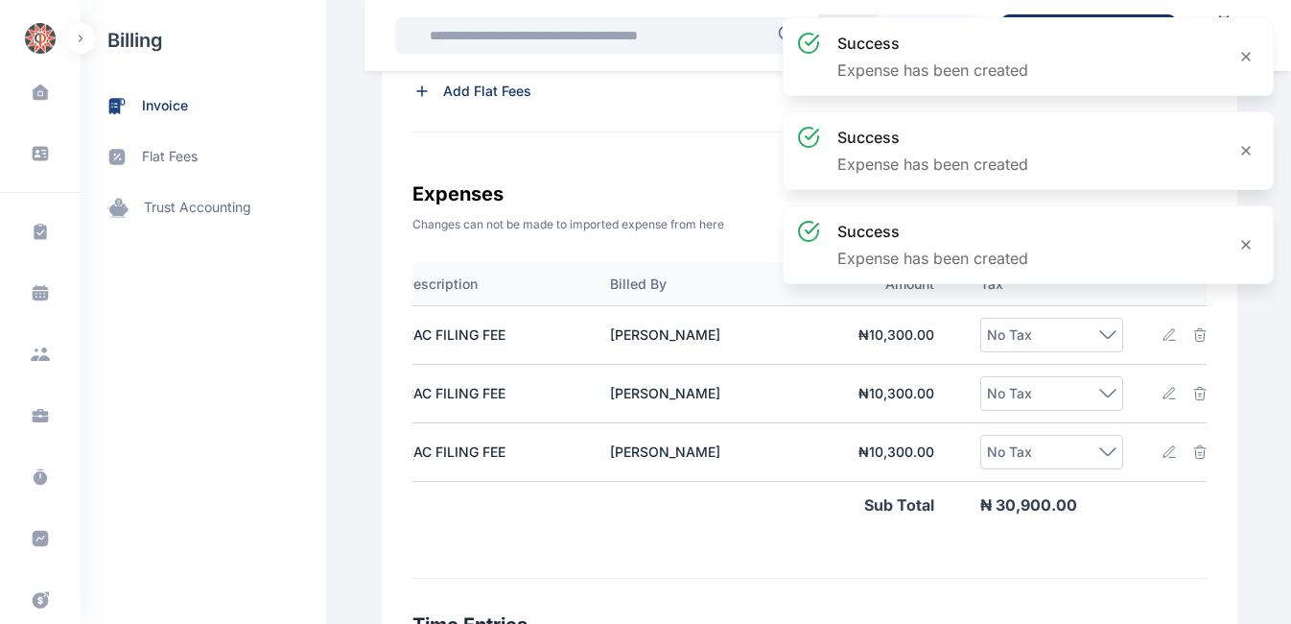
scroll to position [0, 345]
click at [1187, 457] on img at bounding box center [1194, 451] width 15 height 15
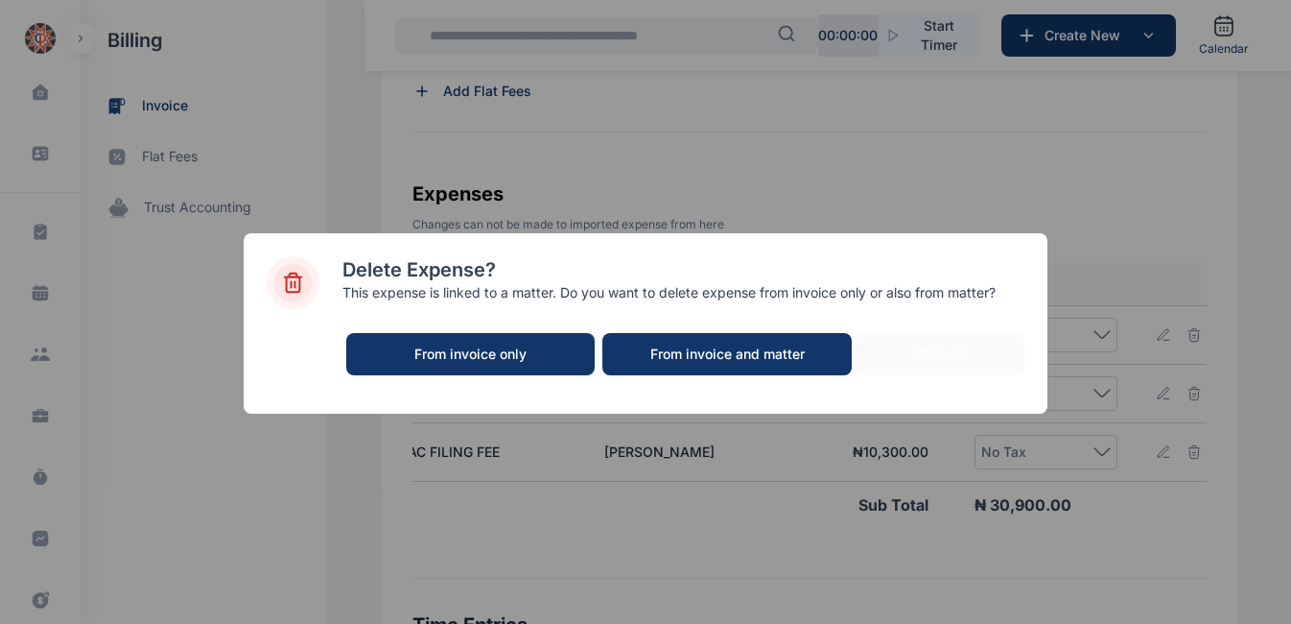
click at [696, 358] on div "From invoice and matter" at bounding box center [727, 353] width 211 height 19
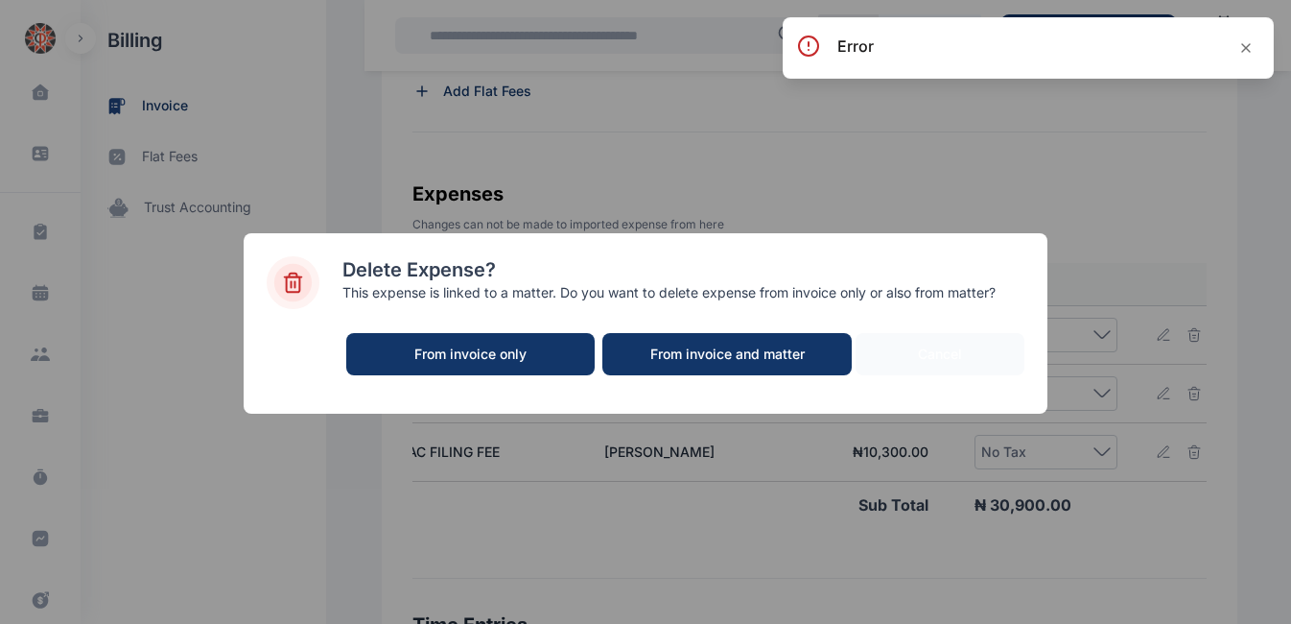
click at [697, 351] on div "From invoice and matter" at bounding box center [727, 353] width 211 height 19
click at [1241, 53] on icon at bounding box center [1246, 47] width 15 height 15
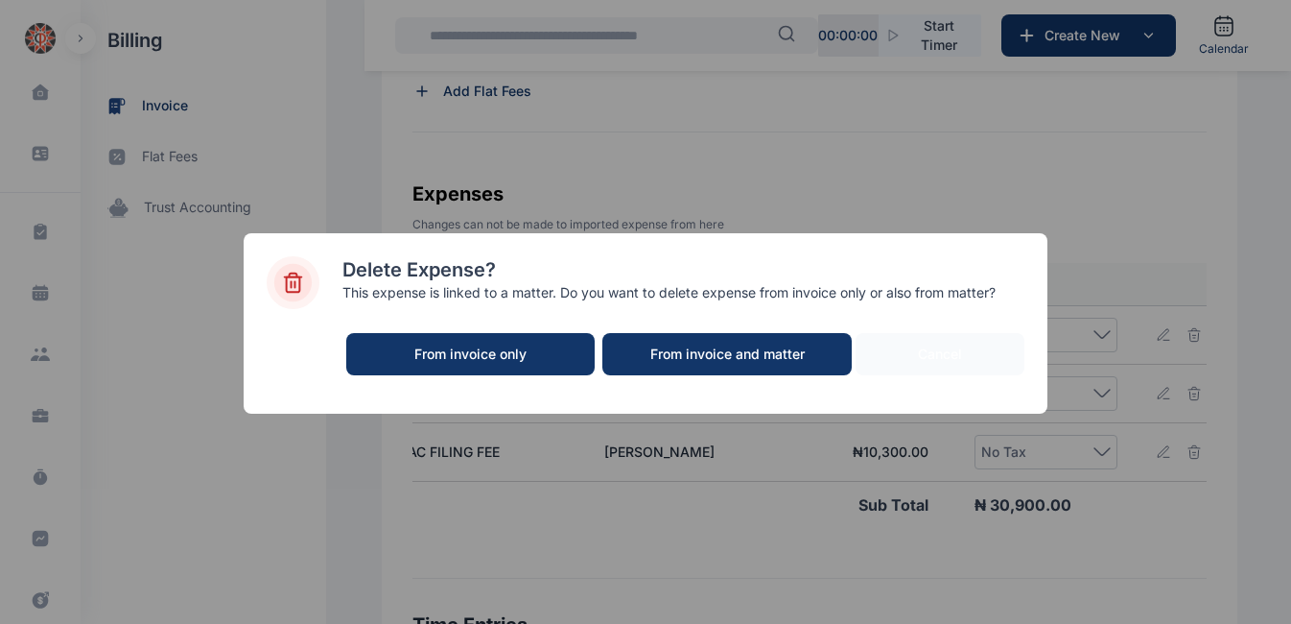
click at [1119, 167] on div "Delete Expense? This expense is linked to a matter. Do you want to delete expen…" at bounding box center [645, 312] width 1291 height 624
click at [290, 278] on img at bounding box center [293, 282] width 53 height 53
click at [456, 352] on div "From invoice only" at bounding box center [471, 353] width 210 height 19
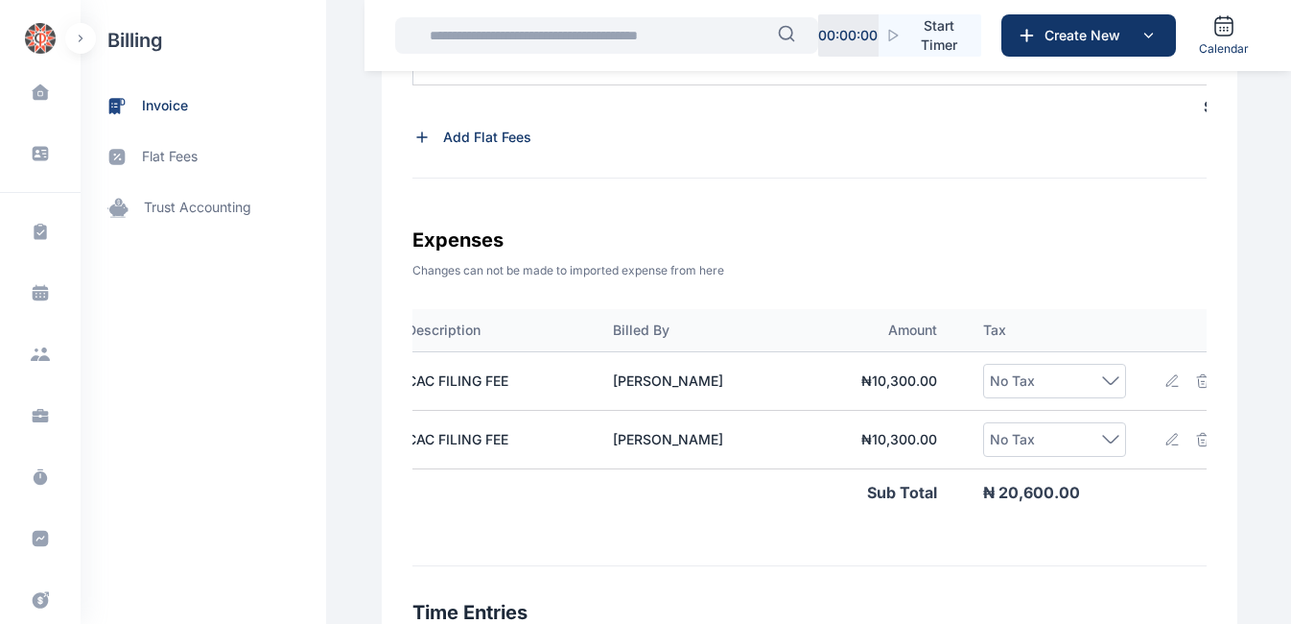
scroll to position [0, 338]
click at [1194, 447] on img at bounding box center [1201, 439] width 15 height 15
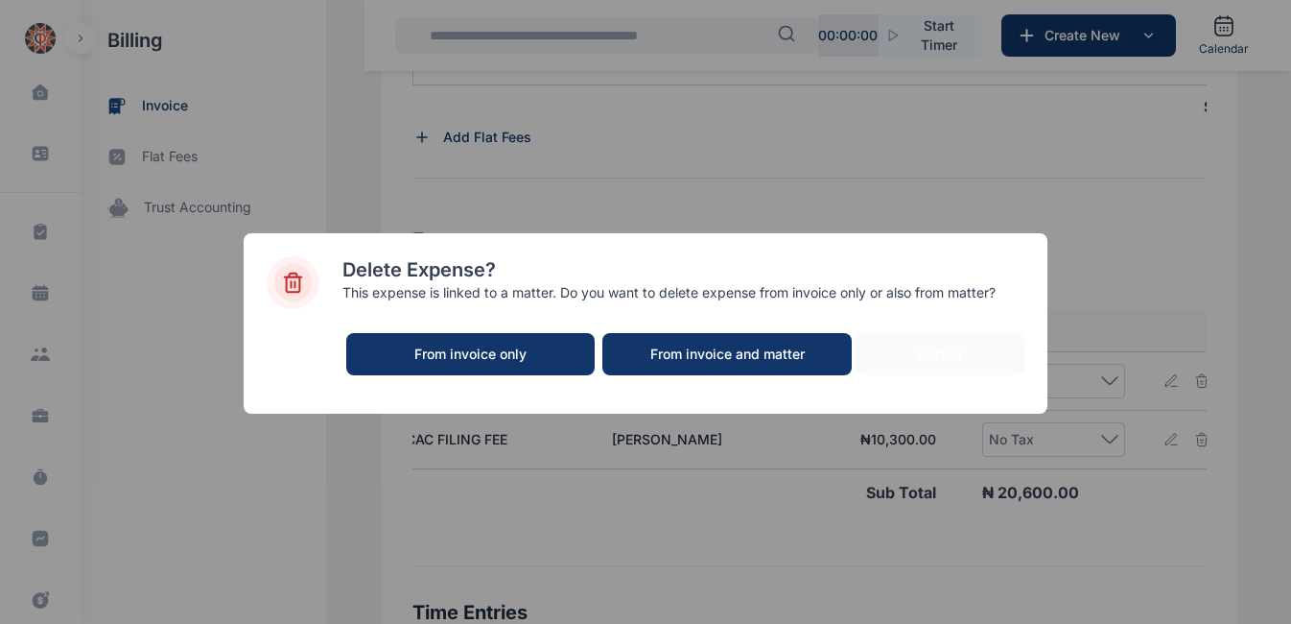
click at [422, 351] on div "From invoice only" at bounding box center [471, 353] width 210 height 19
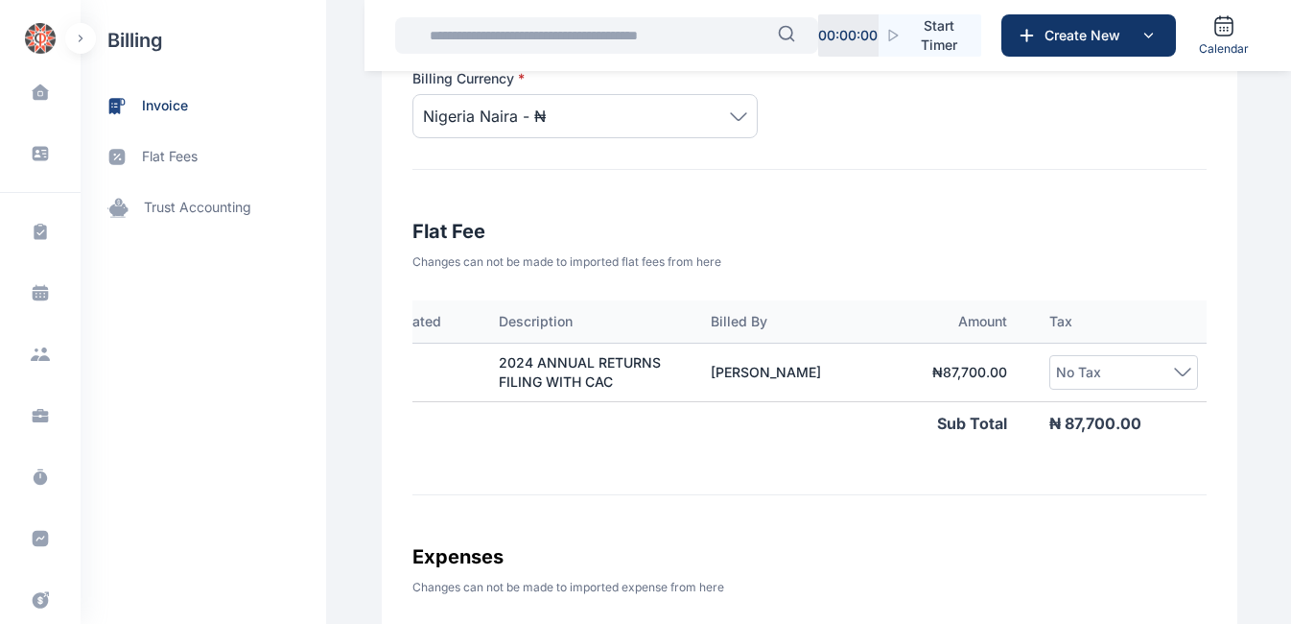
scroll to position [0, 268]
click at [1175, 374] on icon at bounding box center [1181, 371] width 17 height 9
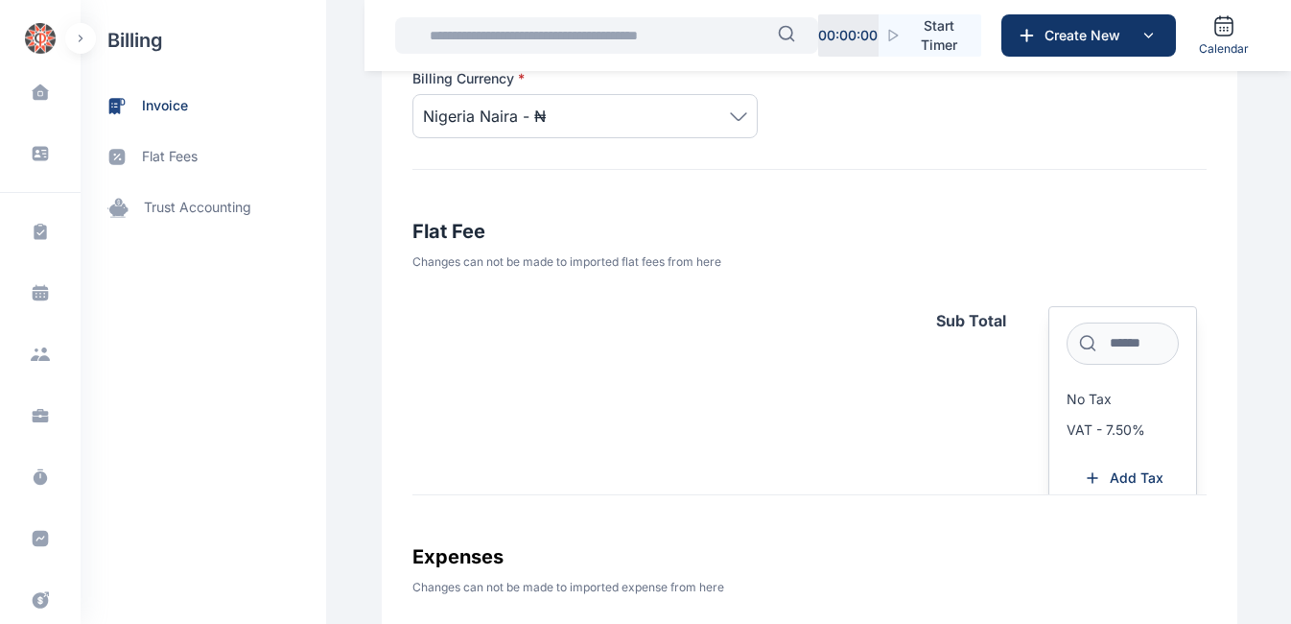
scroll to position [111, 268]
click at [1080, 426] on span "VAT - 7.50%" at bounding box center [1106, 421] width 79 height 15
click at [901, 419] on div "Activity Type Date Created Description Billed By Amount Tax Professional fees […" at bounding box center [810, 397] width 794 height 195
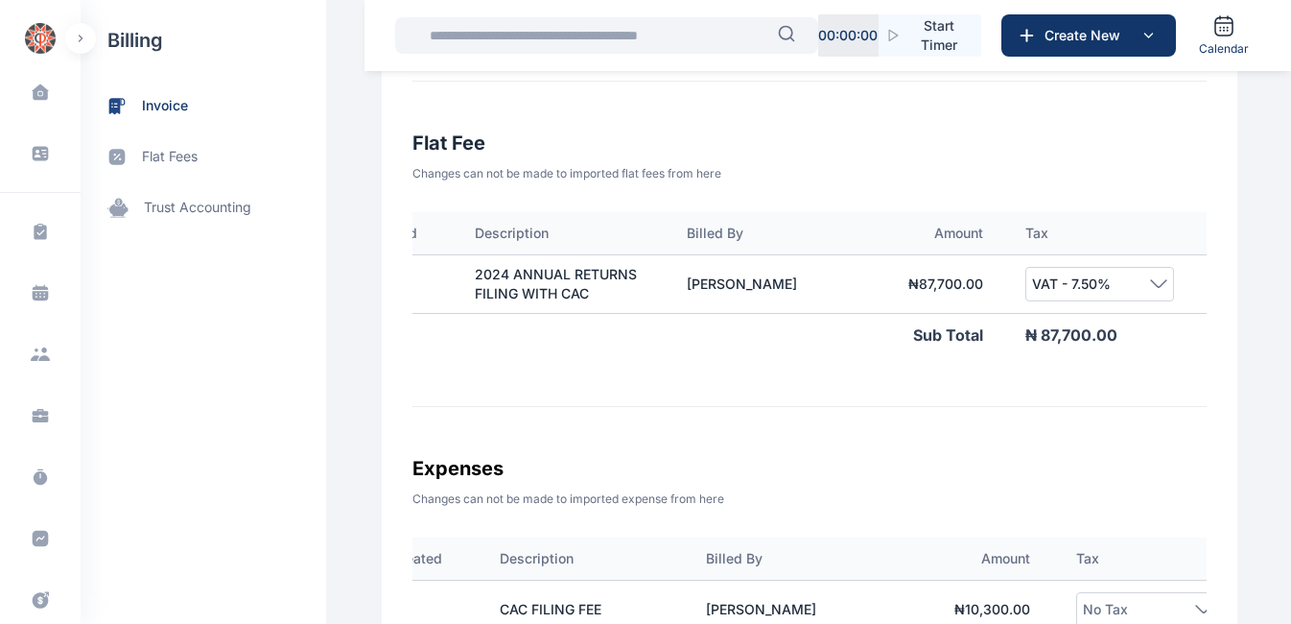
scroll to position [0, 309]
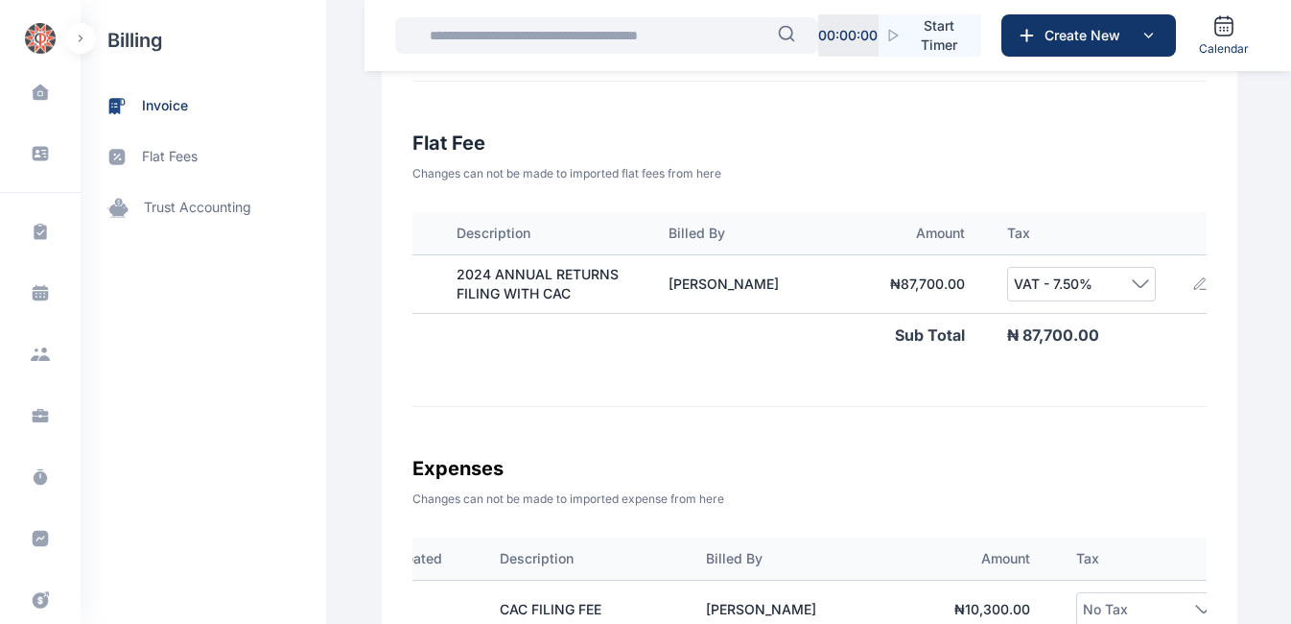
click at [1194, 286] on icon at bounding box center [1199, 282] width 11 height 11
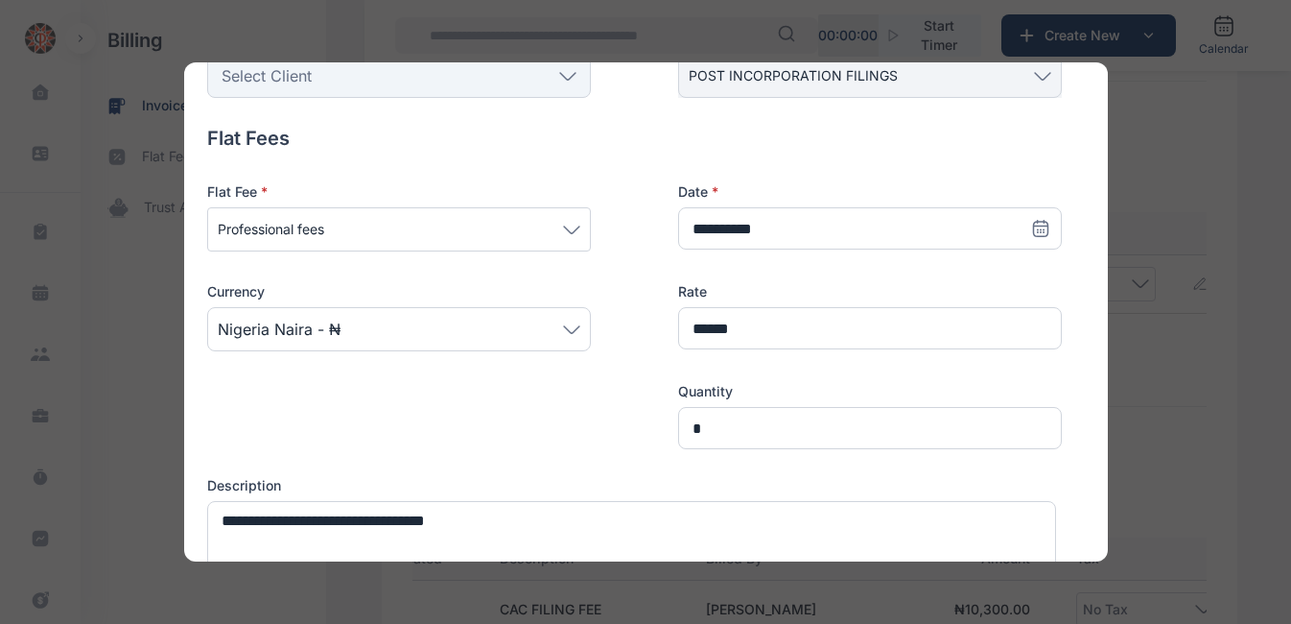
scroll to position [185, 0]
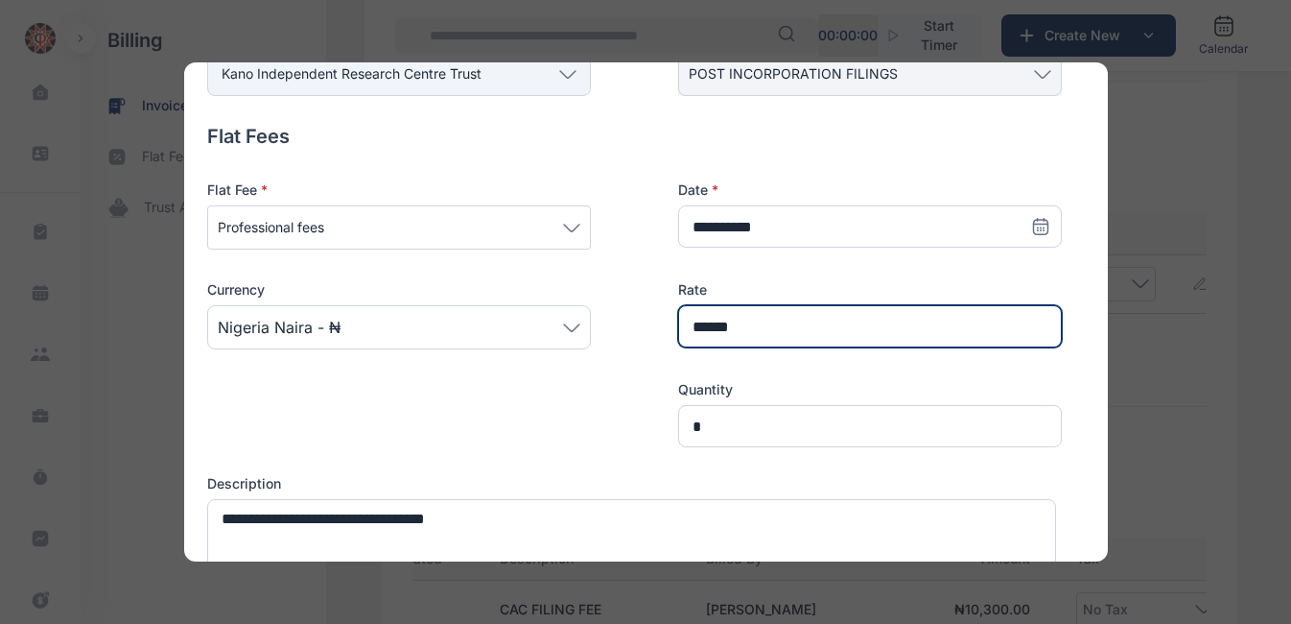
click at [736, 325] on input "******" at bounding box center [870, 326] width 384 height 42
type input "******"
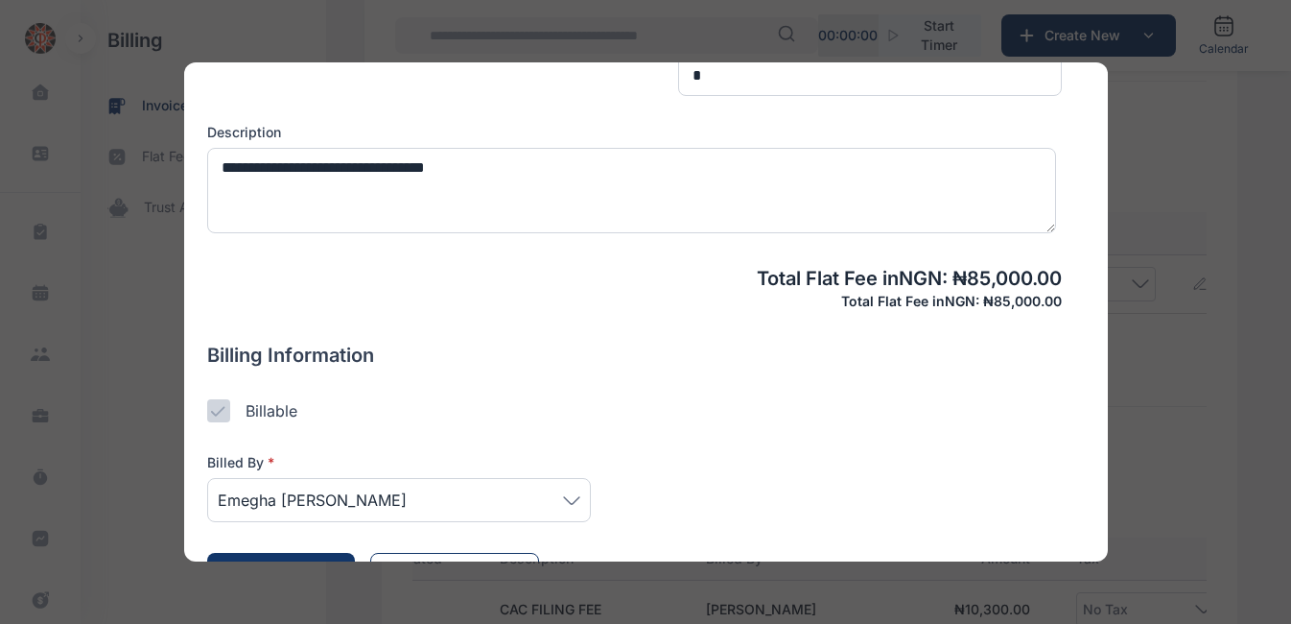
scroll to position [593, 0]
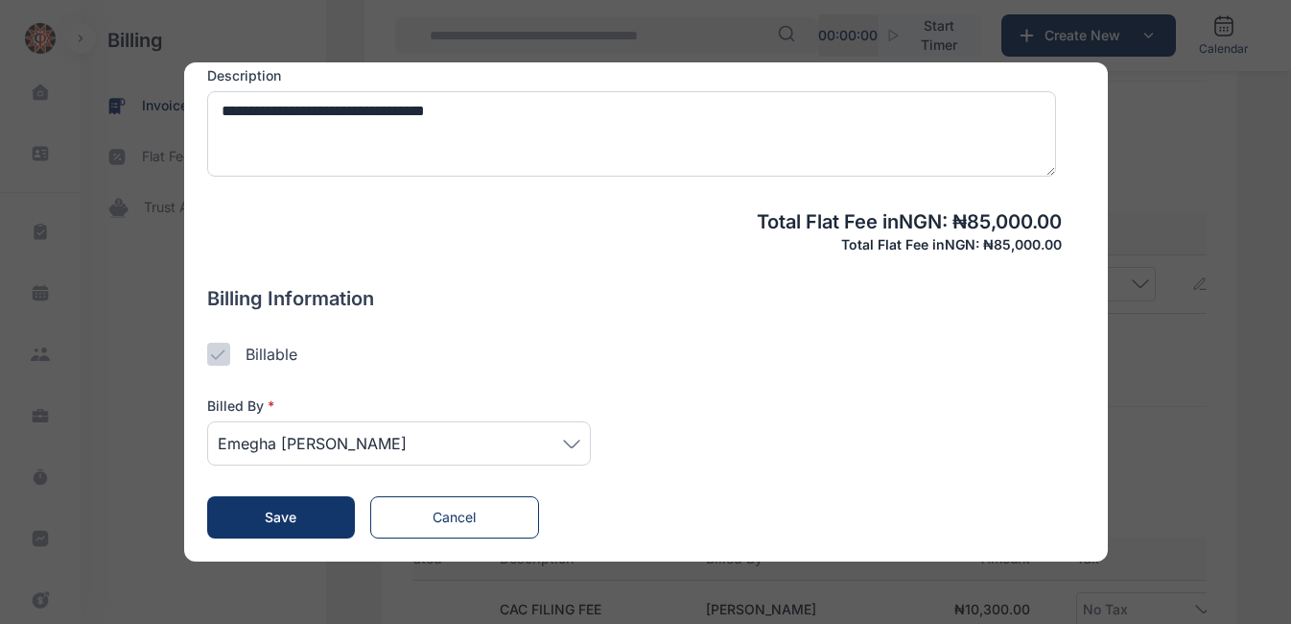
type input "******"
click at [275, 510] on span "Save" at bounding box center [281, 516] width 32 height 16
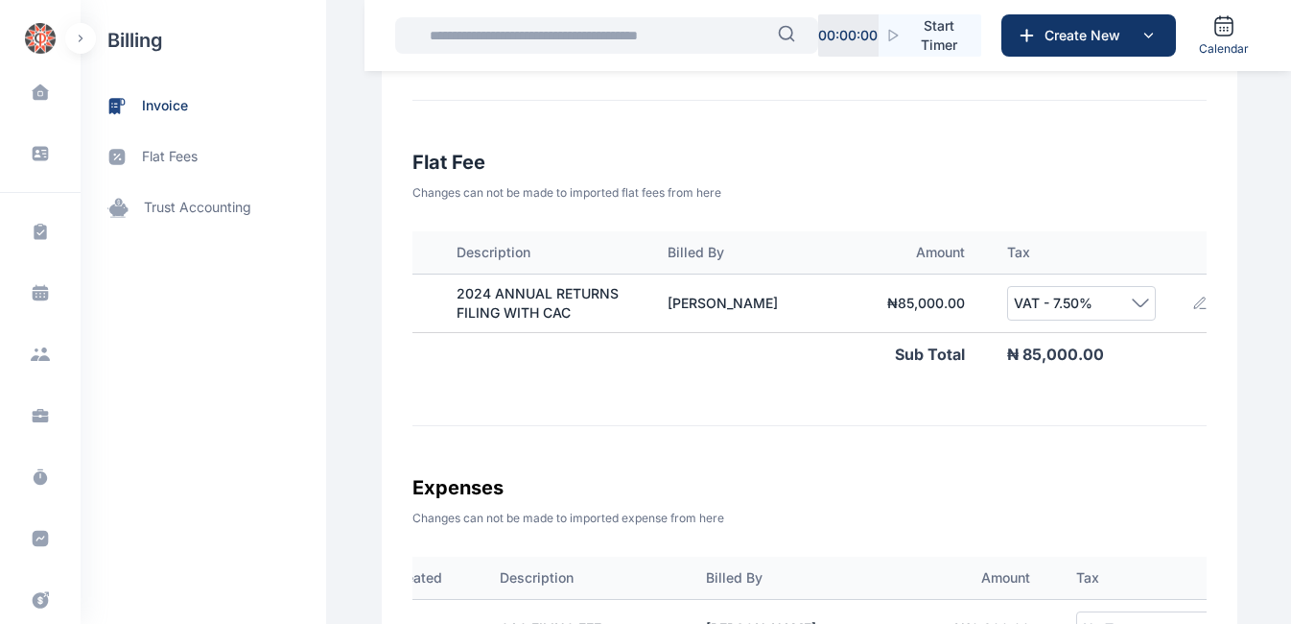
scroll to position [589, 0]
click at [1132, 307] on icon at bounding box center [1140, 303] width 17 height 9
click at [1194, 302] on icon at bounding box center [1199, 302] width 11 height 11
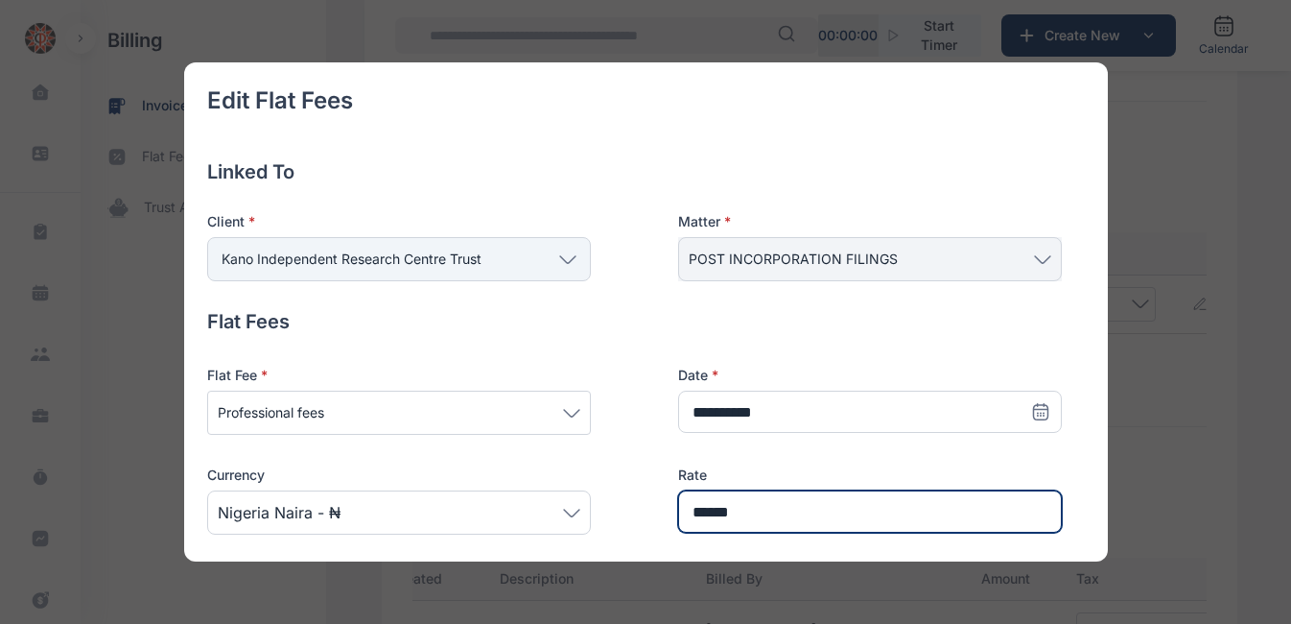
click at [703, 511] on input "******" at bounding box center [870, 511] width 384 height 42
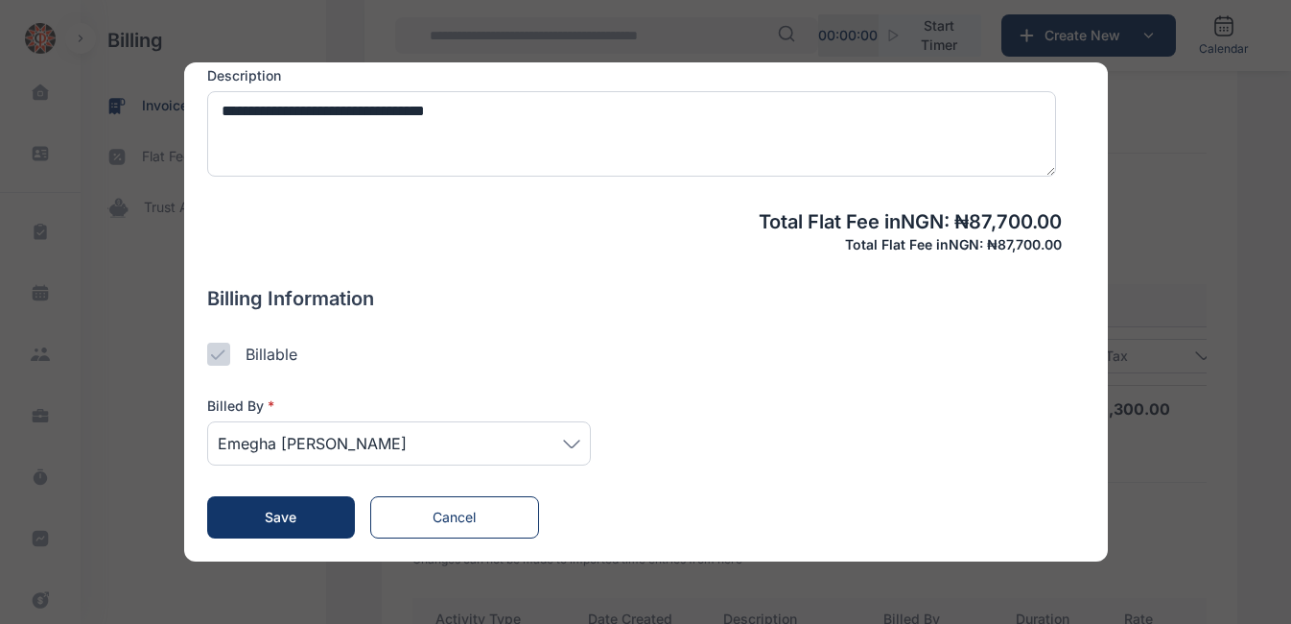
scroll to position [902, 0]
type input "******"
click at [281, 513] on span "Save" at bounding box center [281, 516] width 32 height 16
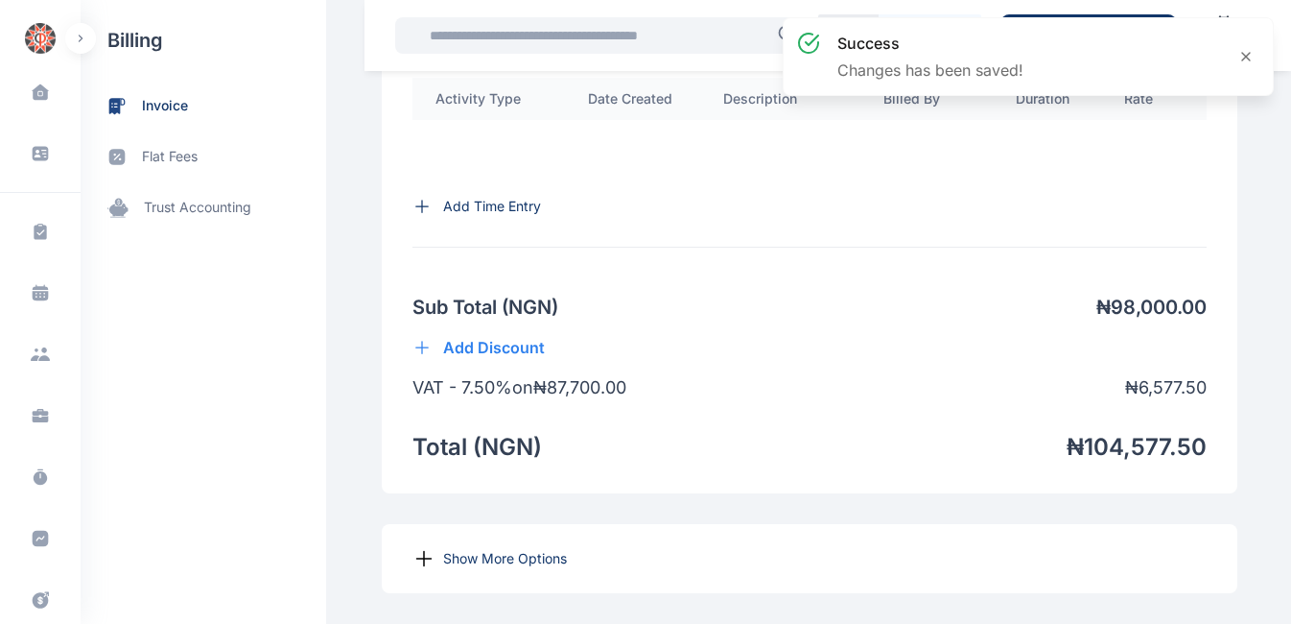
scroll to position [1515, 0]
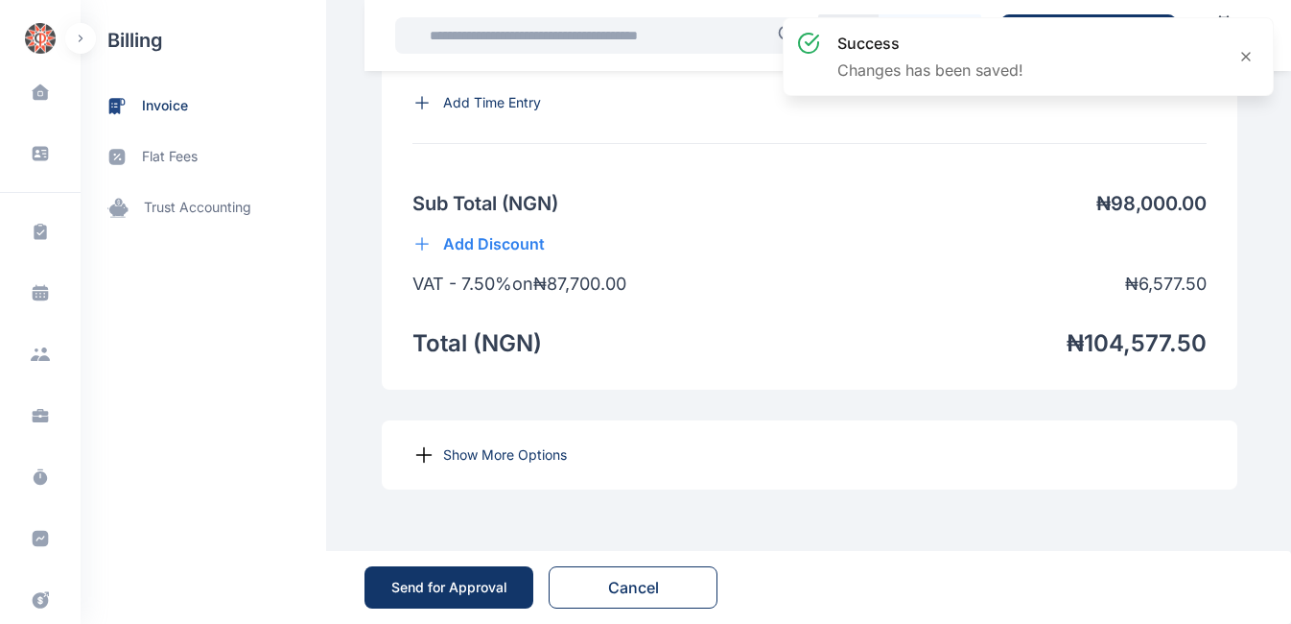
click at [443, 455] on p "Show More Options" at bounding box center [505, 454] width 124 height 19
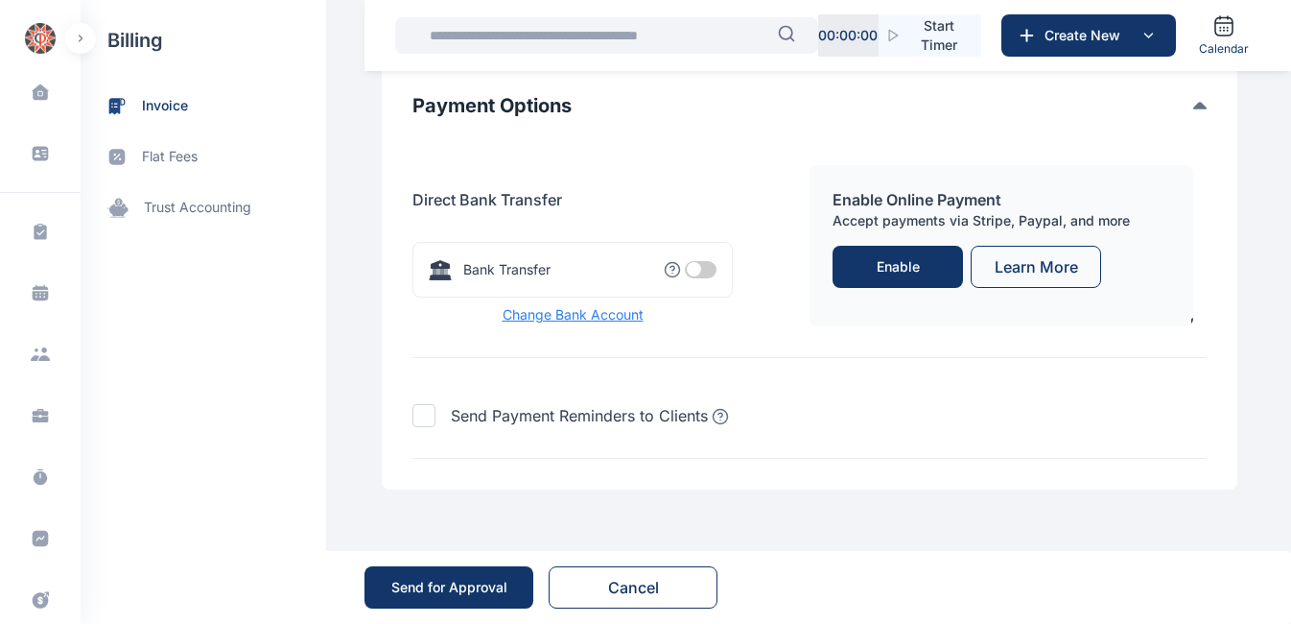
scroll to position [2139, 0]
click at [691, 266] on span at bounding box center [701, 269] width 32 height 17
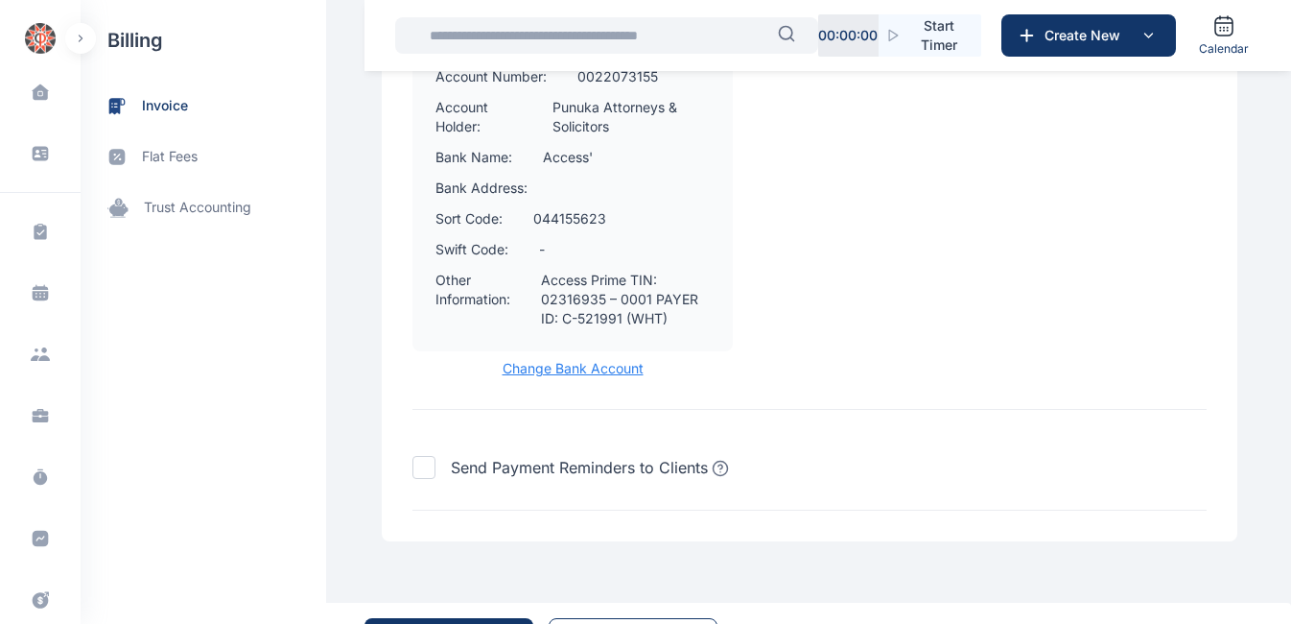
scroll to position [2497, 0]
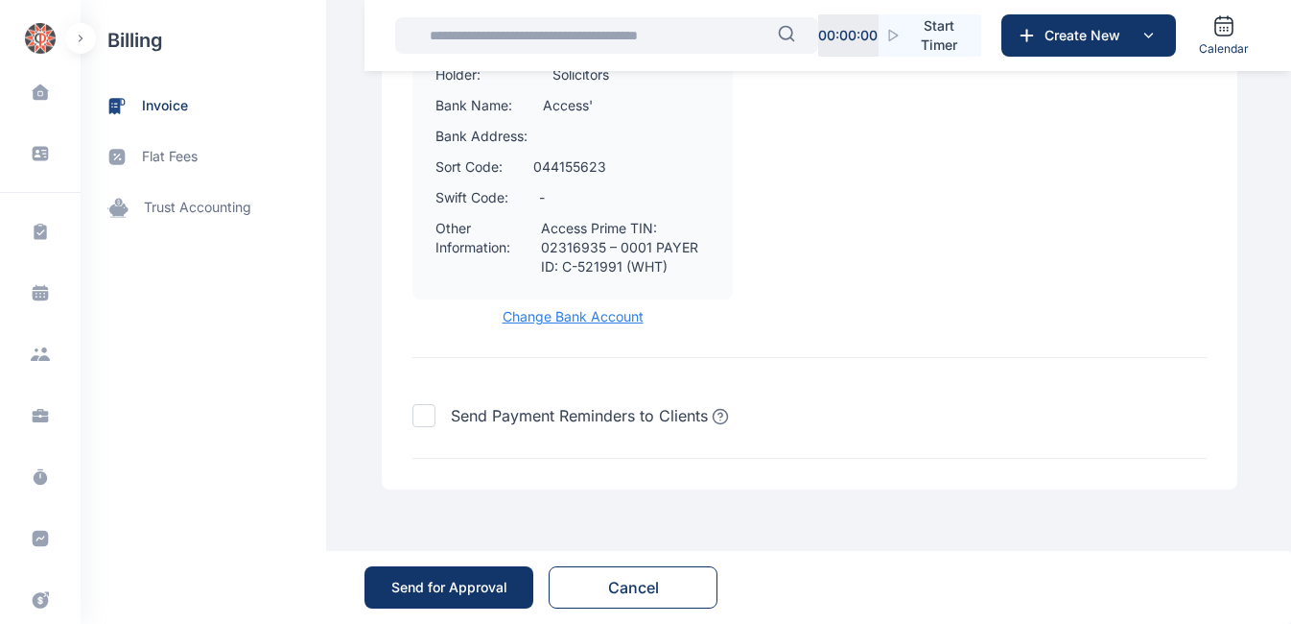
click at [486, 582] on div "Send for Approval" at bounding box center [449, 587] width 116 height 19
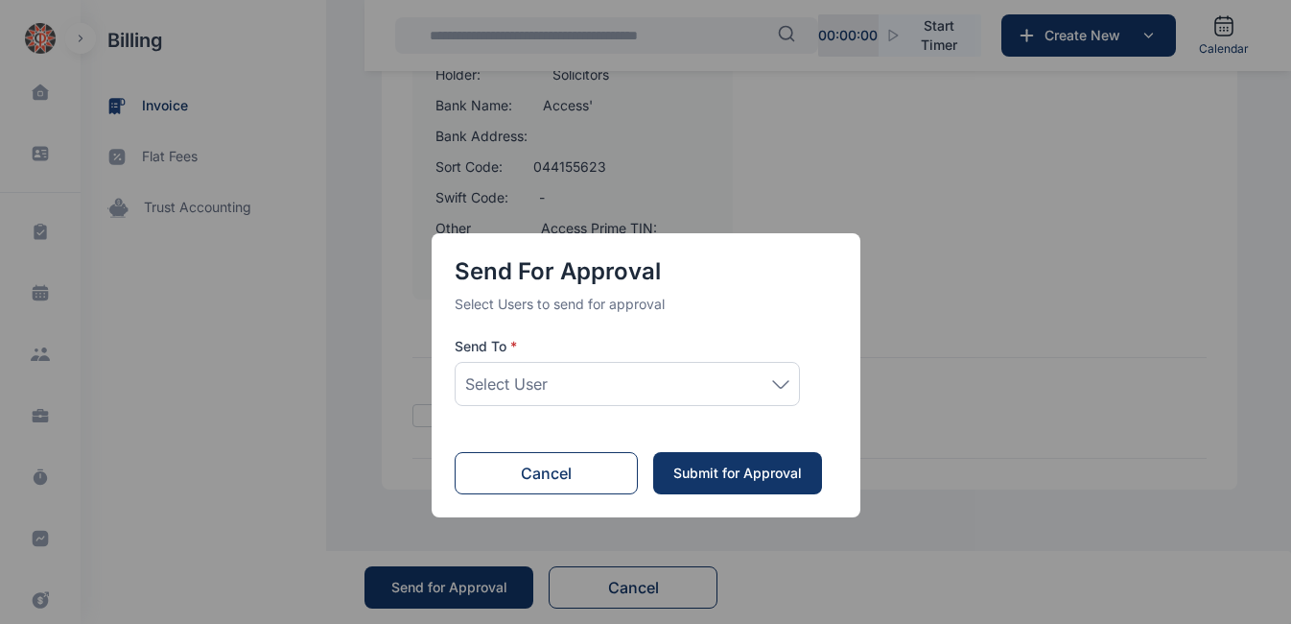
click at [781, 383] on icon at bounding box center [780, 384] width 17 height 9
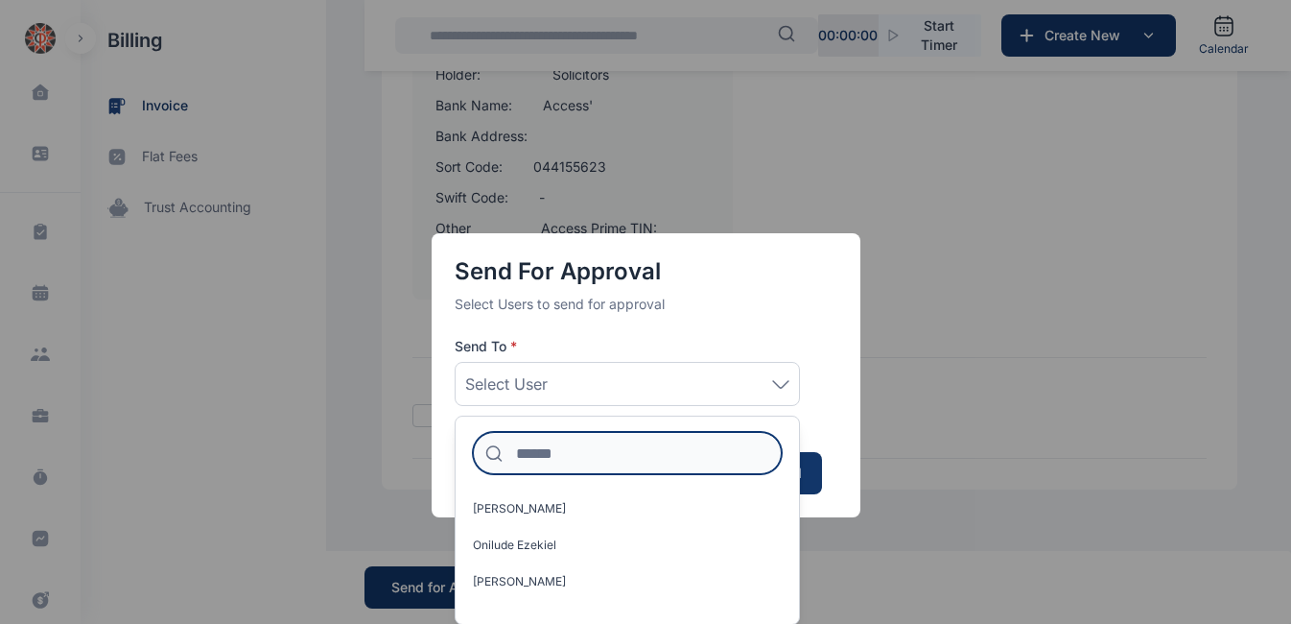
click at [560, 452] on input at bounding box center [627, 453] width 309 height 42
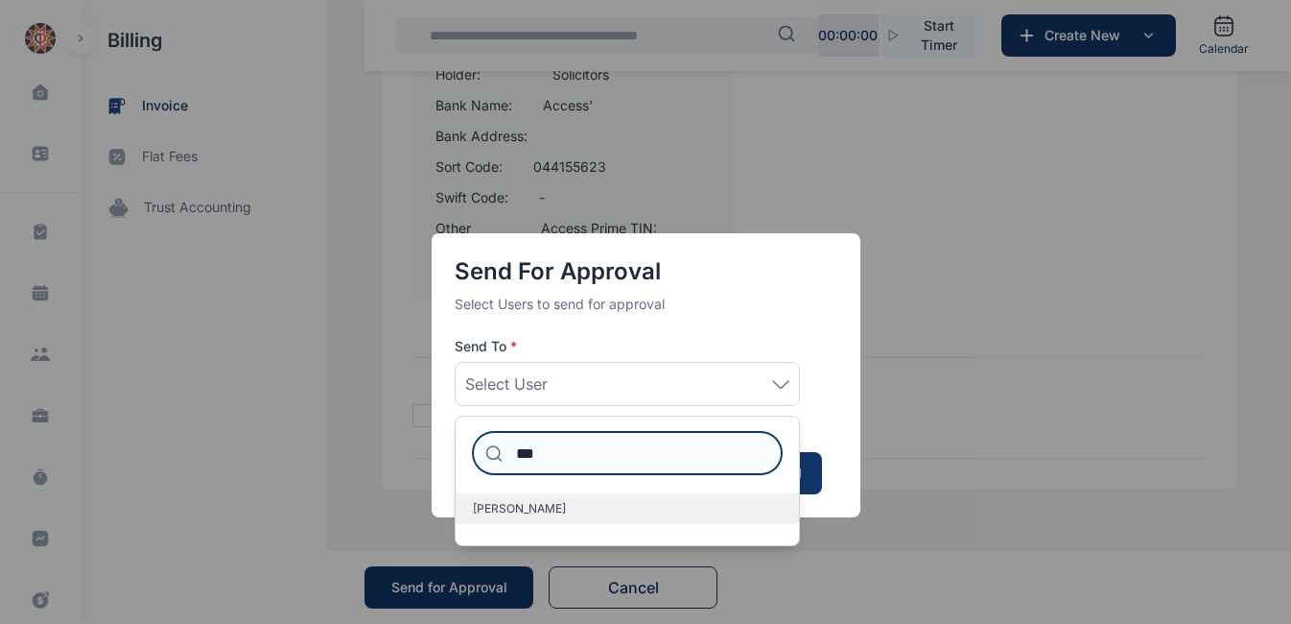
type input "***"
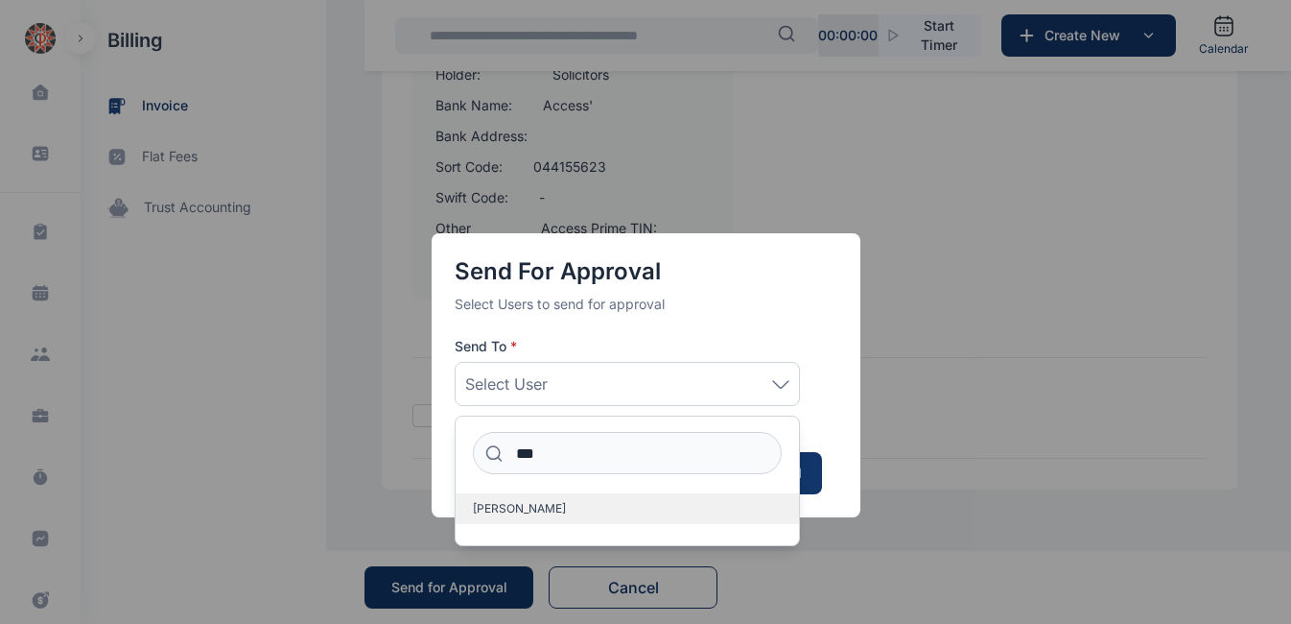
click at [496, 508] on span "[PERSON_NAME]" at bounding box center [519, 508] width 93 height 15
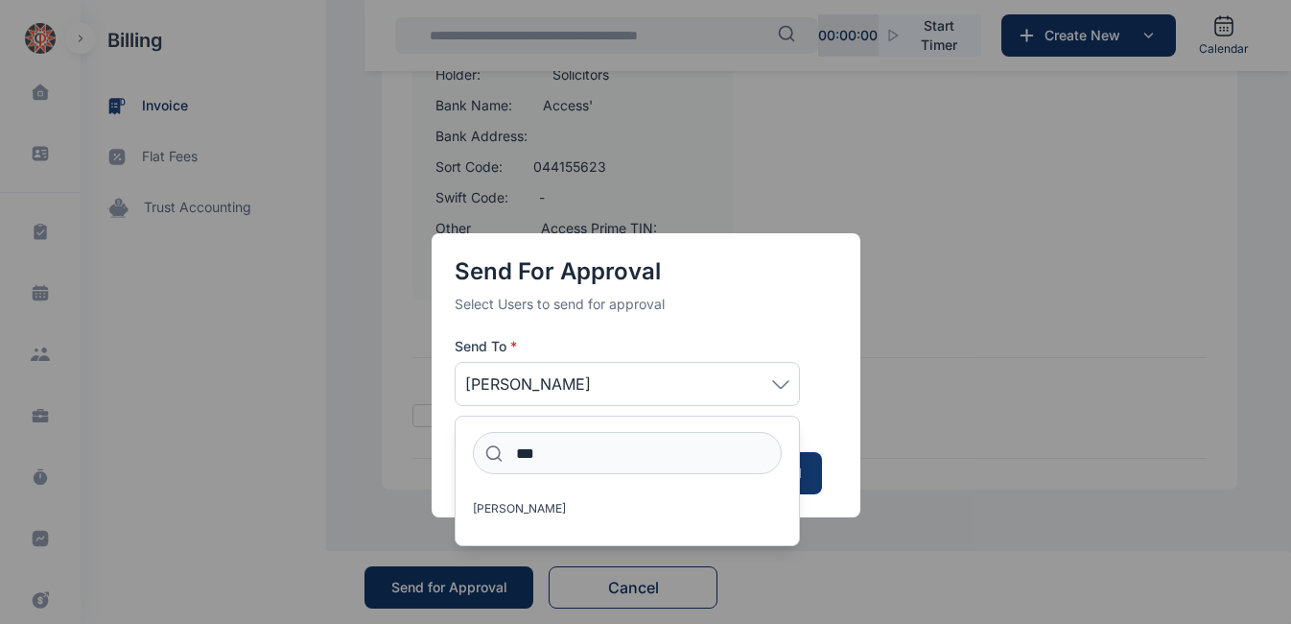
click at [928, 452] on div "Send for Approval Select Users to send for approval Send To * Idigbe Elizabeth …" at bounding box center [645, 312] width 1291 height 624
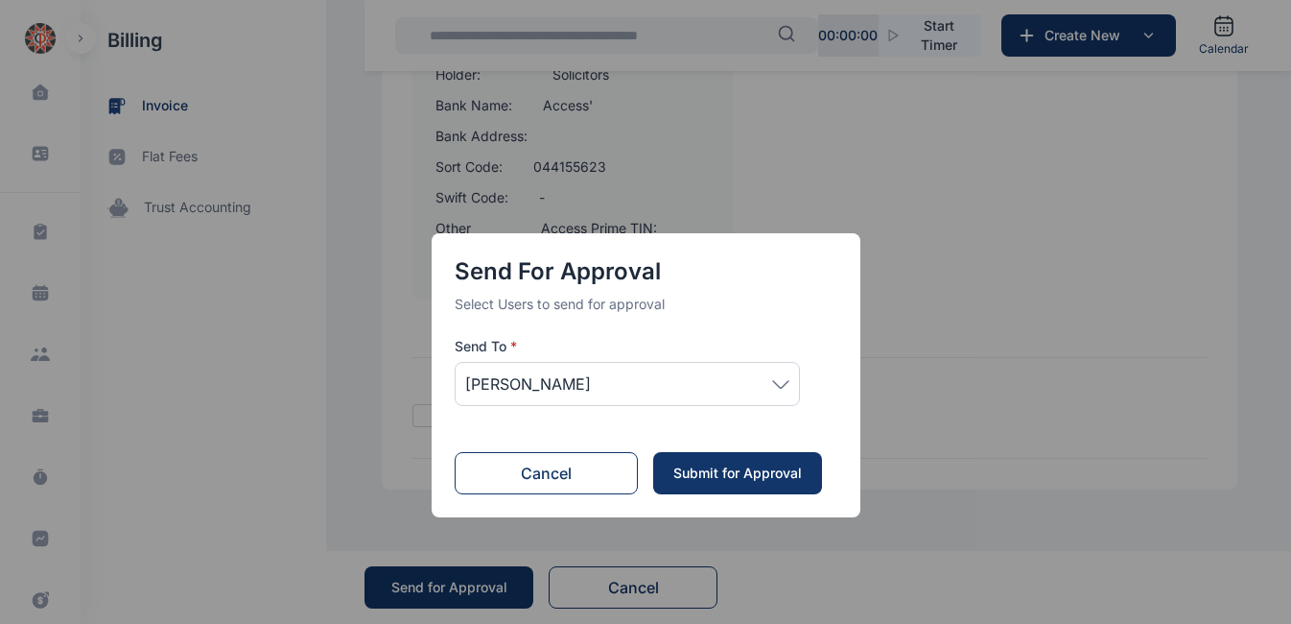
click at [746, 472] on div "Submit for Approval" at bounding box center [738, 472] width 130 height 19
